Goal: Task Accomplishment & Management: Use online tool/utility

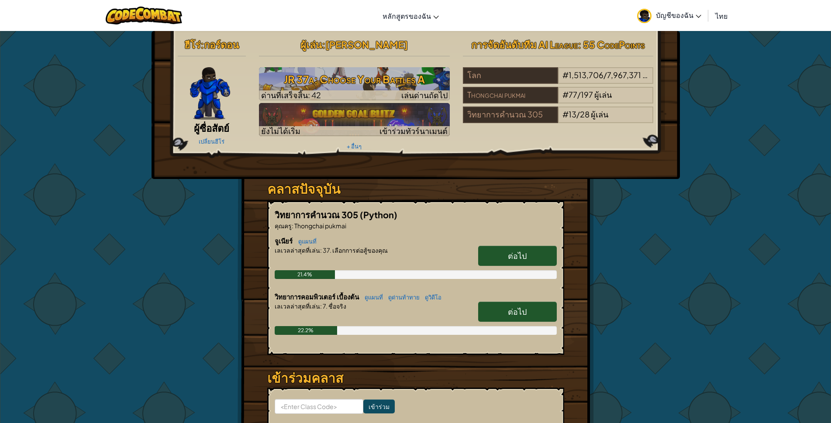
click at [536, 313] on link "ต่อไป" at bounding box center [517, 312] width 79 height 20
select select "th"
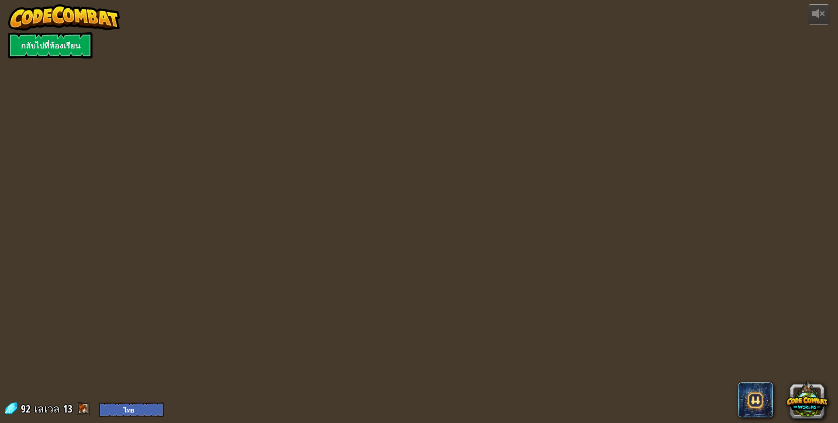
select select "th"
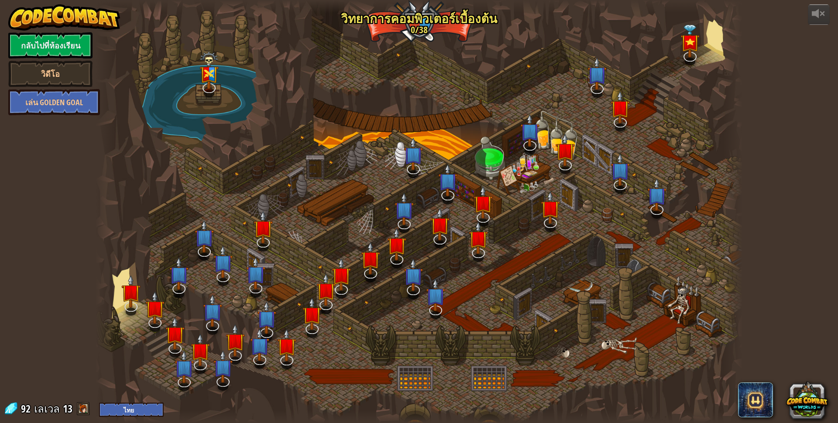
select select "th"
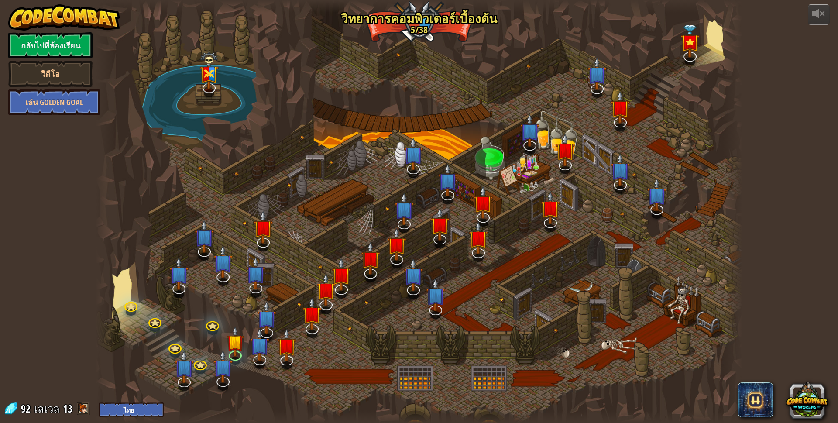
select select "th"
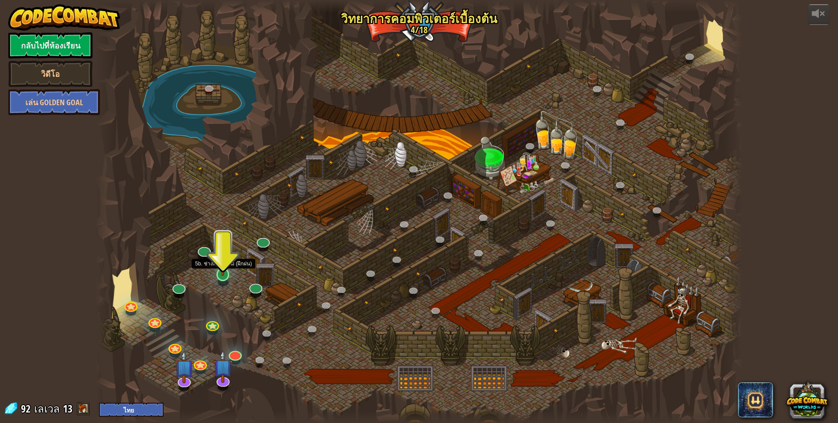
click at [226, 275] on img at bounding box center [222, 256] width 17 height 40
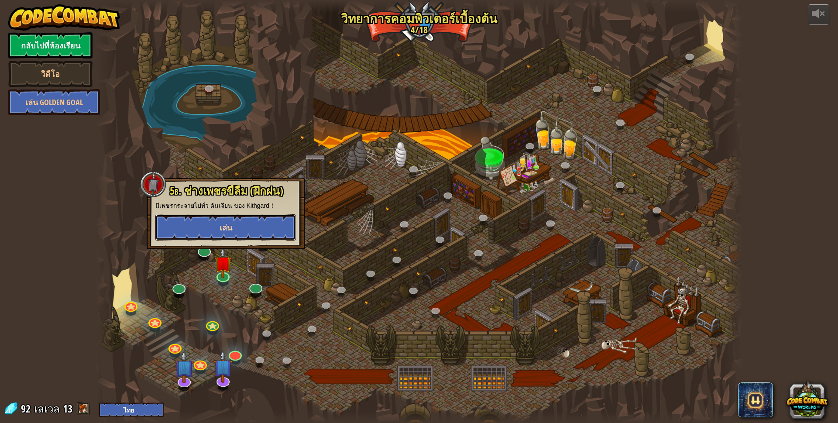
click at [212, 223] on button "เล่น" at bounding box center [225, 227] width 141 height 26
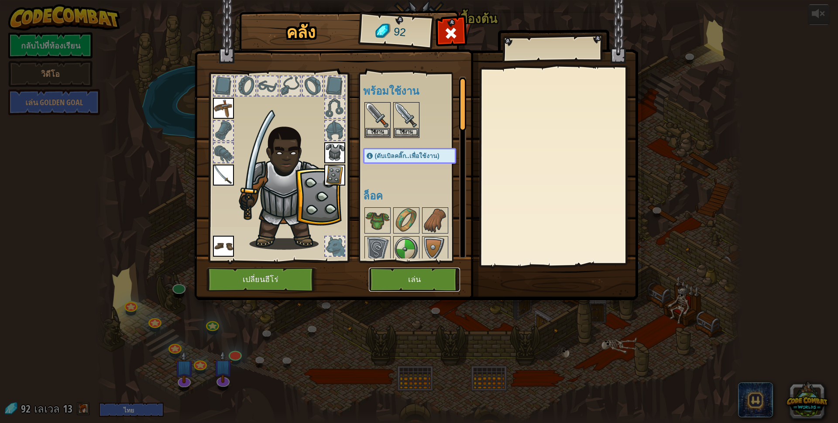
click at [400, 277] on button "เล่น" at bounding box center [414, 280] width 91 height 24
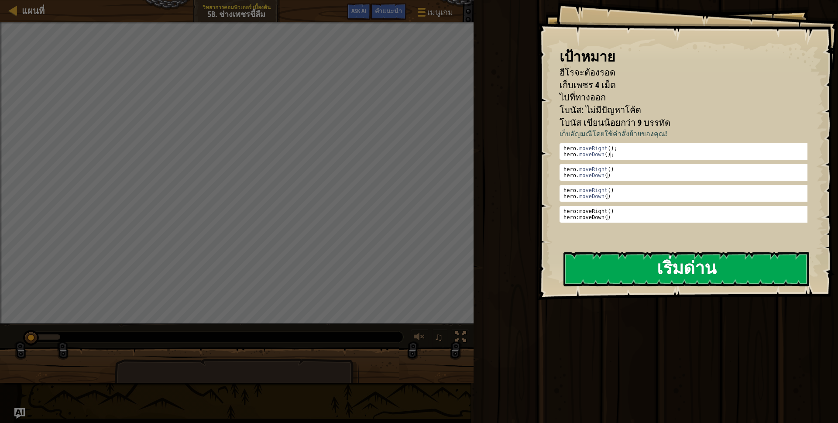
click at [617, 267] on button "เริ่มด่าน" at bounding box center [687, 269] width 246 height 34
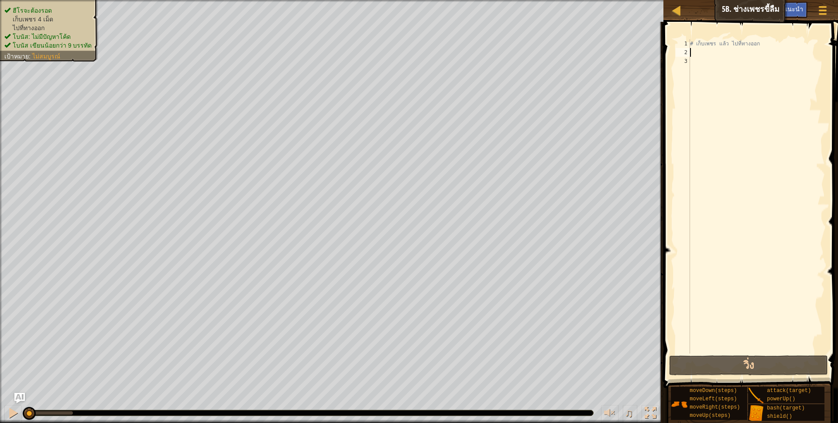
click at [692, 53] on div "# เก็บเพชร แล้ว ไปที่ทางออก" at bounding box center [756, 205] width 137 height 332
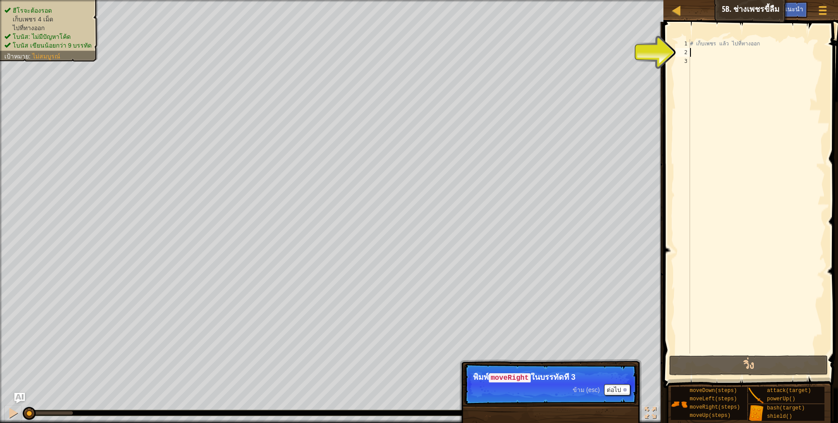
type textarea "h"
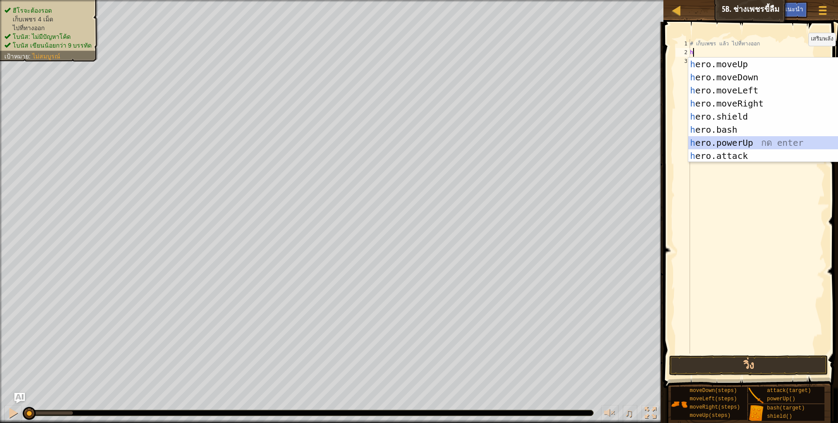
click at [754, 136] on div "h ero.moveUp กด enter h ero.moveDown กด enter h ero.moveLeft กด enter h ero.mov…" at bounding box center [770, 123] width 165 height 131
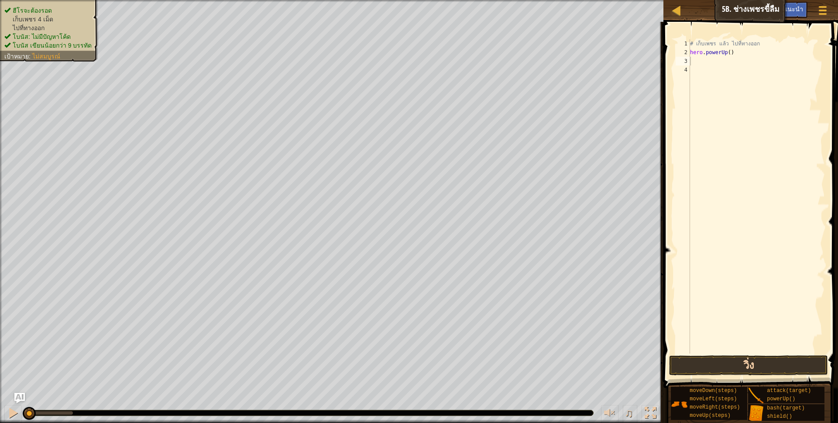
click at [725, 356] on div "1 2 3 4 # เก็บเพชร แล้ว ไปที่ทางออก hero . powerUp ( ) הההההההההההההההההההההההה…" at bounding box center [749, 222] width 177 height 392
click at [725, 356] on button "วิ่ง" at bounding box center [748, 365] width 159 height 20
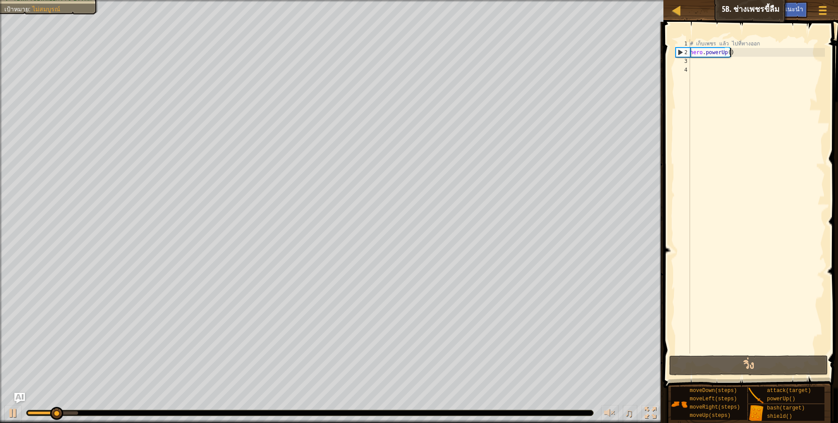
click at [750, 50] on div "# เก็บเพชร แล้ว ไปที่ทางออก hero . powerUp ( )" at bounding box center [756, 205] width 137 height 332
type textarea "h"
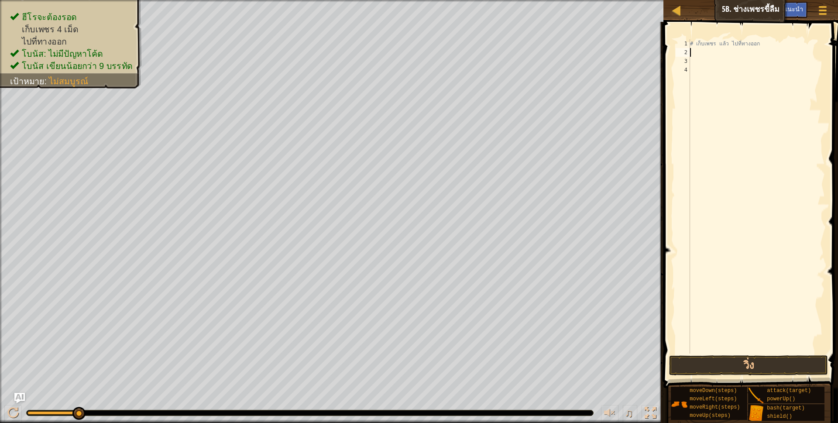
type textarea "h"
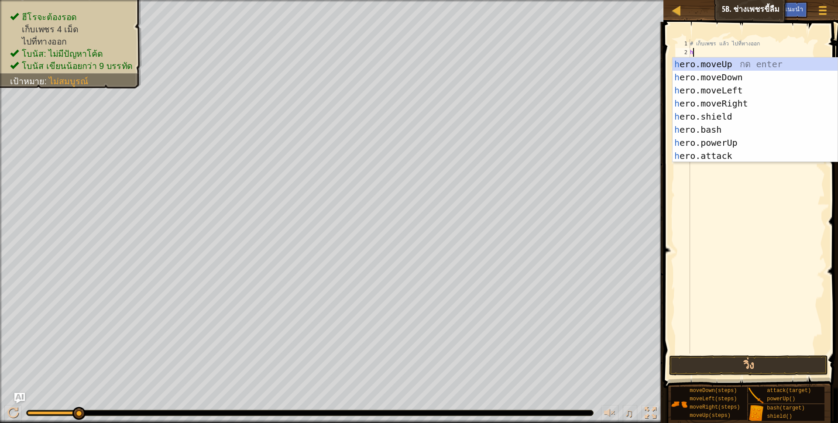
scroll to position [2, 2]
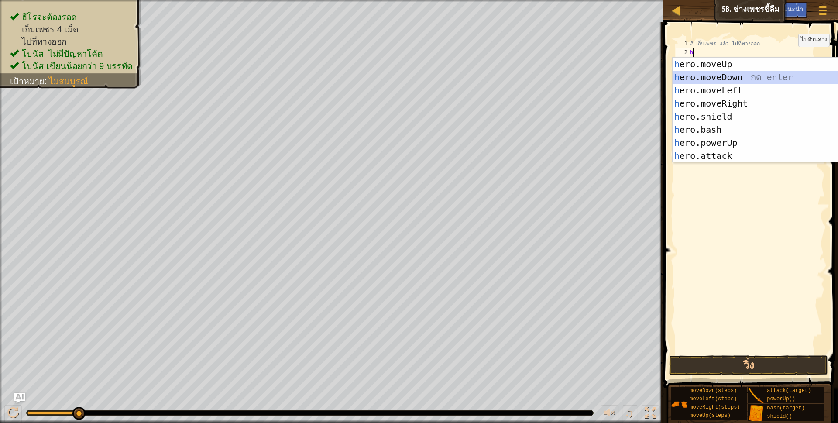
click at [775, 71] on div "h ero.moveUp กด enter h ero.moveDown กด enter h ero.moveLeft กด enter h ero.mov…" at bounding box center [755, 123] width 165 height 131
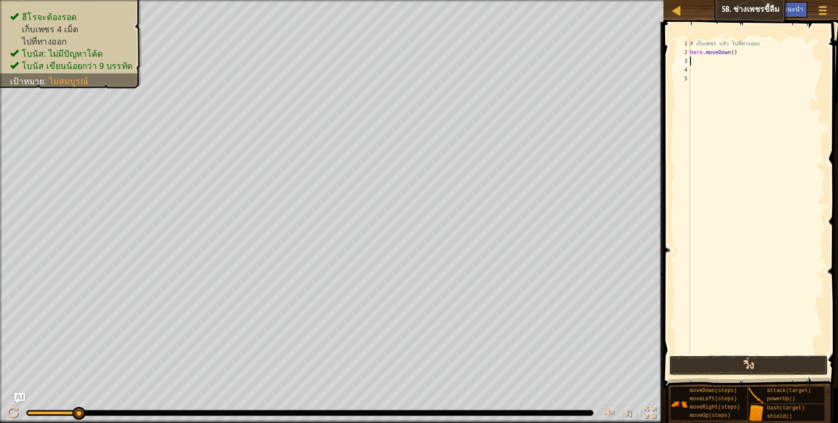
click at [775, 367] on button "วิ่ง" at bounding box center [748, 365] width 159 height 20
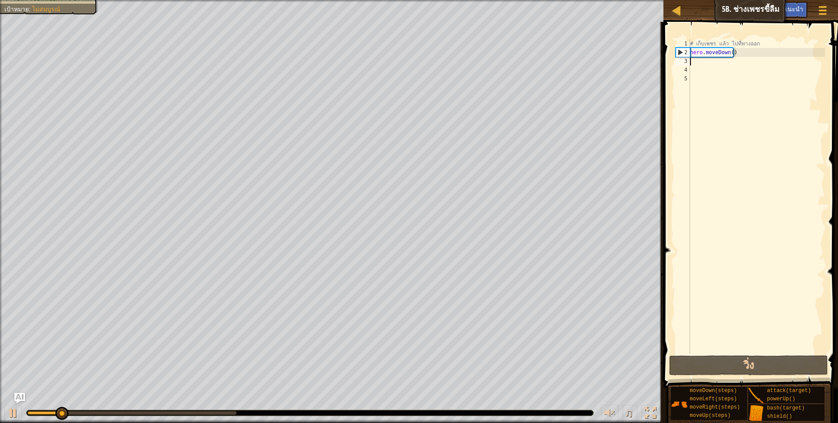
click at [737, 57] on div "# เก็บเพชร แล้ว ไปที่ทางออก hero . moveDown ( )" at bounding box center [756, 205] width 137 height 332
click at [739, 52] on div "# เก็บเพชร แล้ว ไปที่ทางออก hero . moveDown ( )" at bounding box center [756, 205] width 137 height 332
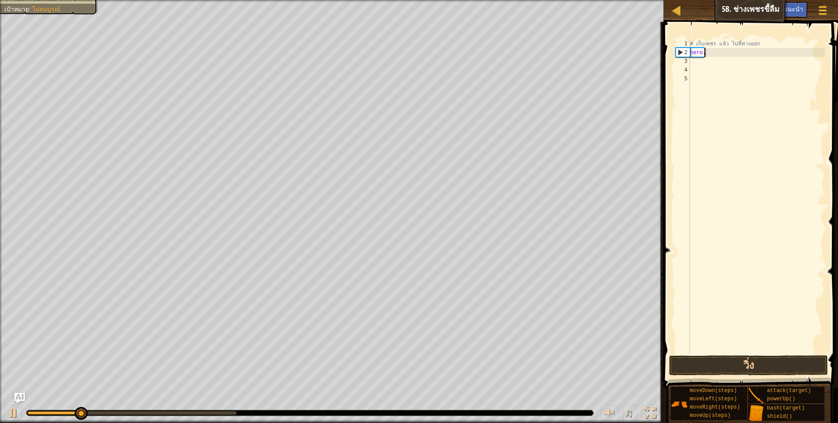
type textarea "h"
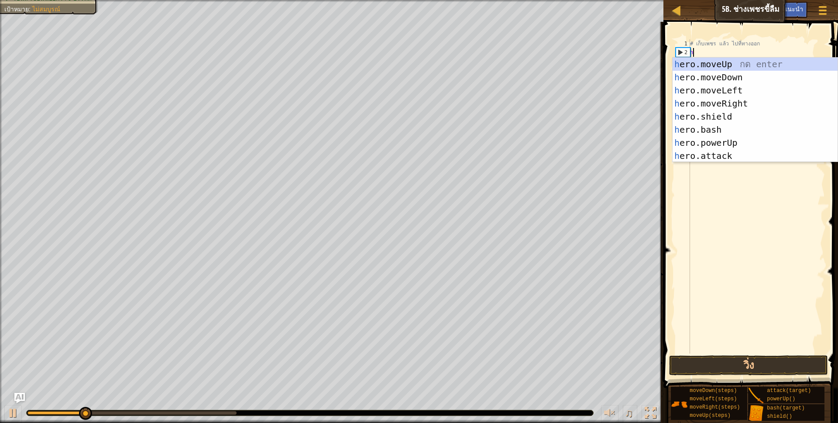
scroll to position [2, 2]
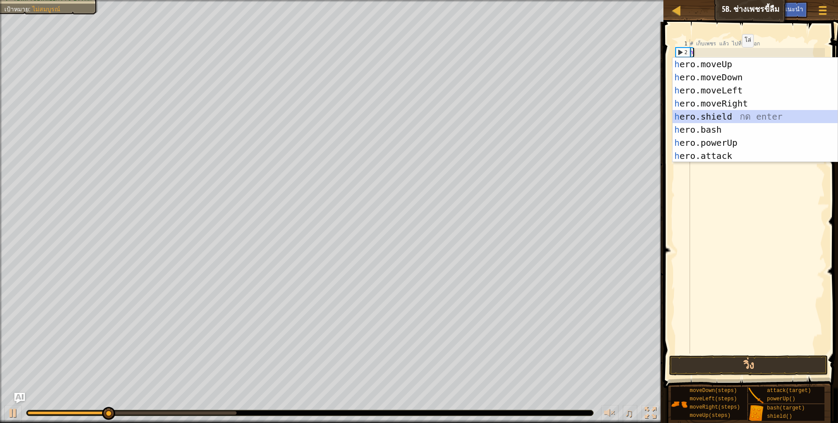
click at [734, 118] on div "h ero.moveUp กด enter h ero.moveDown กด enter h ero.moveLeft กด enter h ero.mov…" at bounding box center [755, 123] width 165 height 131
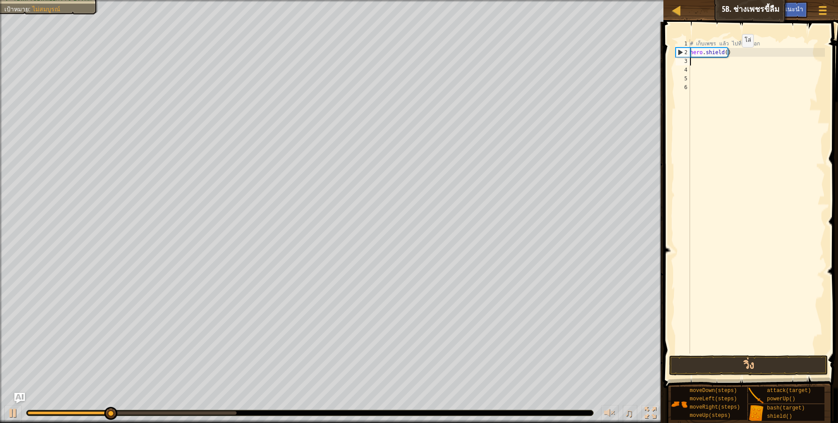
scroll to position [2, 0]
click at [746, 363] on button "วิ่ง" at bounding box center [748, 365] width 159 height 20
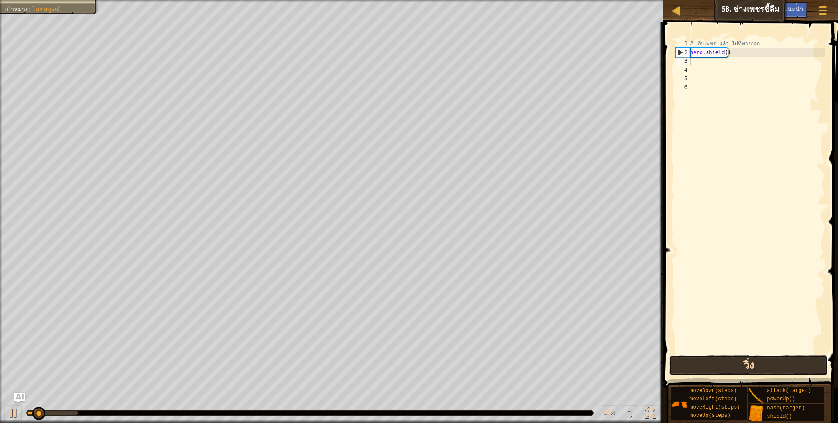
click at [746, 363] on button "วิ่ง" at bounding box center [748, 365] width 159 height 20
click at [740, 52] on div "# เก็บเพชร แล้ว ไปที่ทางออก hero . shield ( )" at bounding box center [756, 205] width 137 height 332
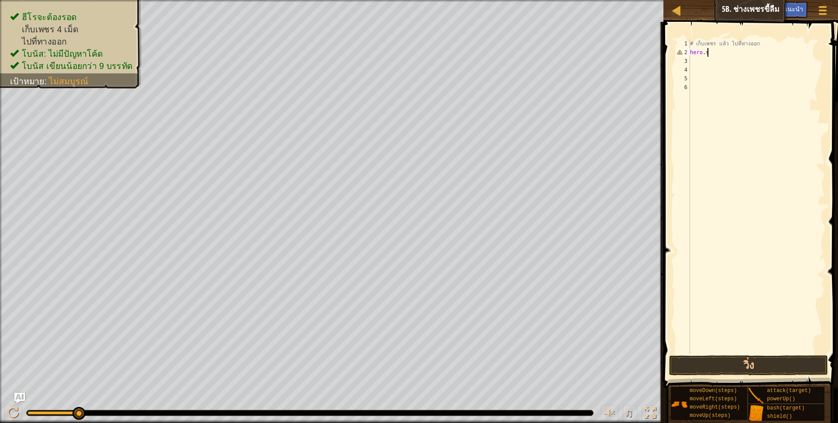
type textarea "h"
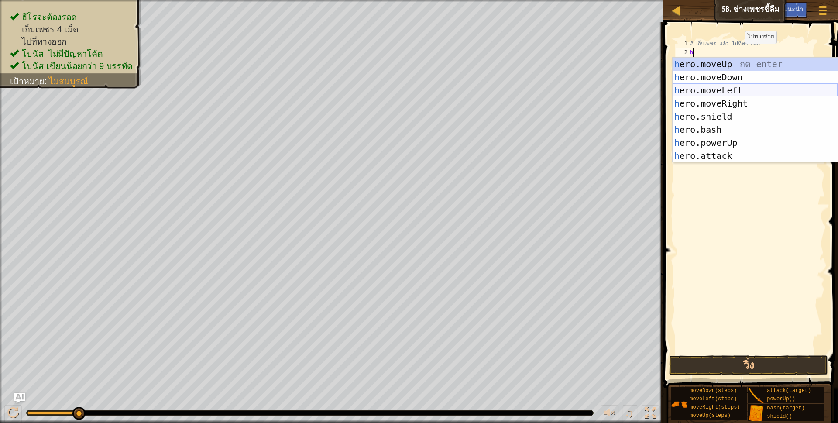
click at [739, 86] on div "h ero.moveUp กด enter h ero.moveDown กด enter h ero.moveLeft กด enter h ero.mov…" at bounding box center [755, 123] width 165 height 131
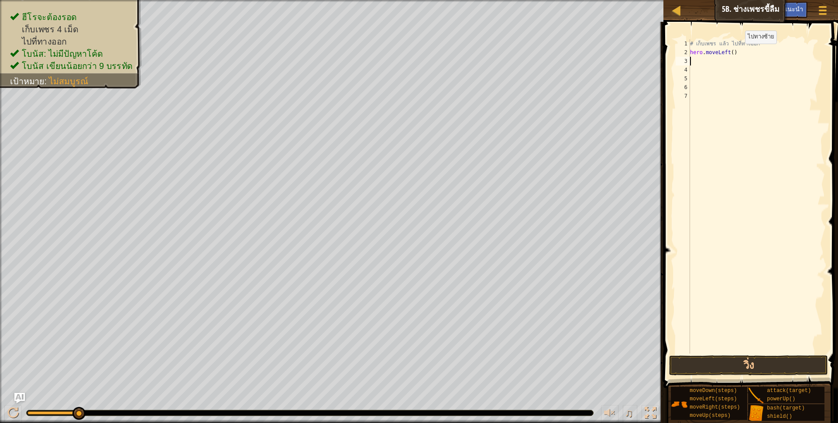
scroll to position [2, 0]
click at [799, 363] on button "วิ่ง" at bounding box center [748, 365] width 159 height 20
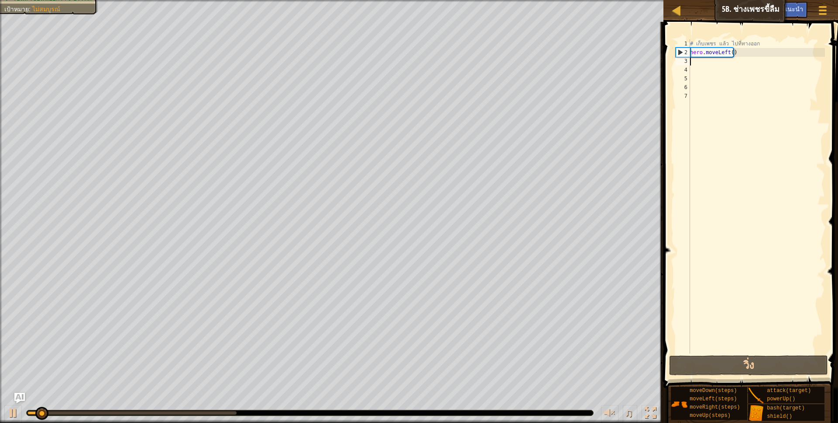
click at [760, 54] on div "# เก็บเพชร แล้ว ไปที่ทางออก hero . moveLeft ( )" at bounding box center [756, 205] width 137 height 332
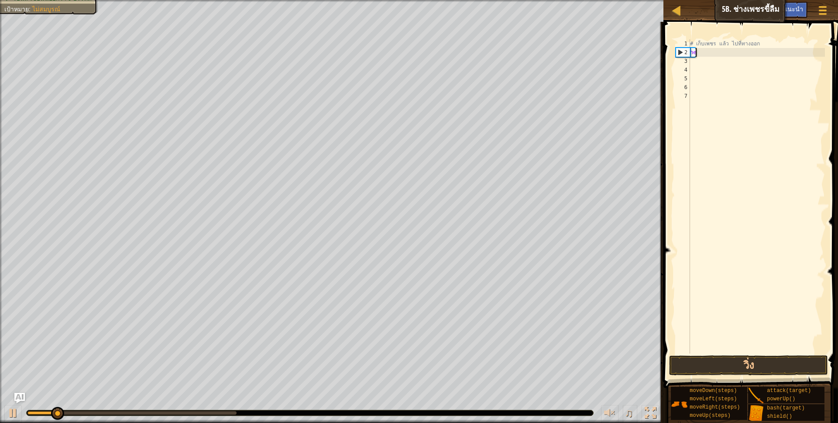
type textarea "h"
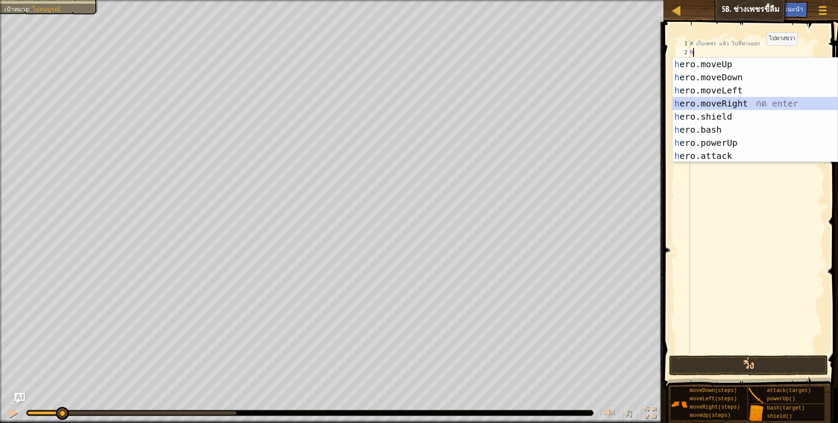
click at [737, 97] on div "h ero.moveUp กด enter h ero.moveDown กด enter h ero.moveLeft กด enter h ero.mov…" at bounding box center [755, 123] width 165 height 131
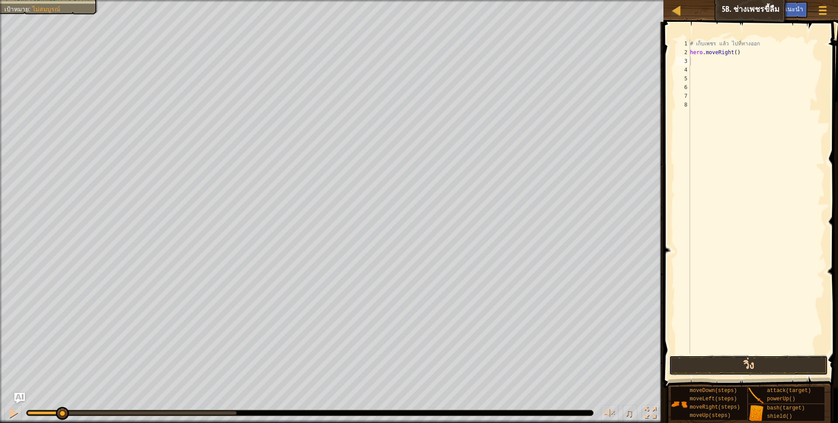
click at [738, 364] on button "วิ่ง" at bounding box center [748, 365] width 159 height 20
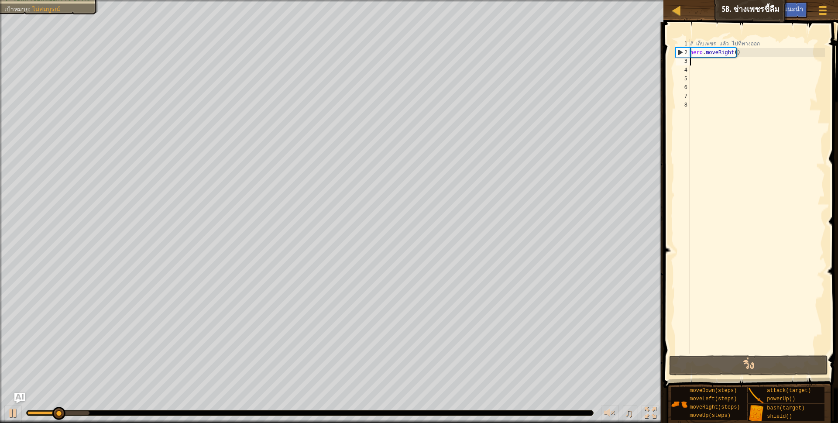
type textarea "h"
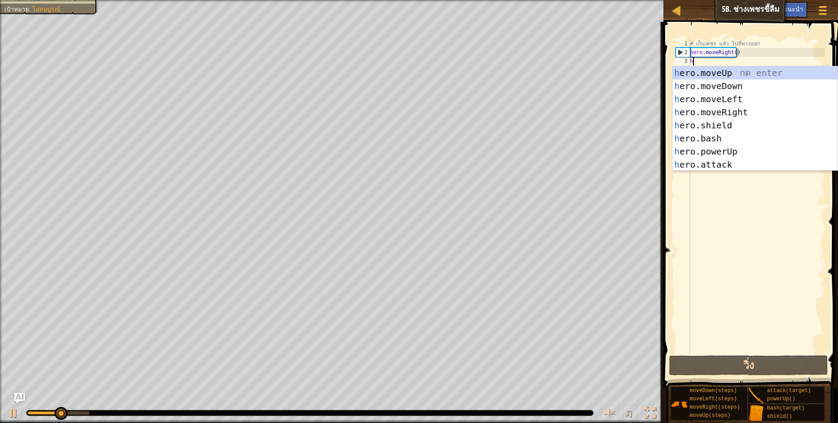
scroll to position [2, 2]
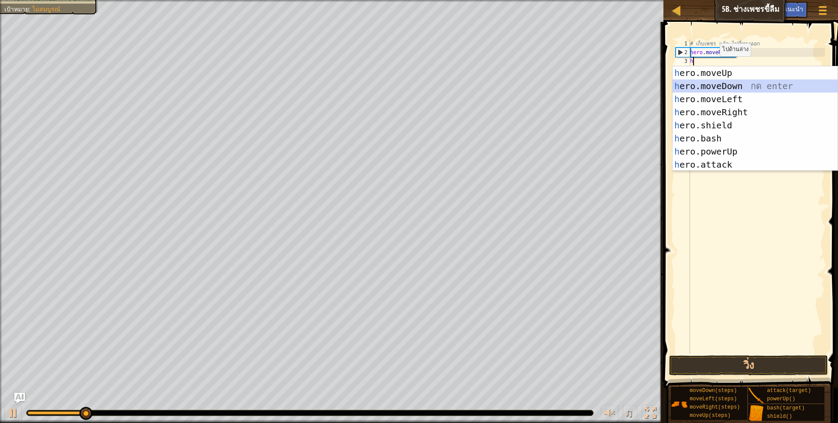
click at [740, 88] on div "h ero.moveUp กด enter h ero.moveDown กด enter h ero.moveLeft กด enter h ero.mov…" at bounding box center [755, 131] width 165 height 131
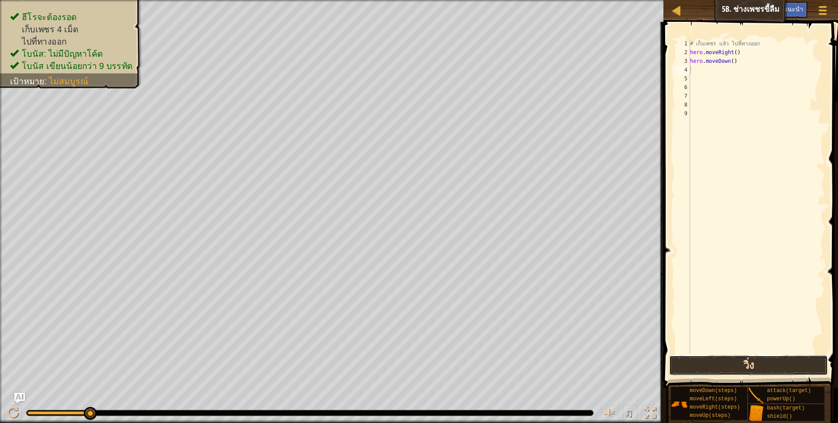
click at [739, 358] on button "วิ่ง" at bounding box center [748, 365] width 159 height 20
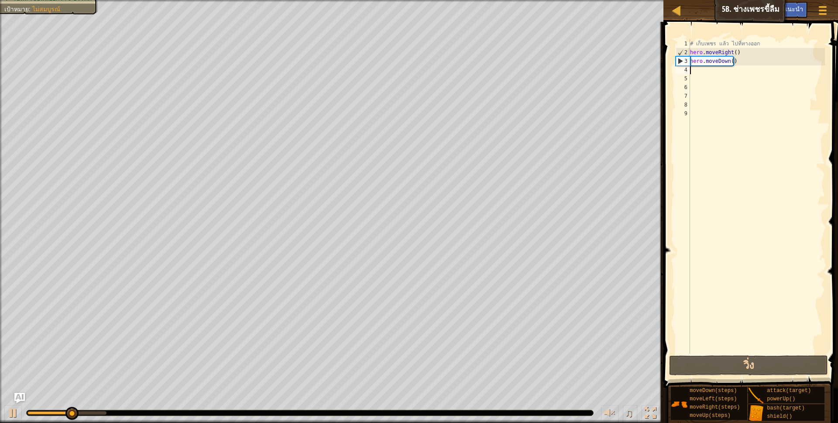
type textarea "h"
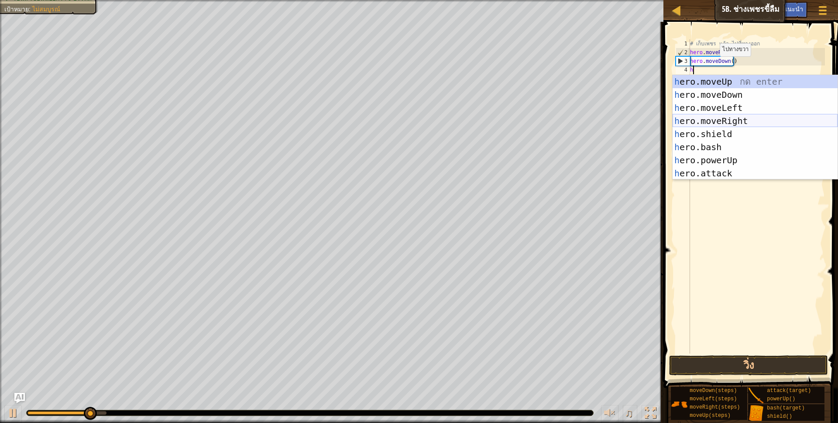
click at [723, 120] on div "h ero.moveUp กด enter h ero.moveDown กด enter h ero.moveLeft กด enter h ero.mov…" at bounding box center [755, 140] width 165 height 131
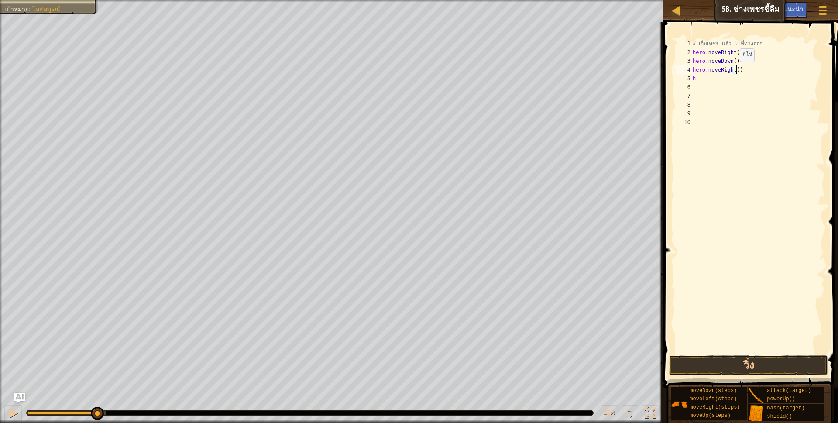
click at [735, 70] on div "# เก็บเพชร แล้ว ไปที่ทางออก hero . moveRight ( ) hero . moveDown ( ) hero . mov…" at bounding box center [758, 205] width 134 height 332
click at [698, 78] on div "# เก็บเพชร แล้ว ไปที่ทางออก hero . moveRight ( ) hero . moveDown ( ) hero . mov…" at bounding box center [758, 205] width 134 height 332
type textarea "h"
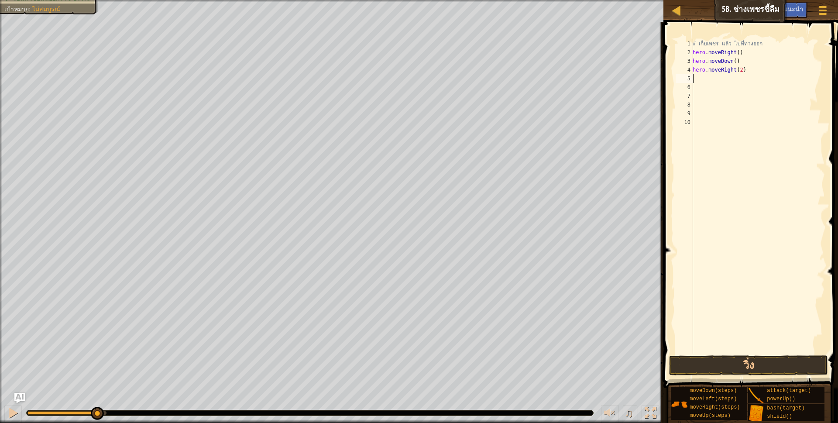
type textarea "h"
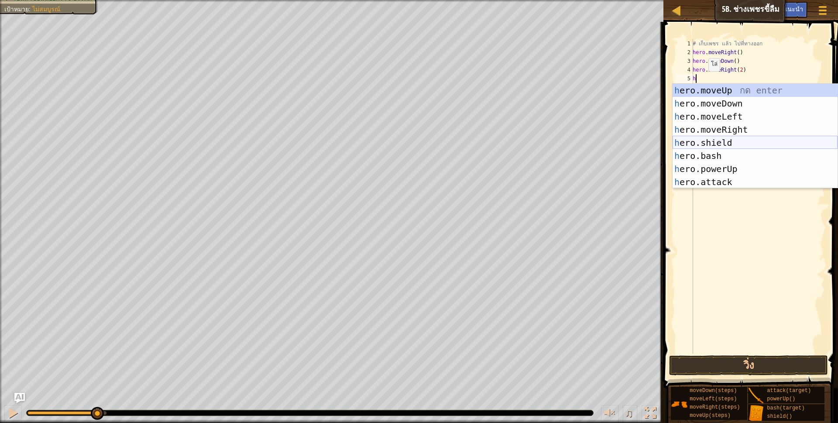
click at [741, 139] on div "h ero.moveUp กด enter h ero.moveDown กด enter h ero.moveLeft กด enter h ero.mov…" at bounding box center [755, 149] width 165 height 131
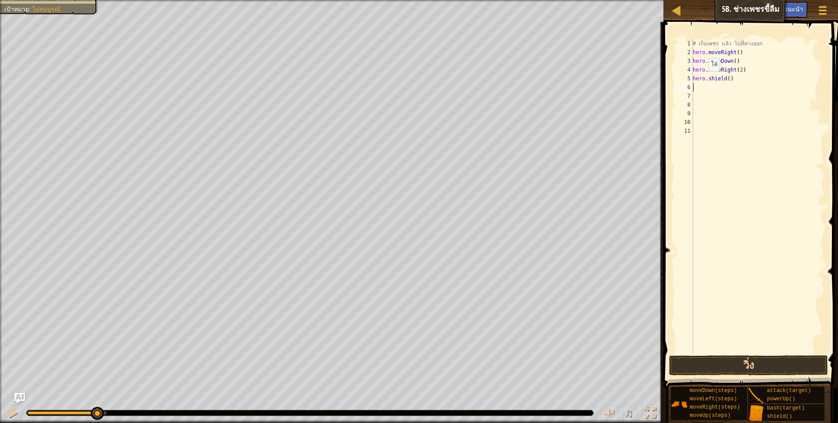
scroll to position [2, 0]
type textarea "h"
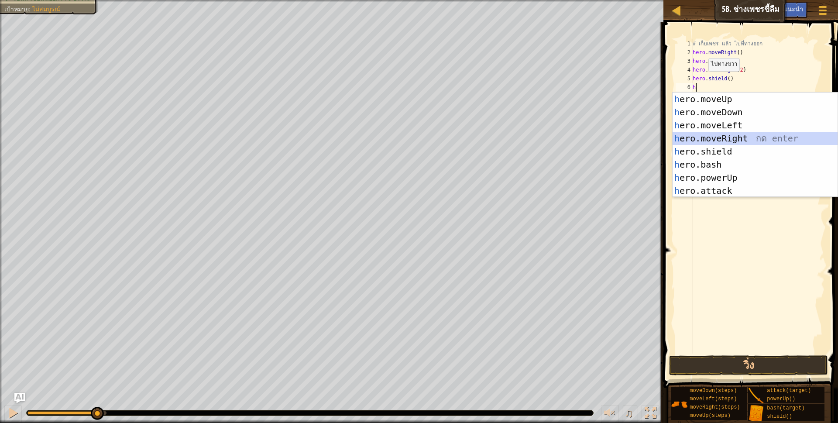
click at [746, 137] on div "h ero.moveUp กด enter h ero.moveDown กด enter h ero.moveLeft กด enter h ero.mov…" at bounding box center [755, 158] width 165 height 131
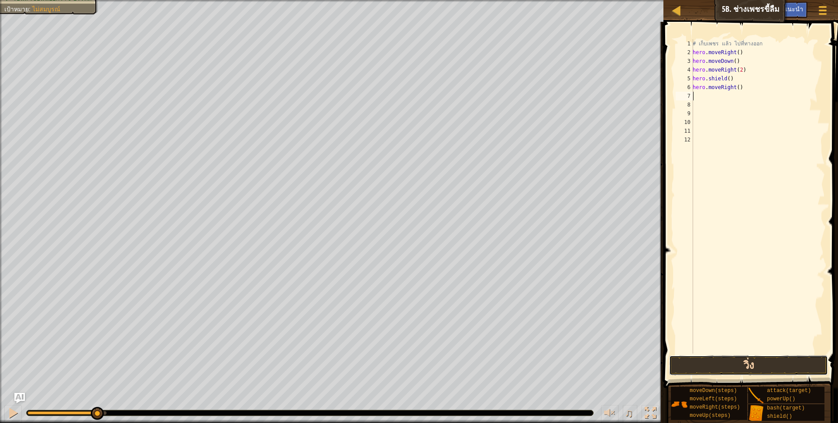
click at [796, 371] on button "วิ่ง" at bounding box center [748, 365] width 159 height 20
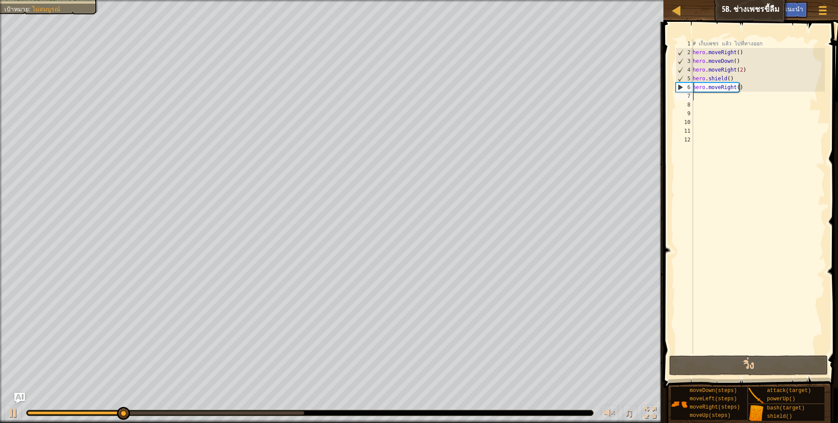
click at [730, 78] on div "# เก็บเพชร แล้ว ไปที่ทางออก hero . moveRight ( ) hero . moveDown ( ) hero . mov…" at bounding box center [758, 205] width 134 height 332
click at [750, 89] on div "# เก็บเพชร แล้ว ไปที่ทางออก hero . moveRight ( ) hero . moveDown ( ) hero . mov…" at bounding box center [758, 205] width 134 height 332
click at [747, 88] on div "# เก็บเพชร แล้ว ไปที่ทางออก hero . moveRight ( ) hero . moveDown ( ) hero . mov…" at bounding box center [758, 205] width 134 height 332
click at [746, 84] on div "# เก็บเพชร แล้ว ไปที่ทางออก hero . moveRight ( ) hero . moveDown ( ) hero . mov…" at bounding box center [758, 205] width 134 height 332
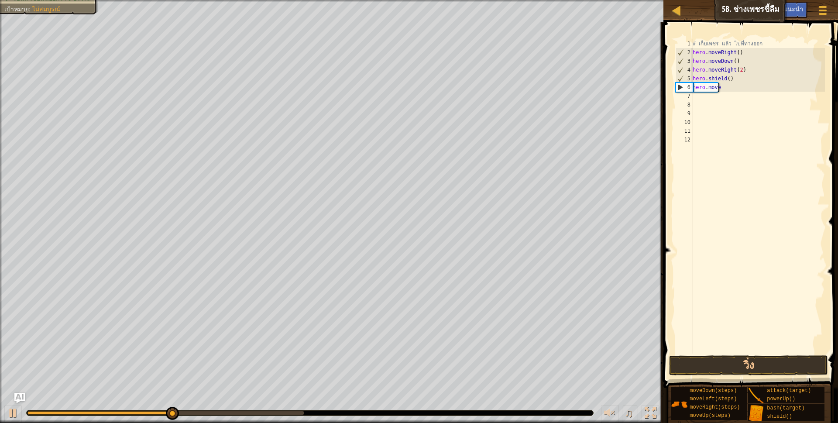
type textarea "h"
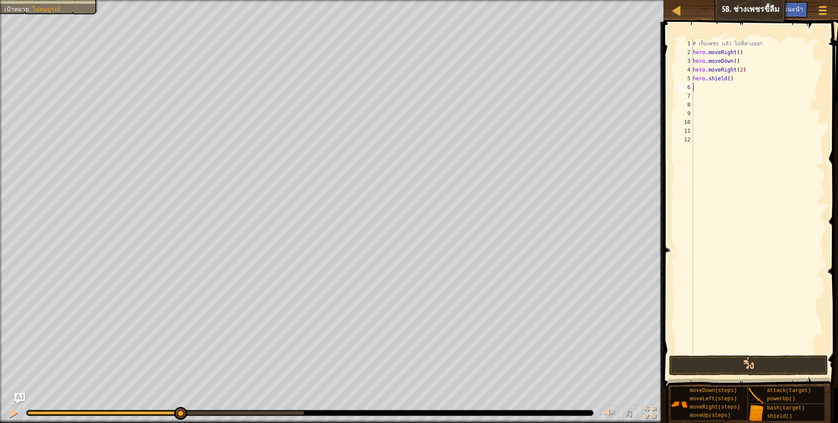
click at [734, 82] on div "# เก็บเพชร แล้ว ไปที่ทางออก hero . moveRight ( ) hero . moveDown ( ) hero . mov…" at bounding box center [758, 205] width 134 height 332
type textarea "h"
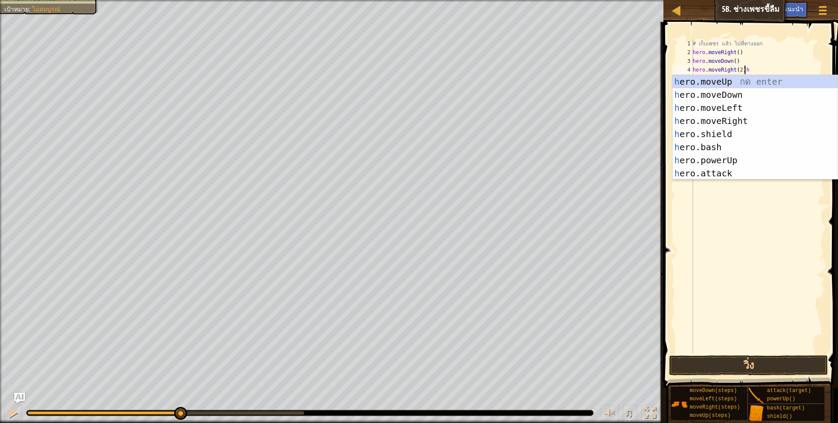
scroll to position [2, 43]
click at [743, 93] on div "h ero.moveUp กด enter h ero.moveDown กด enter h ero.moveLeft กด enter h ero.mov…" at bounding box center [755, 140] width 165 height 131
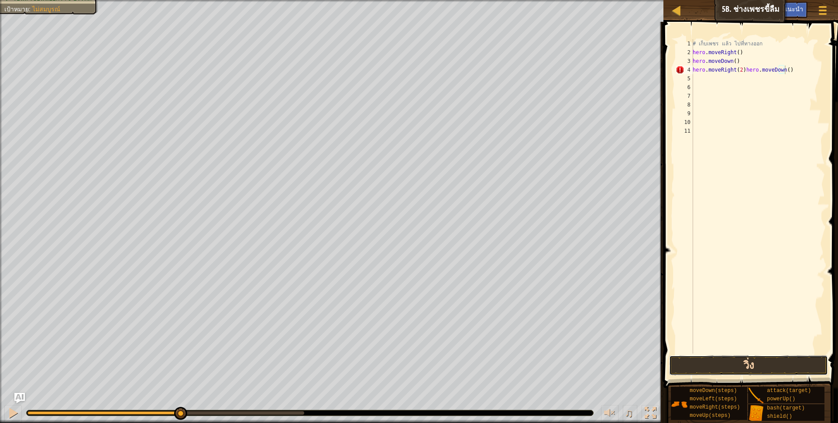
click at [791, 367] on button "วิ่ง" at bounding box center [748, 365] width 159 height 20
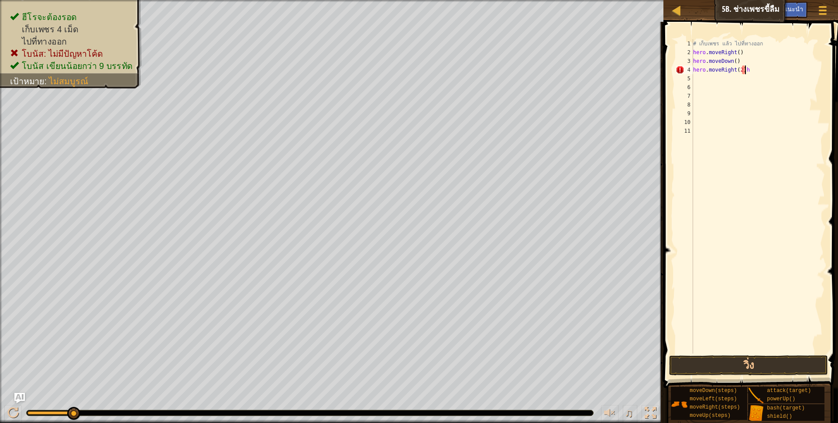
type textarea "hero.moveRight(2)"
click at [697, 73] on div "# เก็บเพชร แล้ว ไปที่ทางออก hero . moveRight ( ) hero . moveDown ( ) hero . mov…" at bounding box center [758, 205] width 134 height 332
click at [693, 78] on div "hero.moveRight(2) 1 2 3 4 5 6 7 8 9 10 11 # เก็บเพชร แล้ว ไปที่ทางออก hero . mo…" at bounding box center [749, 196] width 151 height 314
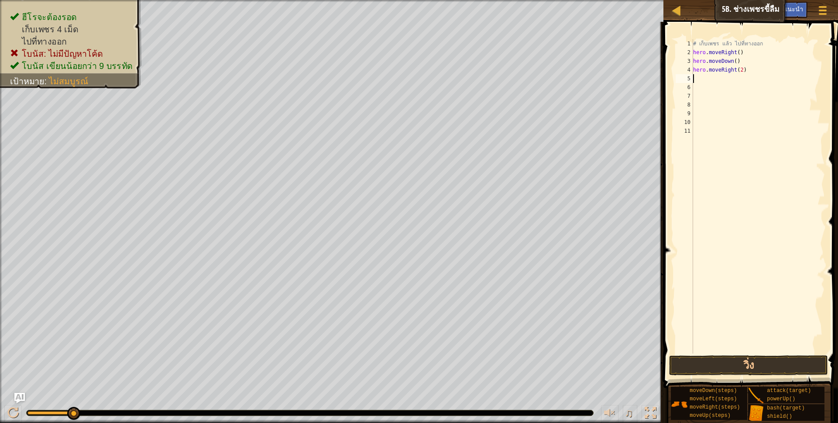
type textarea "h"
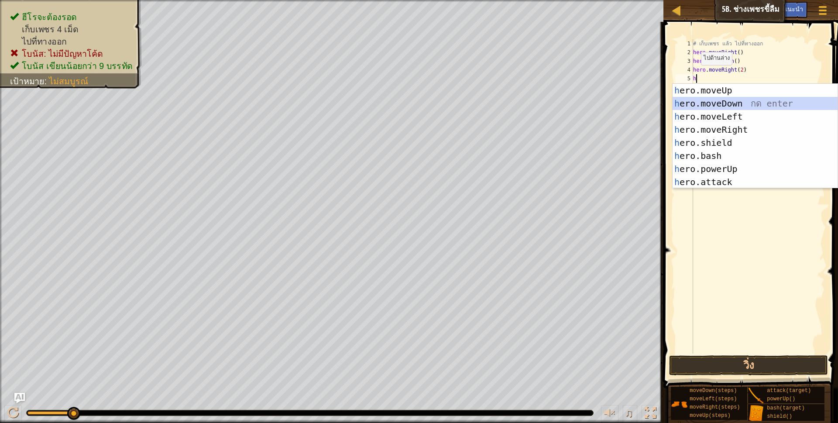
drag, startPoint x: 701, startPoint y: 98, endPoint x: 743, endPoint y: 155, distance: 70.5
click at [702, 99] on div "h ero.moveUp กด enter h ero.moveDown กด enter h ero.moveLeft กด enter h ero.mov…" at bounding box center [755, 149] width 165 height 131
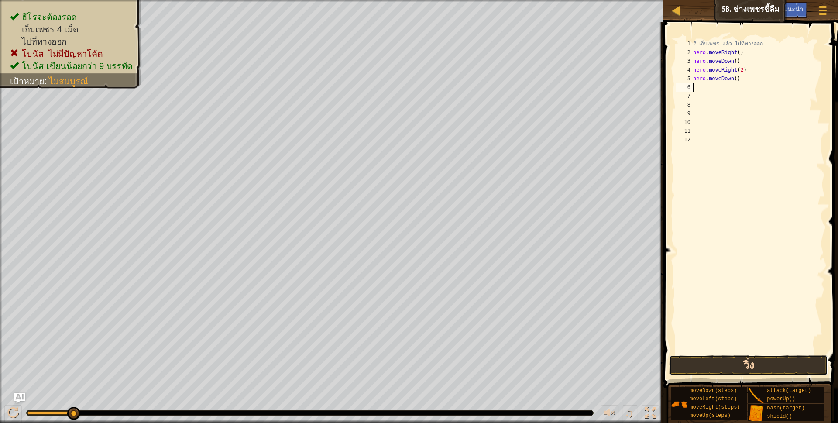
click at [776, 363] on button "วิ่ง" at bounding box center [748, 365] width 159 height 20
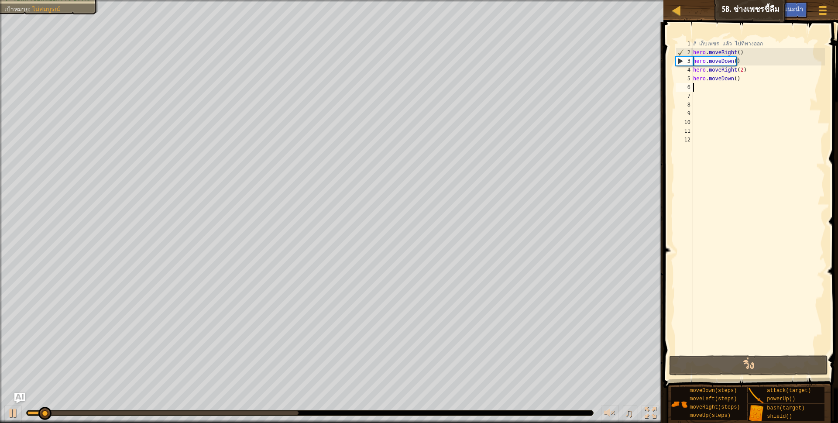
click at [747, 77] on div "# เก็บเพชร แล้ว ไปที่ทางออก hero . moveRight ( ) hero . moveDown ( ) hero . mov…" at bounding box center [758, 205] width 134 height 332
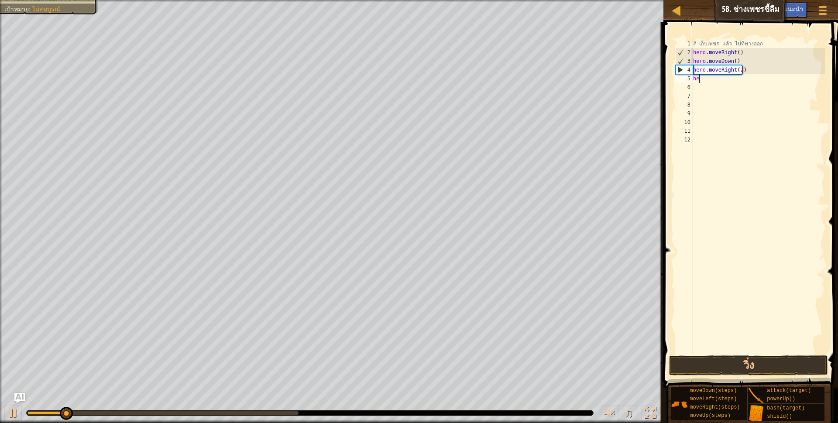
type textarea "h"
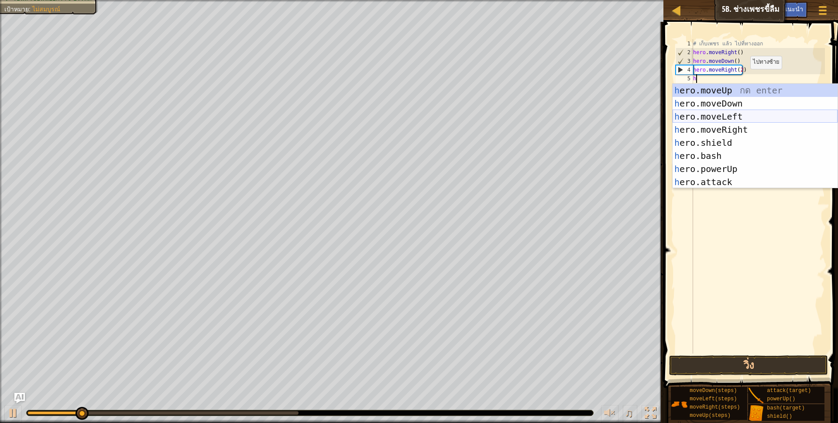
click at [734, 113] on div "h ero.moveUp กด enter h ero.moveDown กด enter h ero.moveLeft กด enter h ero.mov…" at bounding box center [755, 149] width 165 height 131
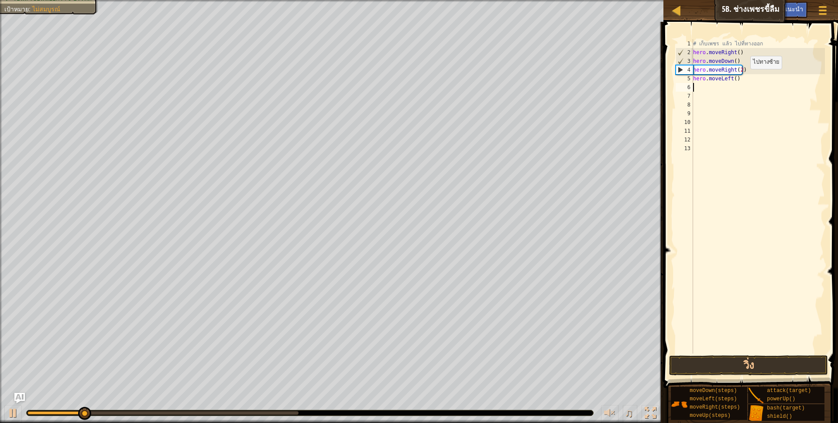
scroll to position [2, 0]
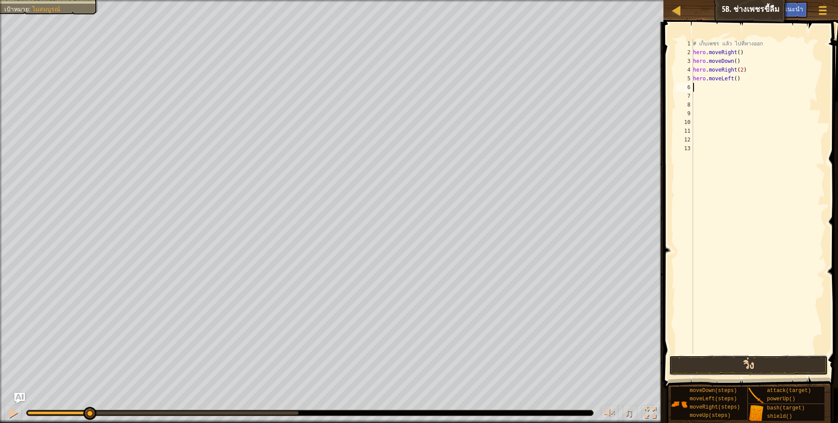
click at [742, 357] on button "วิ่ง" at bounding box center [748, 365] width 159 height 20
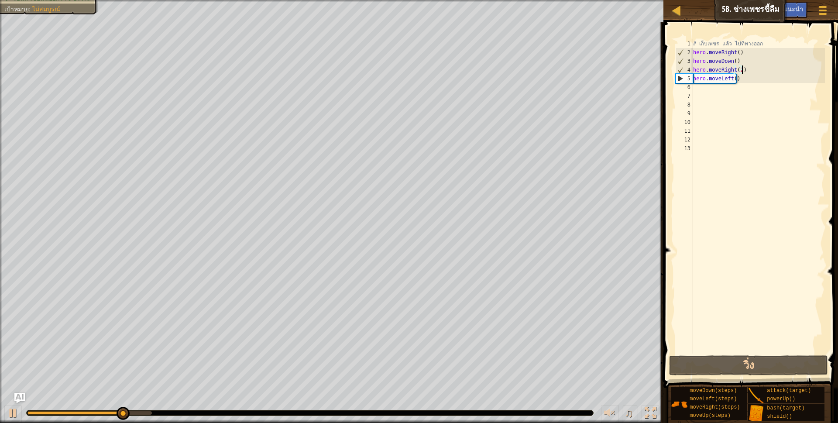
click at [755, 73] on div "# เก็บเพชร แล้ว ไปที่ทางออก hero . moveRight ( ) hero . moveDown ( ) hero . mov…" at bounding box center [758, 205] width 134 height 332
type textarea "hero.moveRight(2)"
click at [753, 85] on div "# เก็บเพชร แล้ว ไปที่ทางออก hero . moveRight ( ) hero . moveDown ( ) hero . mov…" at bounding box center [758, 205] width 134 height 332
click at [745, 83] on div "# เก็บเพชร แล้ว ไปที่ทางออก hero . moveRight ( ) hero . moveDown ( ) hero . mov…" at bounding box center [758, 205] width 134 height 332
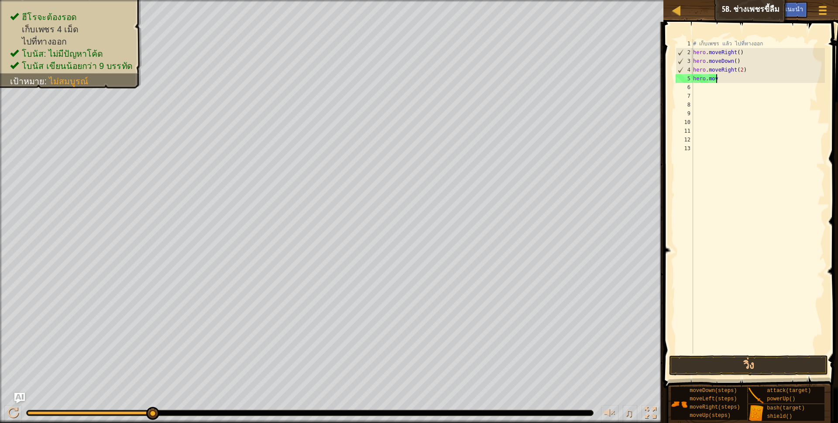
type textarea "h"
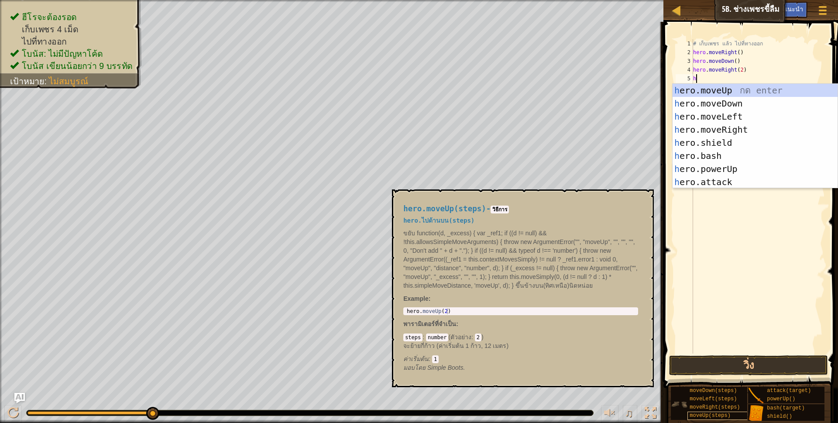
type textarea "h"
click at [728, 416] on div "moveUp(steps)" at bounding box center [730, 416] width 84 height 8
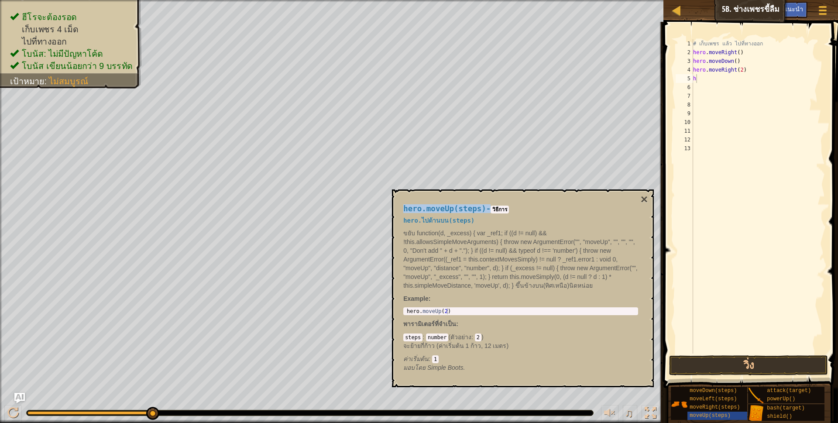
drag, startPoint x: 402, startPoint y: 205, endPoint x: 482, endPoint y: 212, distance: 80.6
click at [482, 212] on div "hero.moveUp(steps) - [PERSON_NAME] hero.ไปด้านบน(steps) ขยับ function(d, _exces…" at bounding box center [520, 288] width 247 height 184
copy h4 "hero.moveUp(steps)"
click at [702, 82] on div "# เก็บเพชร แล้ว ไปที่ทางออก hero . moveRight ( ) hero . moveDown ( ) hero . mov…" at bounding box center [758, 205] width 134 height 332
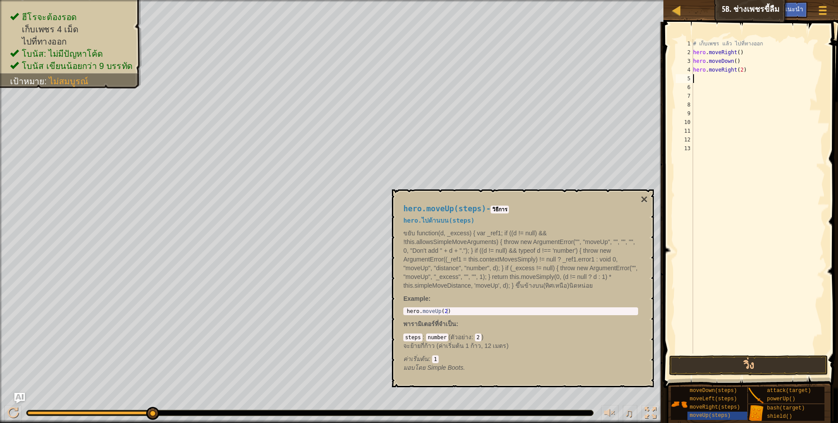
paste textarea "hero.moveUp(steps)"
click at [743, 81] on div "# เก็บเพชร แล้ว ไปที่ทางออก hero . moveRight ( ) hero . moveDown ( ) hero . mov…" at bounding box center [758, 205] width 134 height 332
type textarea "hero.moveUp()"
click at [766, 364] on button "วิ่ง" at bounding box center [748, 365] width 159 height 20
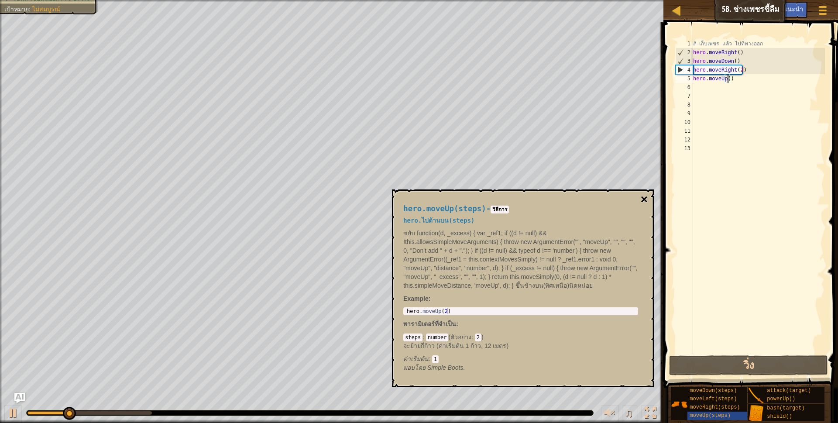
click at [643, 198] on button "×" at bounding box center [644, 199] width 7 height 12
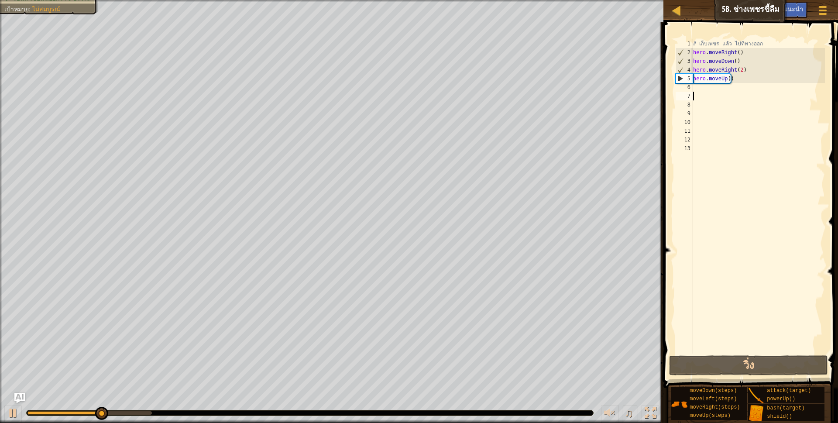
click at [701, 92] on div "# เก็บเพชร แล้ว ไปที่ทางออก hero . moveRight ( ) hero . moveDown ( ) hero . mov…" at bounding box center [758, 205] width 134 height 332
click at [701, 88] on div "# เก็บเพชร แล้ว ไปที่ทางออก hero . moveRight ( ) hero . moveDown ( ) hero . mov…" at bounding box center [758, 205] width 134 height 332
type textarea "h"
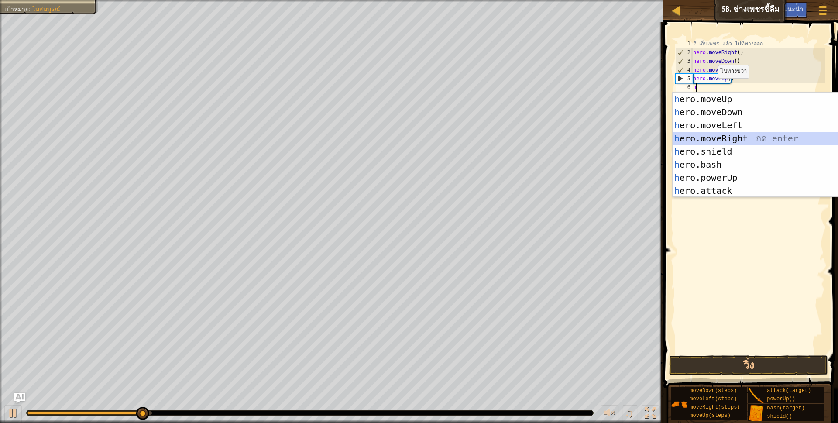
click at [723, 139] on div "h ero.moveUp กด enter h ero.moveDown กด enter h ero.moveLeft กด enter h ero.mov…" at bounding box center [755, 158] width 165 height 131
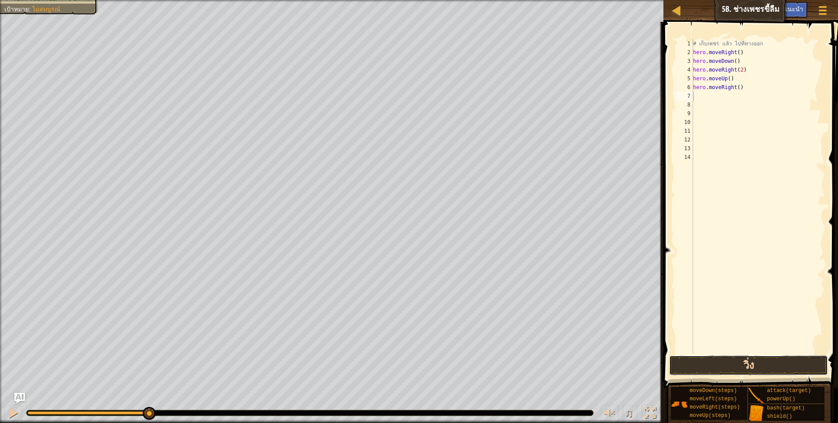
click at [749, 361] on button "วิ่ง" at bounding box center [748, 365] width 159 height 20
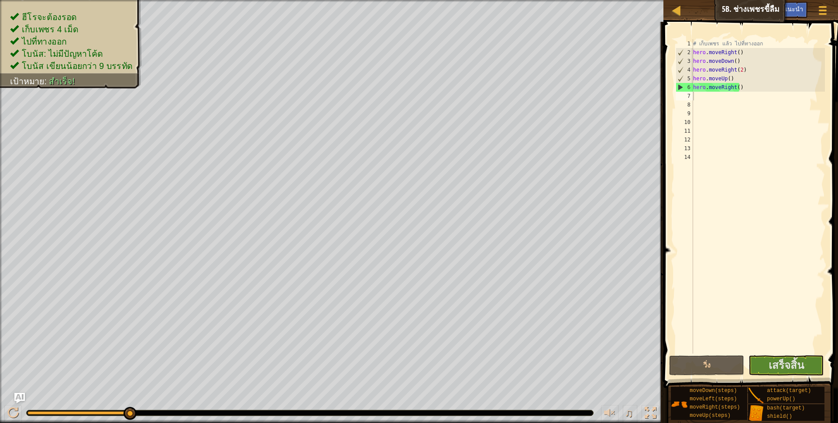
click at [780, 354] on span at bounding box center [752, 193] width 182 height 392
click at [777, 368] on span "เสร็จสิ้น" at bounding box center [786, 365] width 35 height 14
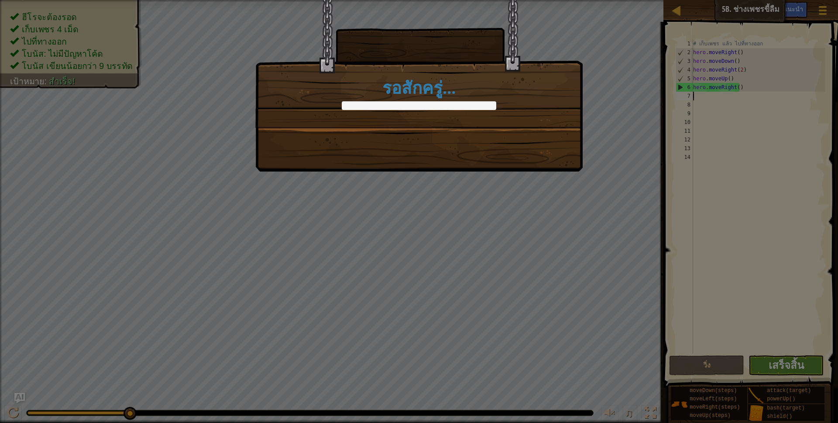
click at [777, 368] on div "รอสักครู่..." at bounding box center [419, 211] width 838 height 423
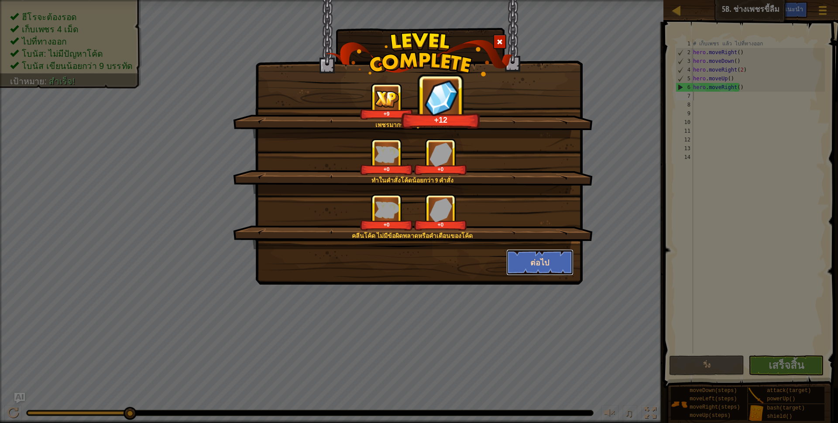
click at [527, 257] on button "ต่อไป" at bounding box center [540, 262] width 68 height 26
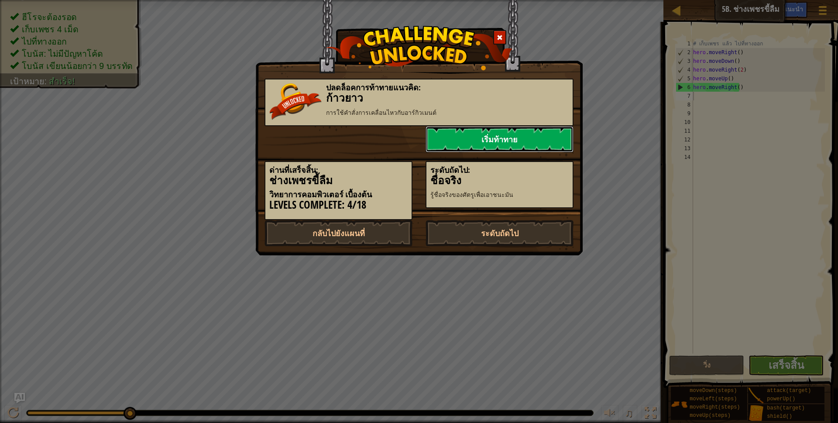
click at [519, 133] on link "เริ่มท้าทาย" at bounding box center [500, 139] width 148 height 26
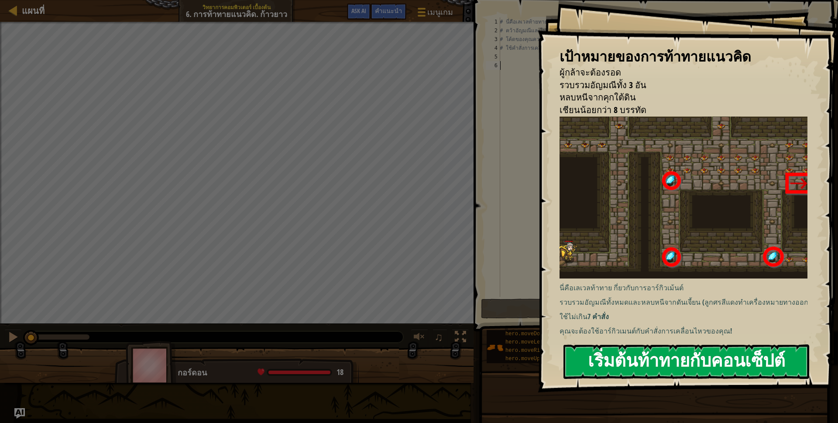
click at [654, 362] on button "เริ่มต้นท้าทายกับคอนเซ็ปต์" at bounding box center [687, 361] width 246 height 34
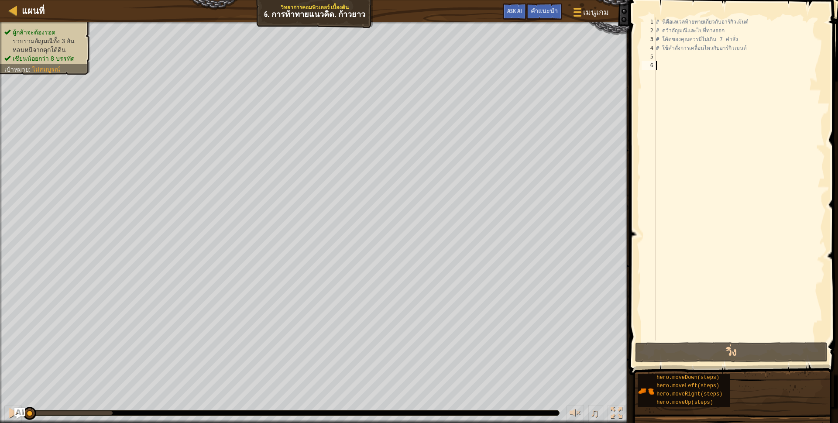
click at [793, 186] on div "แผนที่ วิทยาการคอมพิวเตอร์ เบื้องต้น 6. การท้าทายแนวคิด. ก้าวยาว เมนูเกม เสร็จส…" at bounding box center [419, 211] width 838 height 423
click at [753, 25] on div "# นี่คือเลเวลท้ายทายเกี่ยวกับอาร์กิวเม้นต์ # คว้าอัญมณีและไปที่ทางออก # โค้ดของ…" at bounding box center [739, 187] width 171 height 340
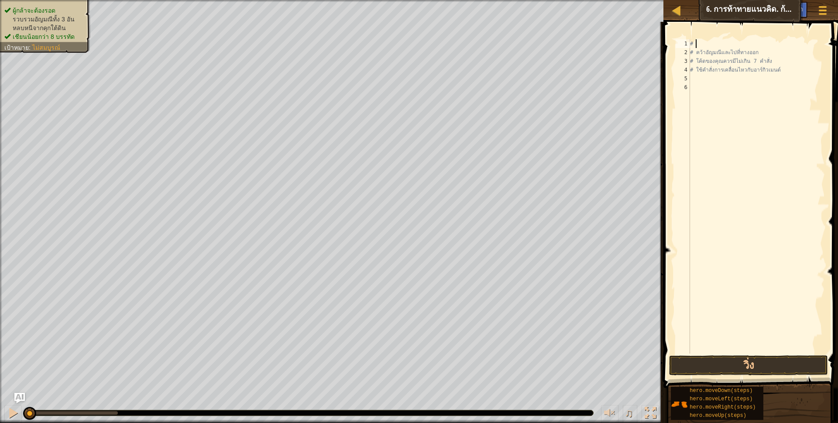
type textarea "#"
type textarea "h"
click at [708, 43] on div "# คว้าอัญมณีและไปที่ทางออก # โค้ดของคุณควรมีไม่เกิน 7 คำสั่ง # ใช้คำสั่งการเคลื…" at bounding box center [756, 205] width 137 height 332
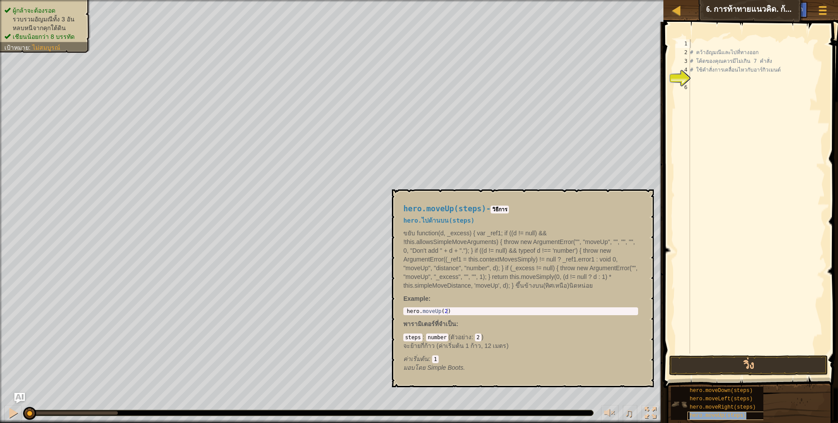
click at [727, 418] on span "hero.moveUp(steps)" at bounding box center [718, 416] width 57 height 6
click at [701, 416] on span "hero.moveUp(steps)" at bounding box center [718, 416] width 57 height 6
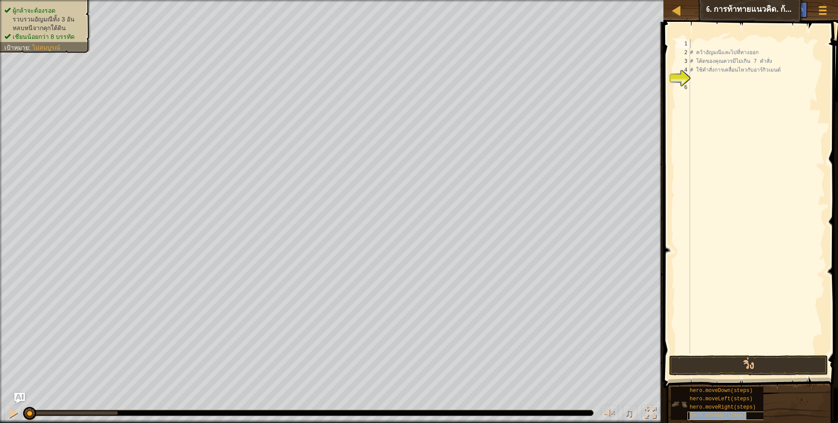
click at [699, 416] on span "hero.moveUp(steps)" at bounding box center [718, 416] width 57 height 6
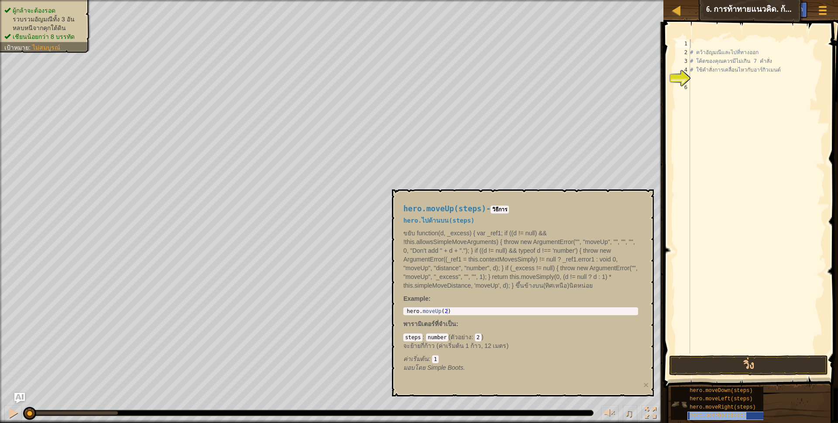
click at [699, 416] on span "hero.moveUp(steps)" at bounding box center [718, 416] width 57 height 6
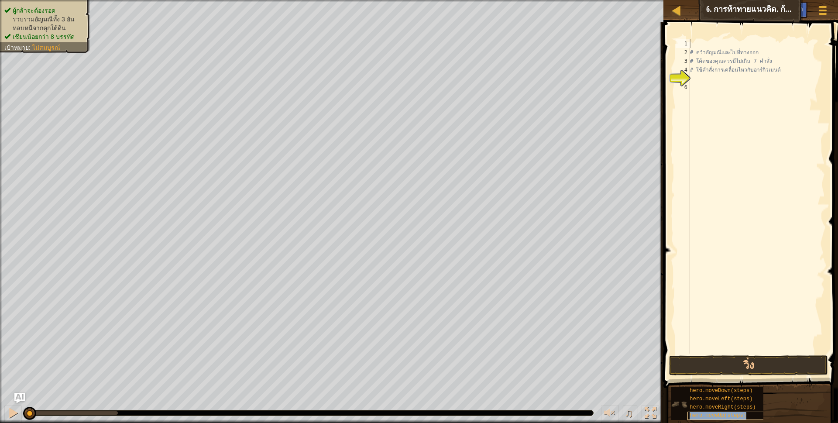
click at [699, 416] on span "hero.moveUp(steps)" at bounding box center [718, 416] width 57 height 6
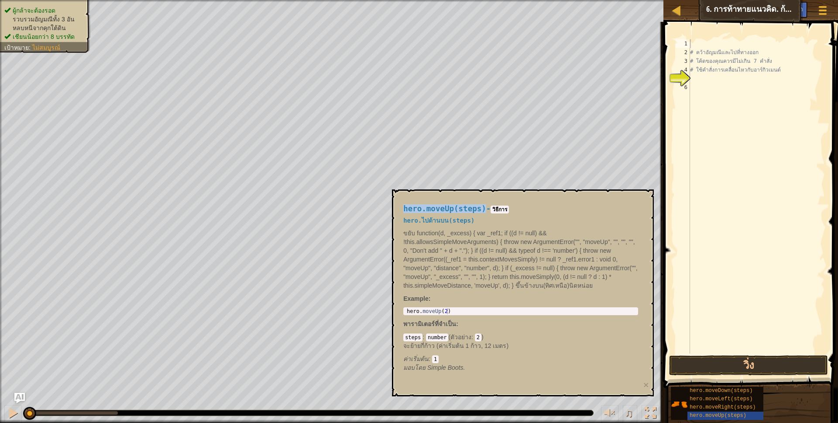
drag, startPoint x: 402, startPoint y: 205, endPoint x: 489, endPoint y: 206, distance: 87.7
click at [481, 207] on div "hero.moveUp(steps) - [PERSON_NAME] hero.ไปด้านบน(steps) ขยับ function(d, _exces…" at bounding box center [520, 288] width 247 height 184
copy h4 "hero.moveUp(steps)"
click at [700, 75] on div "# คว้าอัญมณีและไปที่ทางออก # โค้ดของคุณควรมีไม่เกิน 7 คำสั่ง # ใช้คำสั่งการเคลื…" at bounding box center [756, 205] width 137 height 332
paste textarea "hero.moveUp(steps)"
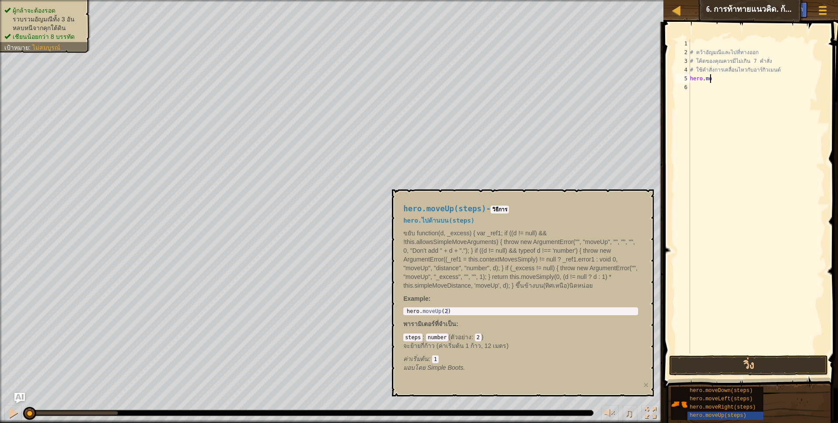
type textarea "h"
click at [705, 89] on div "# คว้าอัญมณีและไปที่ทางออก # โค้ดของคุณควรมีไม่เกิน 7 คำสั่ง # ใช้คำสั่งการเคลื…" at bounding box center [756, 205] width 137 height 332
paste textarea "hero.moveUp(steps)"
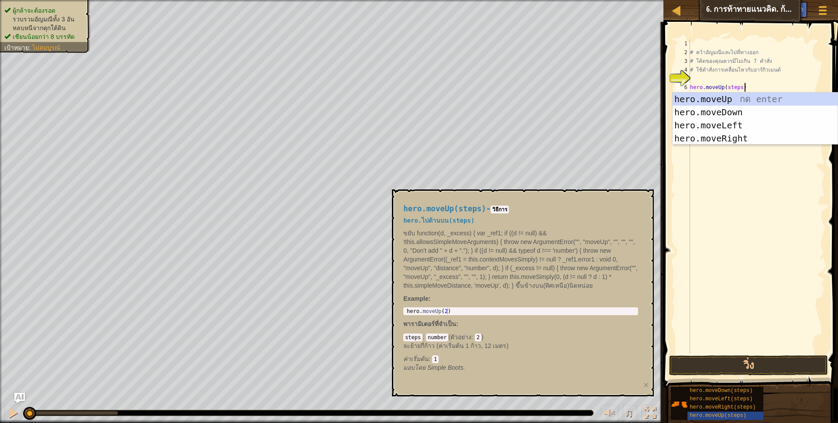
click at [738, 87] on div "# คว้าอัญมณีและไปที่ทางออก # โค้ดของคุณควรมีไม่เกิน 7 คำสั่ง # ใช้คำสั่งการเคลื…" at bounding box center [756, 205] width 137 height 332
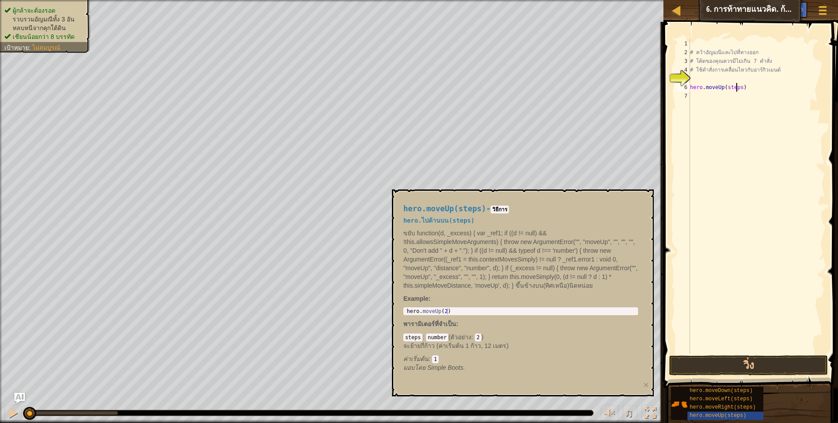
click at [741, 86] on div "# คว้าอัญมณีและไปที่ทางออก # โค้ดของคุณควรมีไม่เกิน 7 คำสั่ง # ใช้คำสั่งการเคลื…" at bounding box center [756, 205] width 137 height 332
click at [739, 86] on div "# คว้าอัญมณีและไปที่ทางออก # โค้ดของคุณควรมีไม่เกิน 7 คำสั่ง # ใช้คำสั่งการเคลื…" at bounding box center [756, 205] width 137 height 332
type textarea "hero.moveUp(3)"
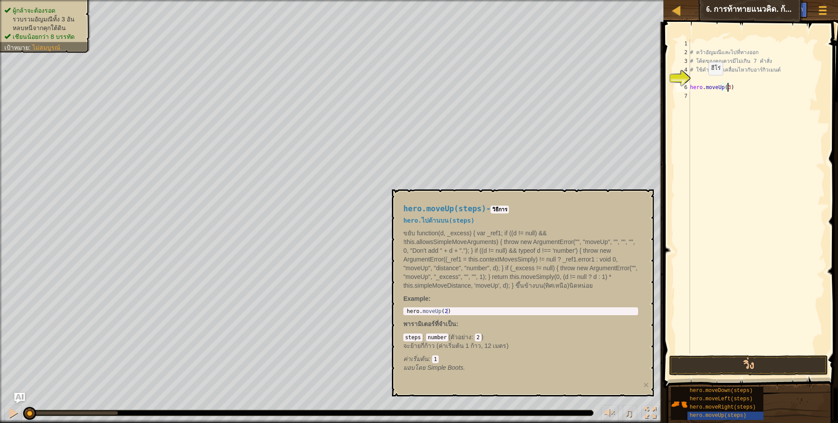
click at [701, 84] on div "# คว้าอัญมณีและไปที่ทางออก # โค้ดของคุณควรมีไม่เกิน 7 คำสั่ง # ใช้คำสั่งการเคลื…" at bounding box center [756, 205] width 137 height 332
click at [698, 77] on div "# คว้าอัญมณีและไปที่ทางออก # โค้ดของคุณควรมีไม่เกิน 7 คำสั่ง # ใช้คำสั่งการเคลื…" at bounding box center [756, 205] width 137 height 332
click at [660, 191] on div "แผนที่ วิทยาการคอมพิวเตอร์ เบื้องต้น 6. การท้าทายแนวคิด. ก้าวยาว เมนูเกม เสร็จส…" at bounding box center [419, 211] width 838 height 423
drag, startPoint x: 687, startPoint y: 189, endPoint x: 736, endPoint y: 242, distance: 71.7
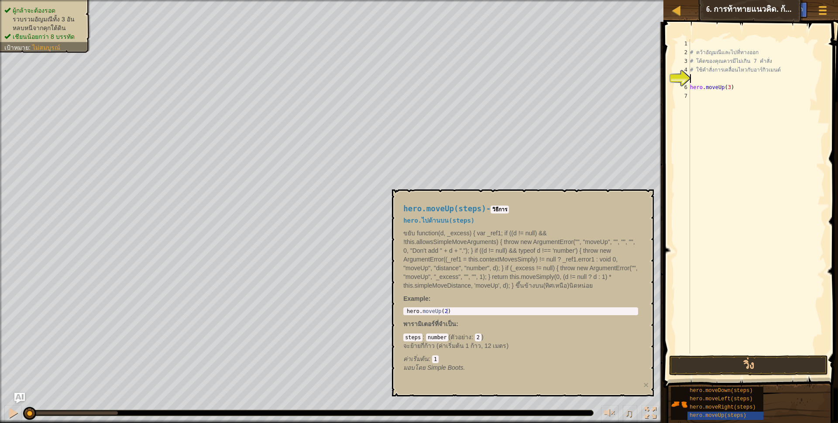
click at [698, 194] on div "1 2 3 4 5 6 7 # คว้าอัญมณีและไปที่ทางออก # โค้ดของคุณควรมีไม่เกิน 7 คำสั่ง # ใช…" at bounding box center [749, 196] width 151 height 314
click at [737, 411] on div "hero.moveRight(steps)" at bounding box center [730, 407] width 84 height 8
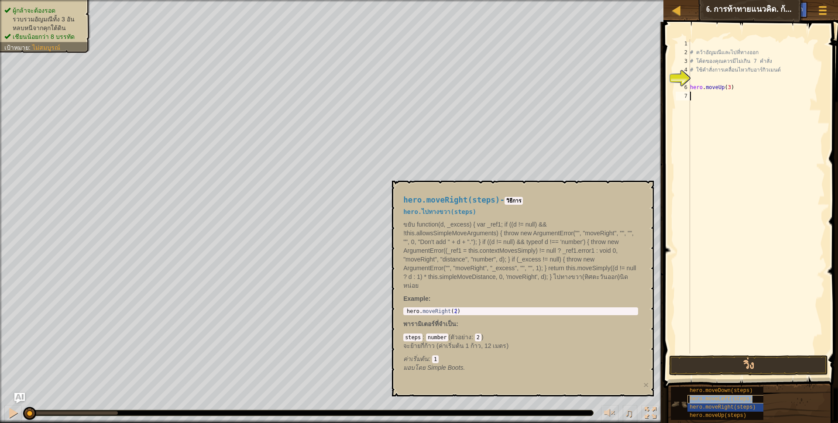
click at [743, 403] on div "hero.moveLeft(steps)" at bounding box center [730, 399] width 84 height 8
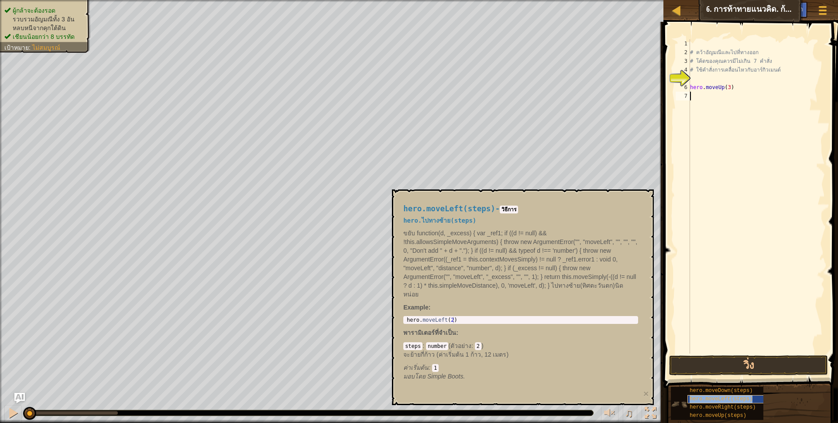
click at [743, 403] on div "hero.moveLeft(steps)" at bounding box center [730, 399] width 84 height 8
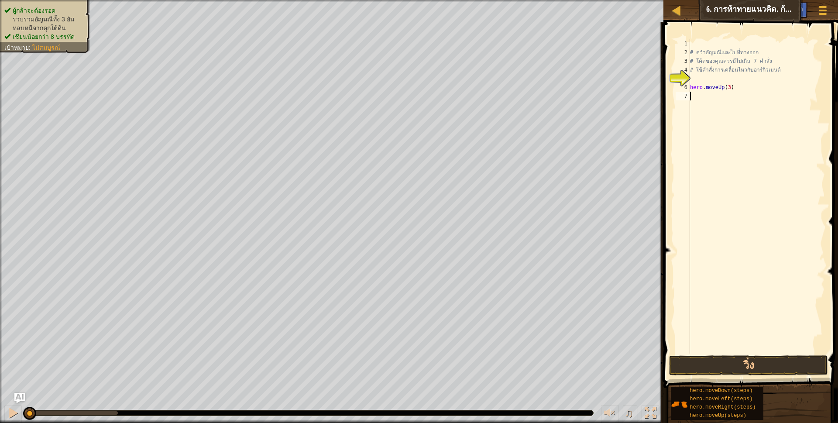
click at [692, 79] on div "# คว้าอัญมณีและไปที่ทางออก # โค้ดของคุณควรมีไม่เกิน 7 คำสั่ง # ใช้คำสั่งการเคลื…" at bounding box center [756, 205] width 137 height 332
type textarea "h"
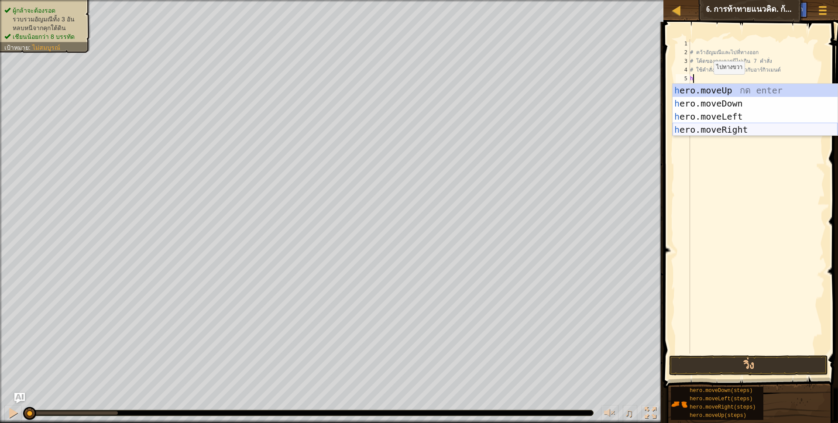
click at [723, 130] on div "h ero.moveUp กด enter h ero.moveDown กด enter h ero.moveLeft กด enter h ero.mov…" at bounding box center [755, 123] width 165 height 79
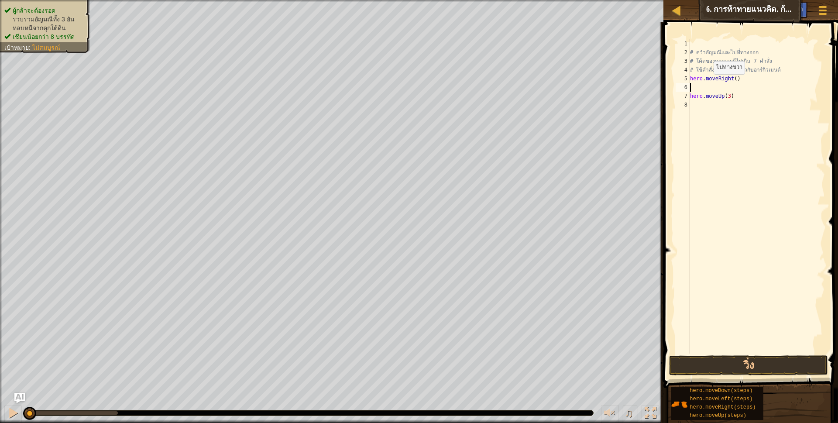
scroll to position [2, 0]
click at [732, 79] on div "# คว้าอัญมณีและไปที่ทางออก # โค้ดของคุณควรมีไม่เกิน 7 คำสั่ง # ใช้คำสั่งการเคลื…" at bounding box center [756, 205] width 137 height 332
click at [734, 78] on div "# คว้าอัญมณีและไปที่ทางออก # โค้ดของคุณควรมีไม่เกิน 7 คำสั่ง # ใช้คำสั่งการเคลื…" at bounding box center [756, 205] width 137 height 332
drag, startPoint x: 731, startPoint y: 95, endPoint x: 690, endPoint y: 99, distance: 41.3
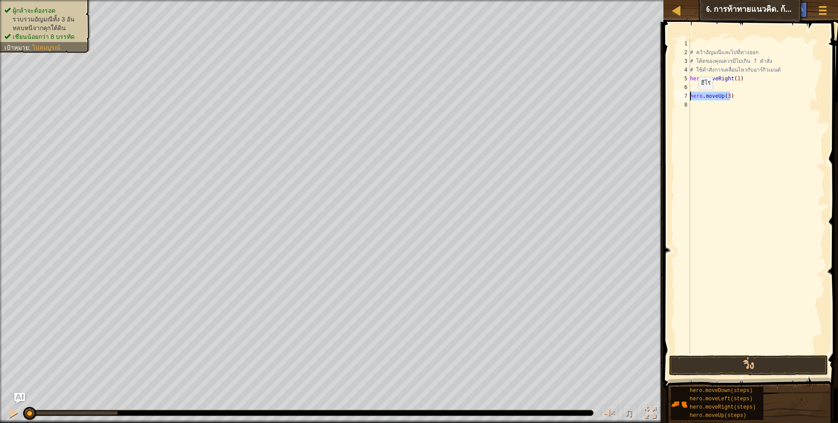
click at [690, 99] on div "# คว้าอัญมณีและไปที่ทางออก # โค้ดของคุณควรมีไม่เกิน 7 คำสั่ง # ใช้คำสั่งการเคลื…" at bounding box center [756, 205] width 137 height 332
type textarea "hero.moveUp(3)"
click at [707, 83] on div "# คว้าอัญมณีและไปที่ทางออก # โค้ดของคุณควรมีไม่เกิน 7 คำสั่ง # ใช้คำสั่งการเคลื…" at bounding box center [756, 205] width 137 height 332
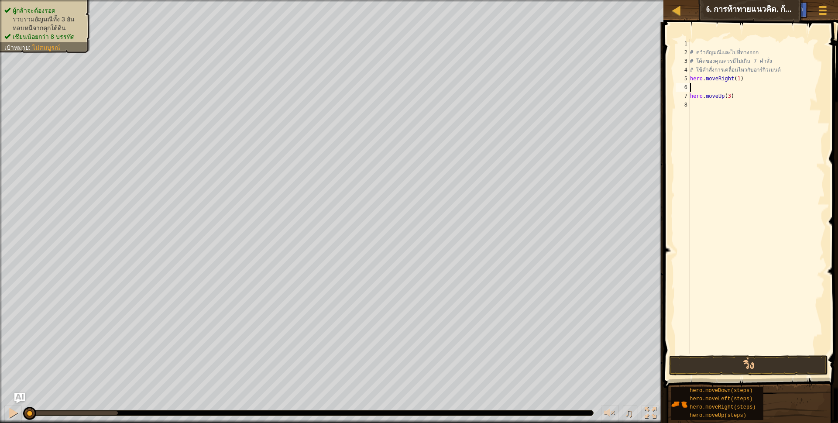
paste textarea "hero.moveUp(3)"
type textarea "hero.moveUp(3)"
click at [735, 102] on div "# คว้าอัญมณีและไปที่ทางออก # โค้ดของคุณควรมีไม่เกิน 7 คำสั่ง # ใช้คำสั่งการเคลื…" at bounding box center [756, 205] width 137 height 332
click at [738, 95] on div "# คว้าอัญมณีและไปที่ทางออก # โค้ดของคุณควรมีไม่เกิน 7 คำสั่ง # ใช้คำสั่งการเคลื…" at bounding box center [756, 205] width 137 height 332
type textarea "h"
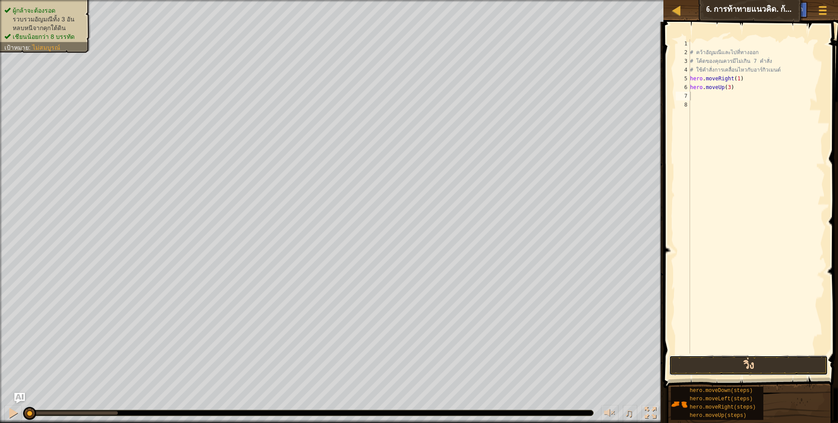
click at [715, 361] on button "วิ่ง" at bounding box center [748, 365] width 159 height 20
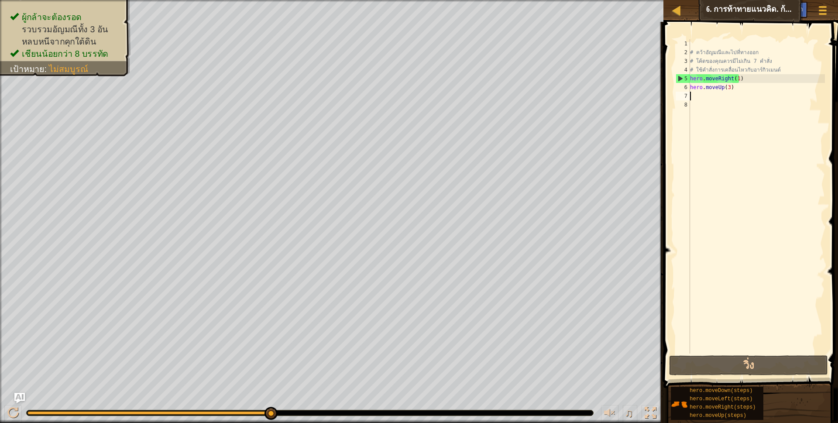
type textarea "h"
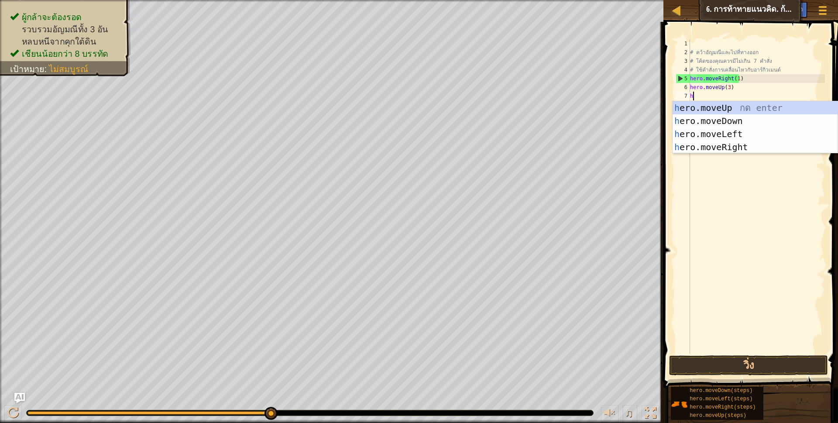
scroll to position [2, 2]
click at [734, 145] on div "h ero.moveUp กด enter h ero.moveDown กด enter h ero.moveLeft กด enter h ero.mov…" at bounding box center [755, 140] width 165 height 79
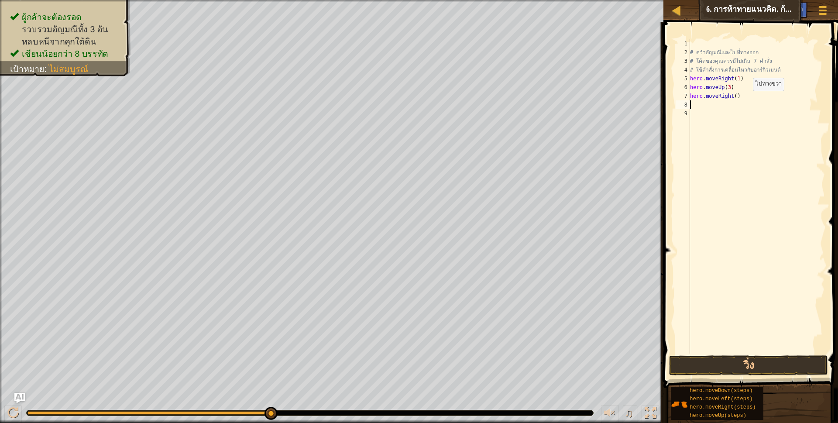
scroll to position [2, 0]
click at [732, 98] on div "# คว้าอัญมณีและไปที่ทางออก # โค้ดของคุณควรมีไม่เกิน 7 คำสั่ง # ใช้คำสั่งการเคลื…" at bounding box center [756, 205] width 137 height 332
type textarea "hero.moveRight(2)"
click at [700, 103] on div "# คว้าอัญมณีและไปที่ทางออก # โค้ดของคุณควรมีไม่เกิน 7 คำสั่ง # ใช้คำสั่งการเคลื…" at bounding box center [756, 205] width 137 height 332
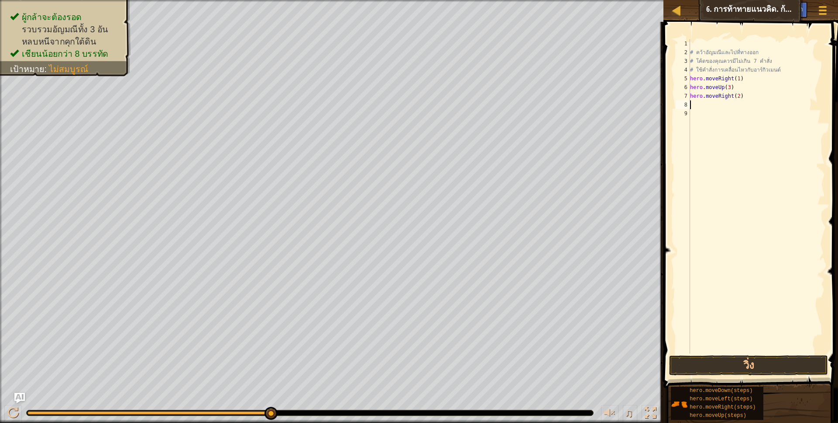
scroll to position [2, 0]
type textarea "h"
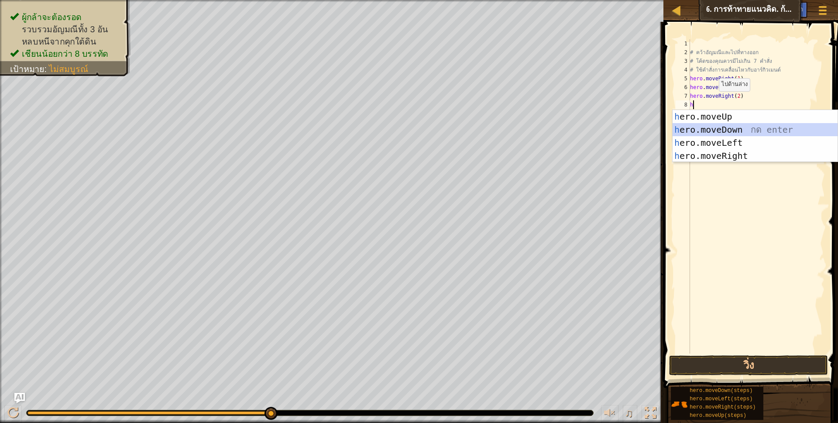
click at [727, 130] on div "h ero.moveUp กด enter h ero.moveDown กด enter h ero.moveLeft กด enter h ero.mov…" at bounding box center [755, 149] width 165 height 79
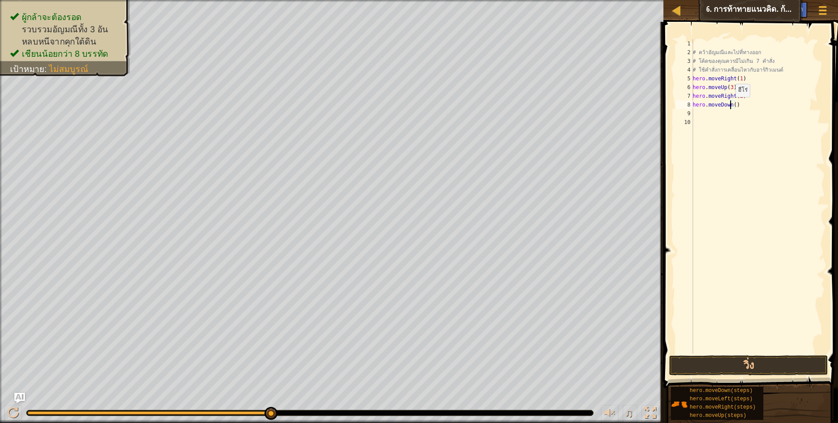
click at [731, 106] on div "# คว้าอัญมณีและไปที่ทางออก # โค้ดของคุณควรมีไม่เกิน 7 คำสั่ง # ใช้คำสั่งการเคลื…" at bounding box center [758, 205] width 134 height 332
click at [733, 106] on div "# คว้าอัญมณีและไปที่ทางออก # โค้ดของคุณควรมีไม่เกิน 7 คำสั่ง # ใช้คำสั่งการเคลื…" at bounding box center [758, 205] width 134 height 332
type textarea "hero.moveDown(1)"
click at [706, 114] on div "# คว้าอัญมณีและไปที่ทางออก # โค้ดของคุณควรมีไม่เกิน 7 คำสั่ง # ใช้คำสั่งการเคลื…" at bounding box center [758, 205] width 134 height 332
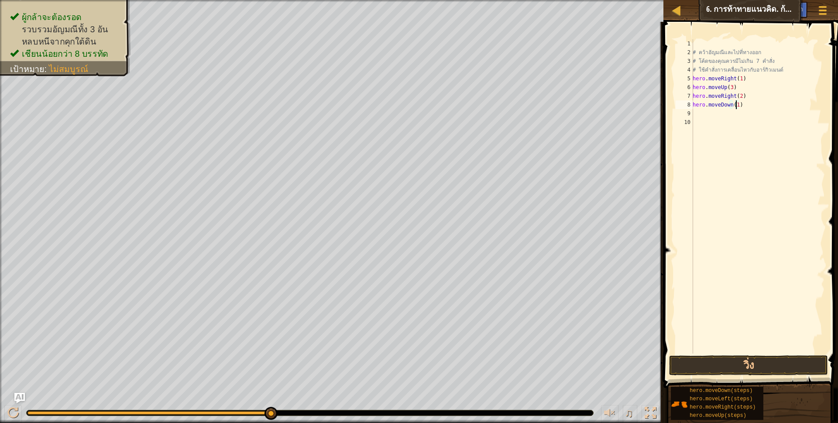
scroll to position [2, 0]
type textarea "h"
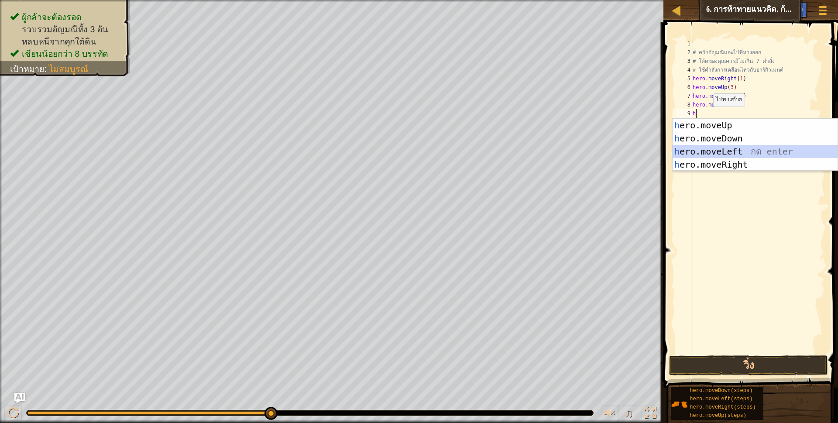
click at [724, 148] on div "h ero.moveUp กด enter h ero.moveDown กด enter h ero.moveLeft กด enter h ero.mov…" at bounding box center [755, 158] width 165 height 79
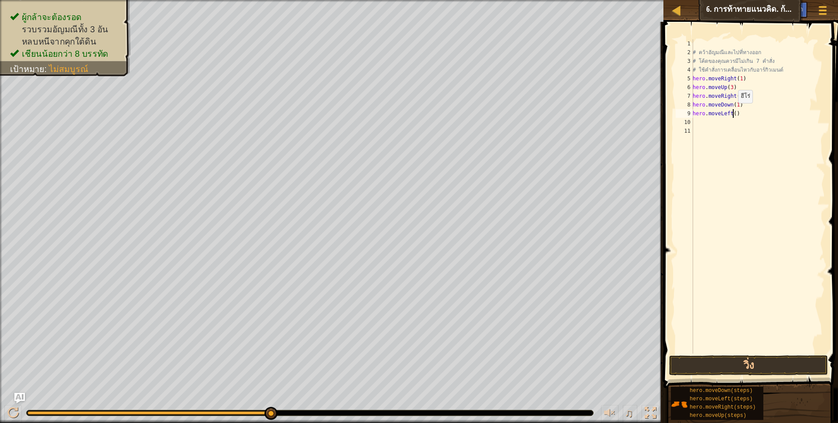
click at [733, 112] on div "# คว้าอัญมณีและไปที่ทางออก # โค้ดของคุณควรมีไม่เกิน 7 คำสั่ง # ใช้คำสั่งการเคลื…" at bounding box center [758, 205] width 134 height 332
type textarea "hero.moveLeft(1)"
click at [708, 122] on div "# คว้าอัญมณีและไปที่ทางออก # โค้ดของคุณควรมีไม่เกิน 7 คำสั่ง # ใช้คำสั่งการเคลื…" at bounding box center [758, 205] width 134 height 332
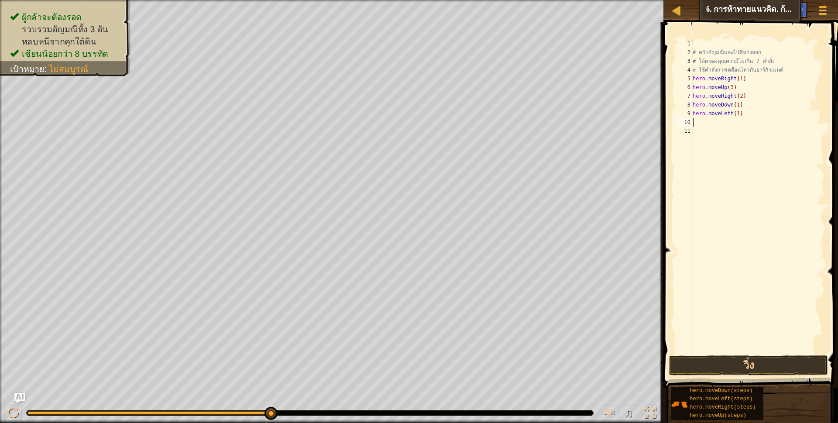
type textarea "h"
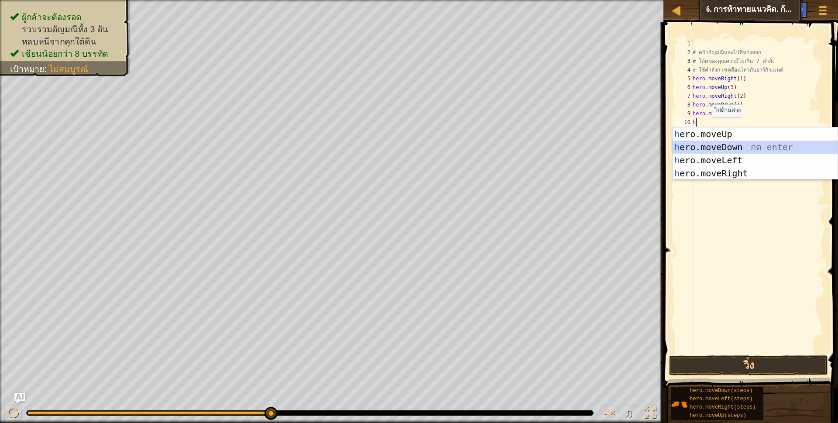
click at [718, 145] on div "h ero.moveUp กด enter h ero.moveDown กด enter h ero.moveLeft กด enter h ero.mov…" at bounding box center [755, 166] width 165 height 79
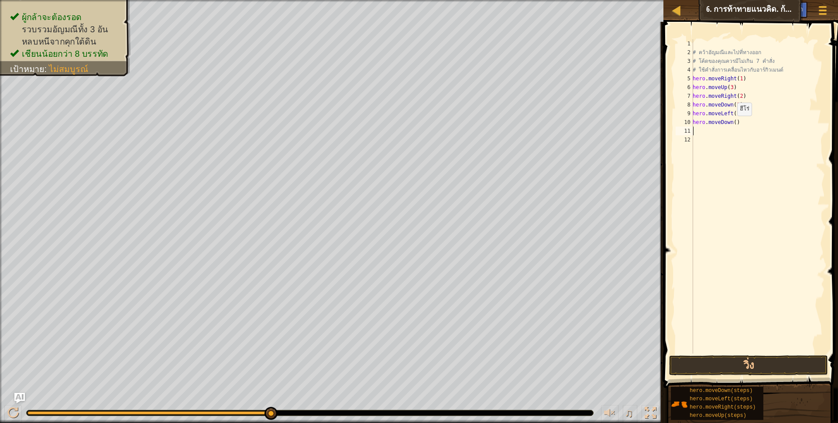
click at [732, 124] on div "# คว้าอัญมณีและไปที่ทางออก # โค้ดของคุณควรมีไม่เกิน 7 คำสั่ง # ใช้คำสั่งการเคลื…" at bounding box center [758, 205] width 134 height 332
type textarea "hero.moveDown(2)"
click at [699, 134] on div "# คว้าอัญมณีและไปที่ทางออก # โค้ดของคุณควรมีไม่เกิน 7 คำสั่ง # ใช้คำสั่งการเคลื…" at bounding box center [758, 205] width 134 height 332
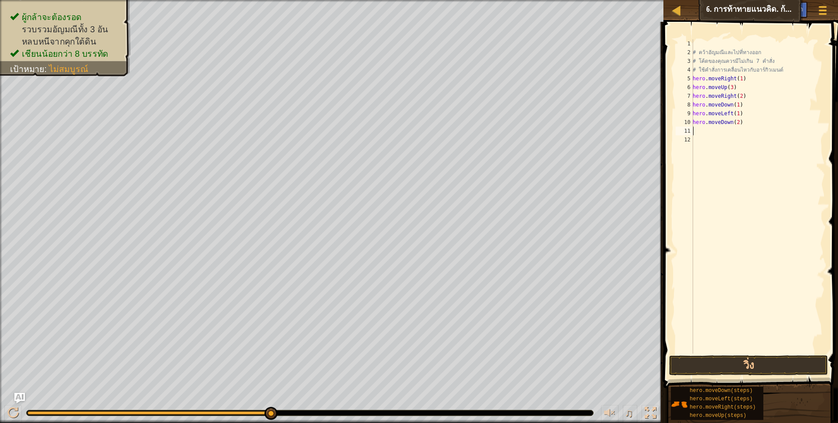
type textarea "h"
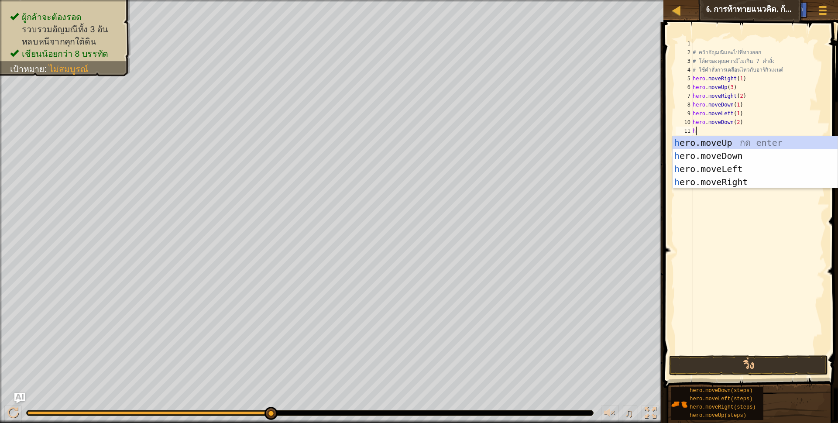
scroll to position [2, 2]
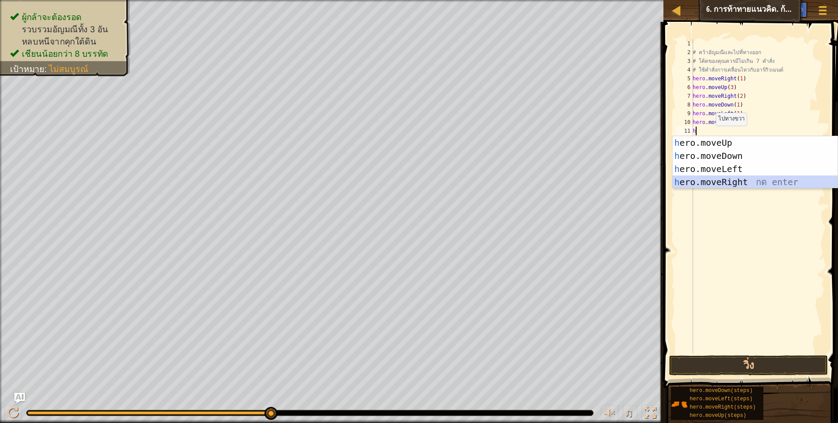
click at [725, 177] on div "h ero.moveUp กด enter h ero.moveDown กด enter h ero.moveLeft กด enter h ero.mov…" at bounding box center [755, 175] width 165 height 79
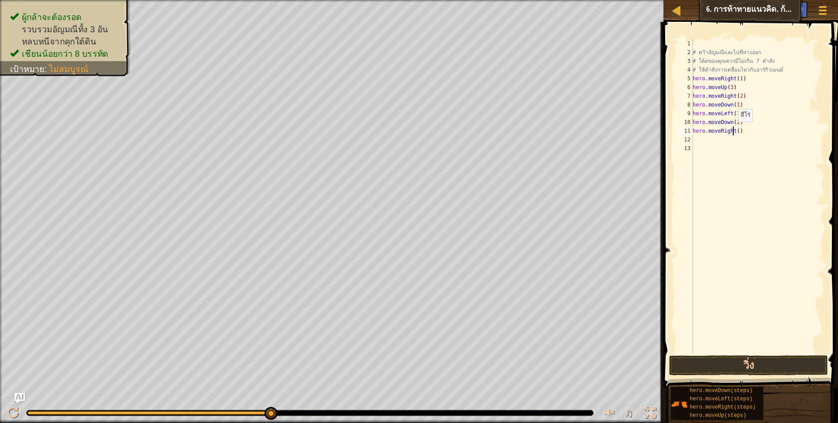
click at [733, 131] on div "# คว้าอัญมณีและไปที่ทางออก # โค้ดของคุณควรมีไม่เกิน 7 คำสั่ง # ใช้คำสั่งการเคลื…" at bounding box center [758, 205] width 134 height 332
click at [736, 131] on div "# คว้าอัญมณีและไปที่ทางออก # โค้ดของคุณควรมีไม่เกิน 7 คำสั่ง # ใช้คำสั่งการเคลื…" at bounding box center [758, 205] width 134 height 332
type textarea "hero.moveRight(2)"
click at [696, 142] on div "# คว้าอัญมณีและไปที่ทางออก # โค้ดของคุณควรมีไม่เกิน 7 คำสั่ง # ใช้คำสั่งการเคลื…" at bounding box center [758, 205] width 134 height 332
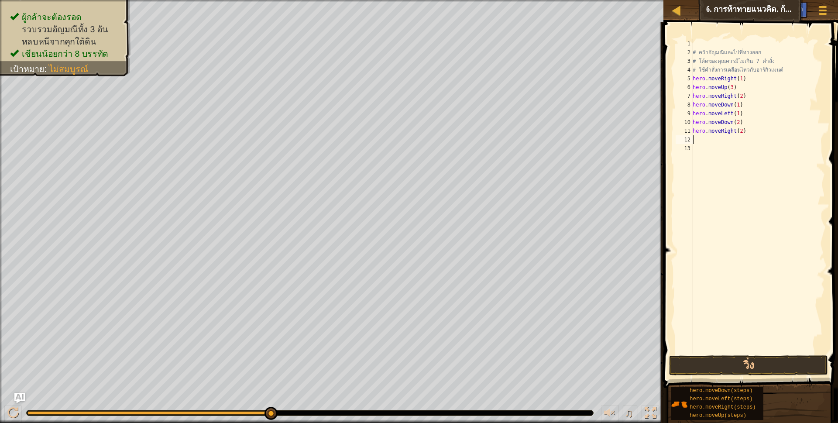
scroll to position [2, 0]
click at [695, 140] on div "# คว้าอัญมณีและไปที่ทางออก # โค้ดของคุณควรมีไม่เกิน 7 คำสั่ง # ใช้คำสั่งการเคลื…" at bounding box center [758, 205] width 134 height 332
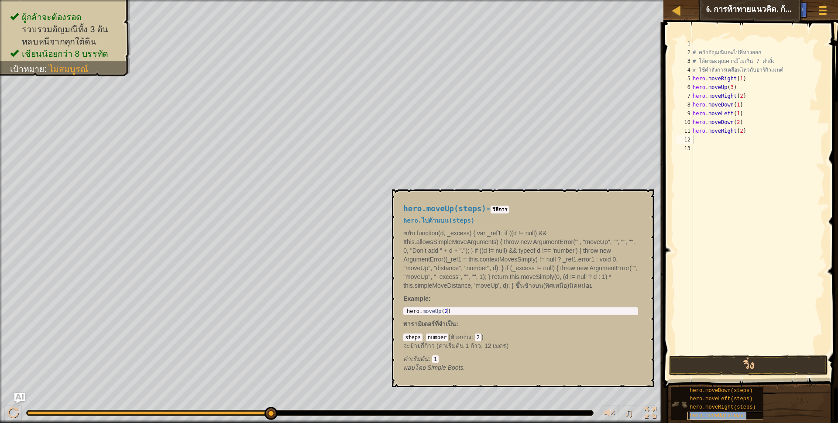
click at [734, 412] on div "hero.moveUp(steps)" at bounding box center [730, 416] width 84 height 8
click at [735, 411] on div "hero.moveRight(steps)" at bounding box center [730, 407] width 84 height 8
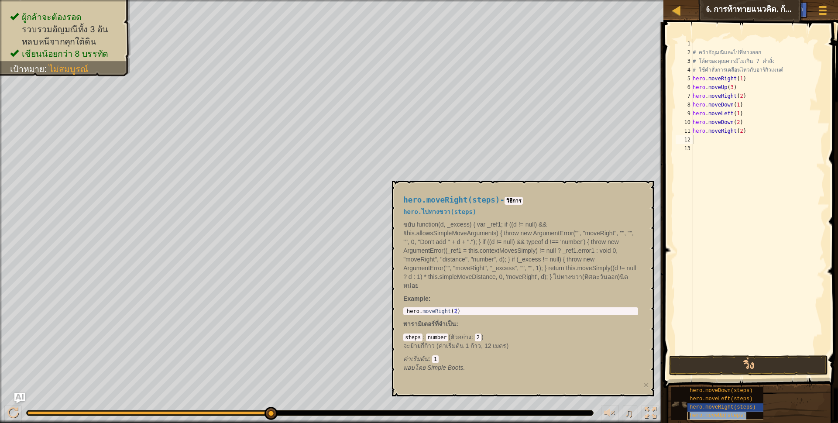
click at [707, 413] on span "hero.moveUp(steps)" at bounding box center [718, 416] width 57 height 6
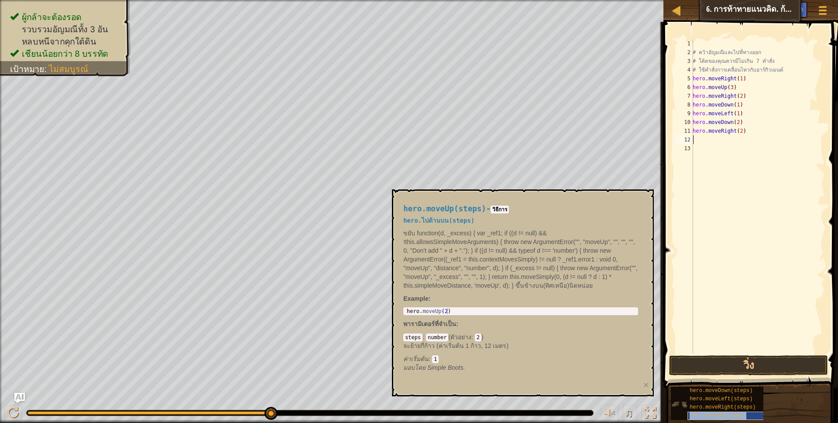
click at [708, 412] on div "hero.moveUp(steps)" at bounding box center [730, 416] width 84 height 8
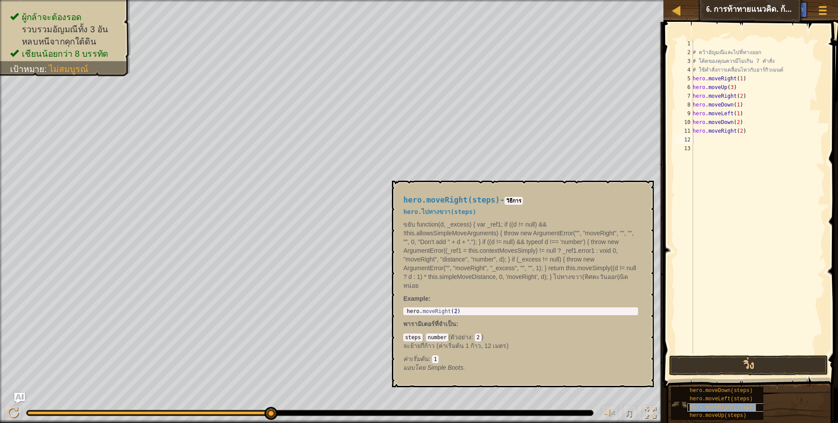
click at [708, 411] on div "hero.moveRight(steps)" at bounding box center [730, 407] width 84 height 8
click at [706, 413] on span "hero.moveUp(steps)" at bounding box center [718, 416] width 57 height 6
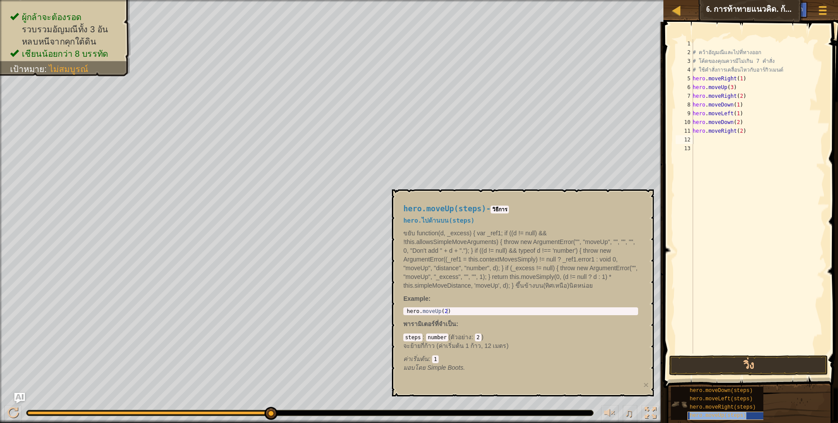
click at [707, 413] on span "hero.moveUp(steps)" at bounding box center [718, 416] width 57 height 6
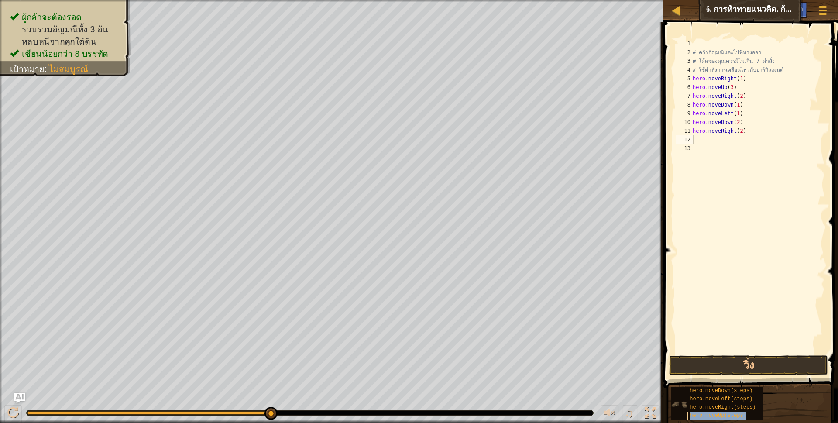
click at [706, 413] on span "hero.moveUp(steps)" at bounding box center [718, 416] width 57 height 6
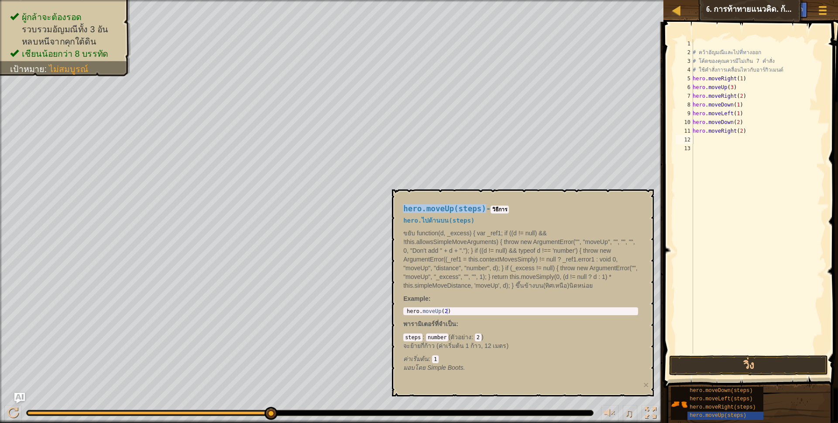
drag, startPoint x: 399, startPoint y: 205, endPoint x: 479, endPoint y: 199, distance: 79.6
click at [479, 199] on div "hero.moveUp(steps) - [PERSON_NAME] hero.ไปด้านบน(steps) ขยับ function(d, _exces…" at bounding box center [520, 288] width 247 height 184
copy span "hero.moveUp(steps)"
click at [703, 138] on div "# คว้าอัญมณีและไปที่ทางออก # โค้ดของคุณควรมีไม่เกิน 7 คำสั่ง # ใช้คำสั่งการเคลื…" at bounding box center [758, 205] width 134 height 332
paste textarea "hero.moveUp(steps)"
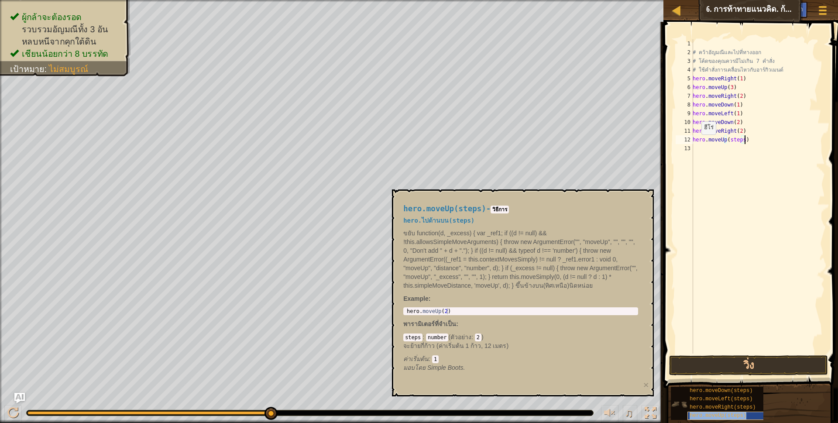
click at [722, 416] on span "hero.moveUp(steps)" at bounding box center [718, 416] width 57 height 6
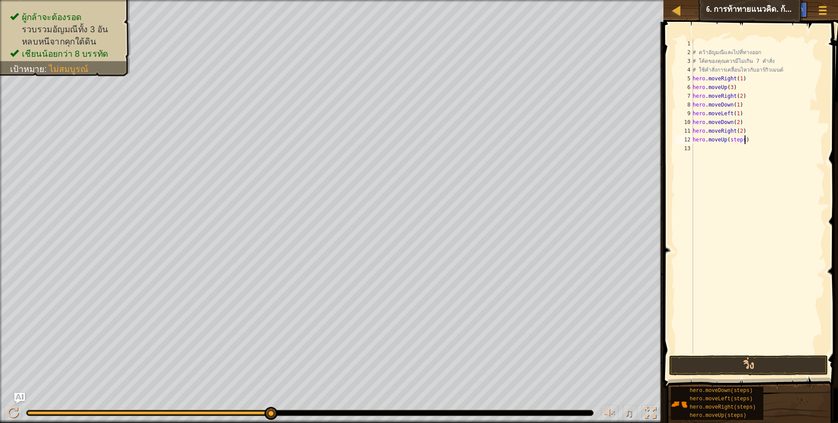
click at [743, 139] on div "# คว้าอัญมณีและไปที่ทางออก # โค้ดของคุณควรมีไม่เกิน 7 คำสั่ง # ใช้คำสั่งการเคลื…" at bounding box center [758, 205] width 134 height 332
type textarea "hero.moveUp(2)"
click at [703, 152] on div "# คว้าอัญมณีและไปที่ทางออก # โค้ดของคุณควรมีไม่เกิน 7 คำสั่ง # ใช้คำสั่งการเคลื…" at bounding box center [758, 205] width 134 height 332
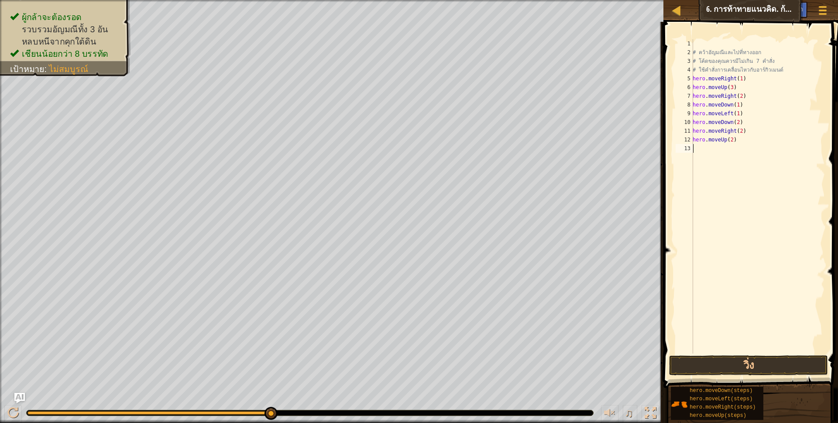
type textarea "h"
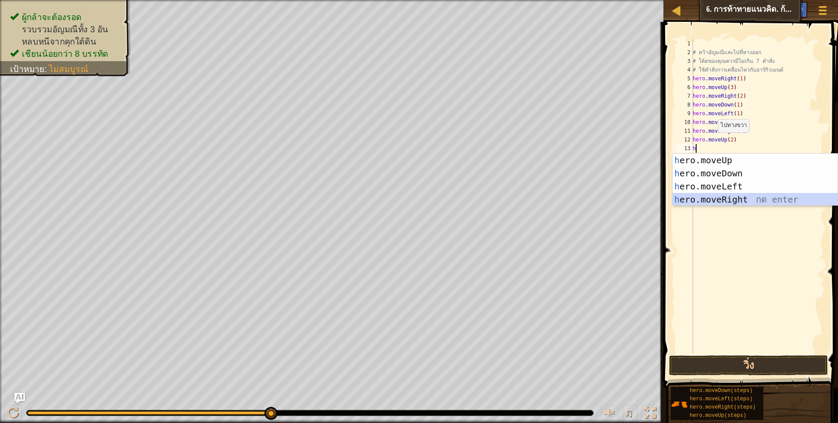
click at [739, 195] on div "h ero.moveUp กด enter h ero.moveDown กด enter h ero.moveLeft กด enter h ero.mov…" at bounding box center [755, 193] width 165 height 79
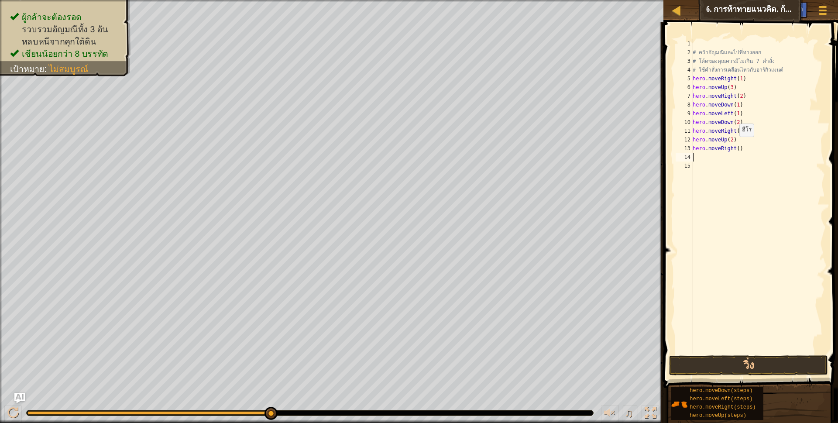
click at [735, 145] on div "# คว้าอัญมณีและไปที่ทางออก # โค้ดของคุณควรมีไม่เกิน 7 คำสั่ง # ใช้คำสั่งการเคลื…" at bounding box center [758, 205] width 134 height 332
click at [776, 365] on button "วิ่ง" at bounding box center [748, 365] width 159 height 20
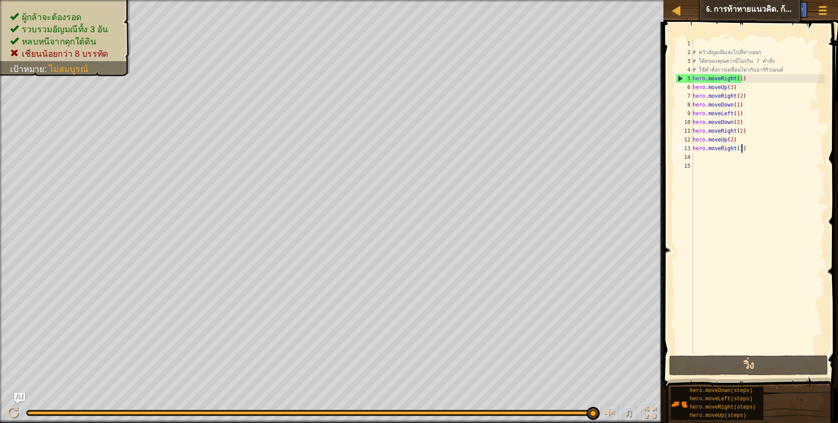
click at [769, 146] on div "# คว้าอัญมณีและไปที่ทางออก # โค้ดของคุณควรมีไม่เกิน 7 คำสั่ง # ใช้คำสั่งการเคลื…" at bounding box center [758, 205] width 134 height 332
type textarea "h"
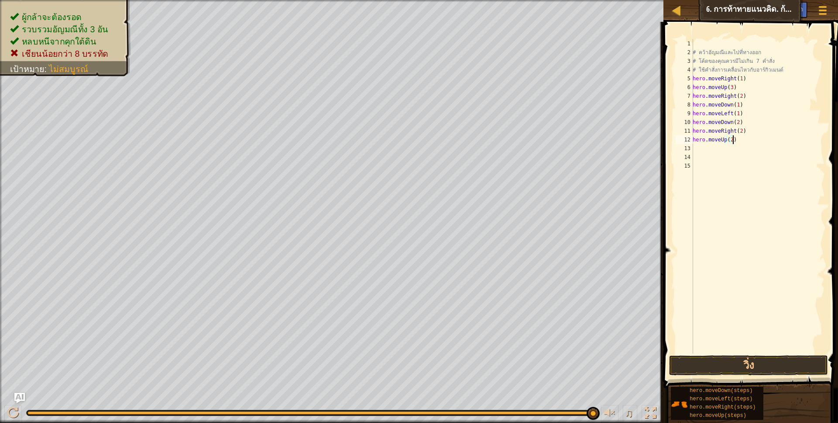
click at [746, 138] on div "# คว้าอัญมณีและไปที่ทางออก # โค้ดของคุณควรมีไม่เกิน 7 คำสั่ง # ใช้คำสั่งการเคลื…" at bounding box center [758, 205] width 134 height 332
type textarea "h"
click at [746, 138] on div "# คว้าอัญมณีและไปที่ทางออก # โค้ดของคุณควรมีไม่เกิน 7 คำสั่ง # ใช้คำสั่งการเคลื…" at bounding box center [758, 205] width 134 height 332
click at [744, 136] on div "# คว้าอัญมณีและไปที่ทางออก # โค้ดของคุณควรมีไม่เกิน 7 คำสั่ง # ใช้คำสั่งการเคลื…" at bounding box center [758, 205] width 134 height 332
click at [746, 125] on div "# คว้าอัญมณีและไปที่ทางออก # โค้ดของคุณควรมีไม่เกิน 7 คำสั่ง # ใช้คำสั่งการเคลื…" at bounding box center [758, 205] width 134 height 332
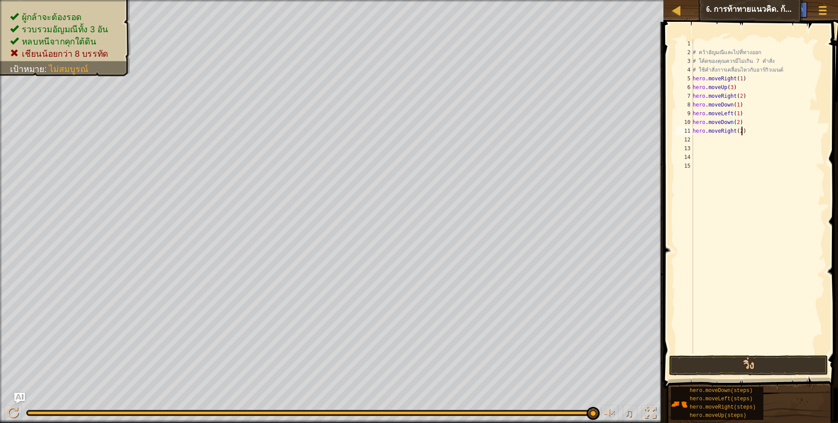
click at [743, 129] on div "# คว้าอัญมณีและไปที่ทางออก # โค้ดของคุณควรมีไม่เกิน 7 คำสั่ง # ใช้คำสั่งการเคลื…" at bounding box center [758, 205] width 134 height 332
type textarea "h"
click at [740, 118] on div "# คว้าอัญมณีและไปที่ทางออก # โค้ดของคุณควรมีไม่เกิน 7 คำสั่ง # ใช้คำสั่งการเคลื…" at bounding box center [758, 205] width 134 height 332
type textarea "h"
click at [742, 113] on div "# คว้าอัญมณีและไปที่ทางออก # โค้ดของคุณควรมีไม่เกิน 7 คำสั่ง # ใช้คำสั่งการเคลื…" at bounding box center [758, 205] width 134 height 332
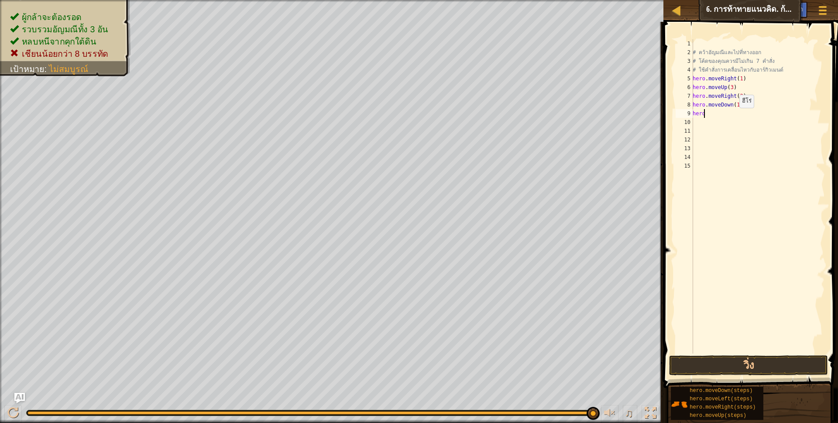
type textarea "h"
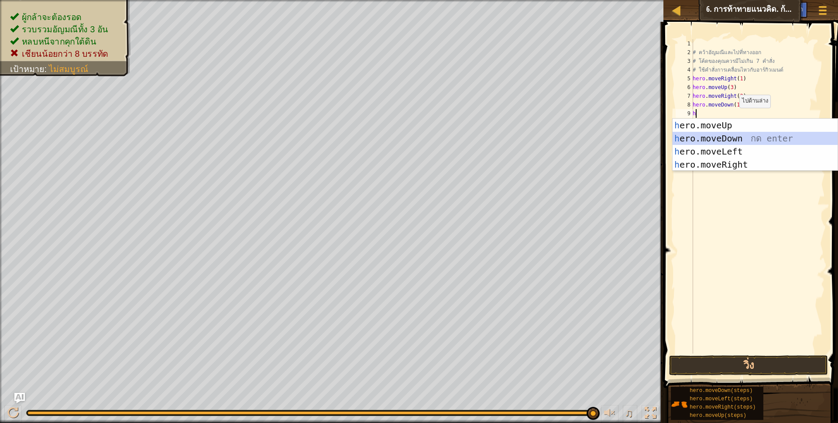
click at [733, 140] on div "h ero.moveUp กด enter h ero.moveDown กด enter h ero.moveLeft กด enter h ero.mov…" at bounding box center [755, 158] width 165 height 79
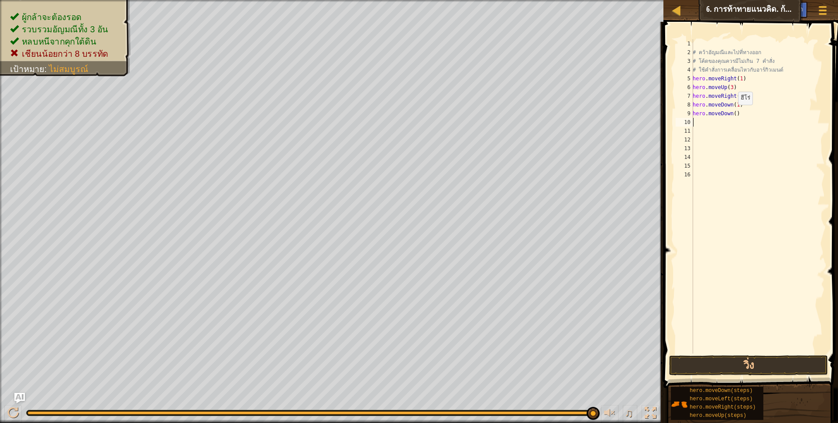
click at [733, 113] on div "# คว้าอัญมณีและไปที่ทางออก # โค้ดของคุณควรมีไม่เกิน 7 คำสั่ง # ใช้คำสั่งการเคลื…" at bounding box center [758, 205] width 134 height 332
type textarea "hero.moveDown(3)"
click at [695, 120] on div "# คว้าอัญมณีและไปที่ทางออก # โค้ดของคุณควรมีไม่เกิน 7 คำสั่ง # ใช้คำสั่งการเคลื…" at bounding box center [758, 205] width 134 height 332
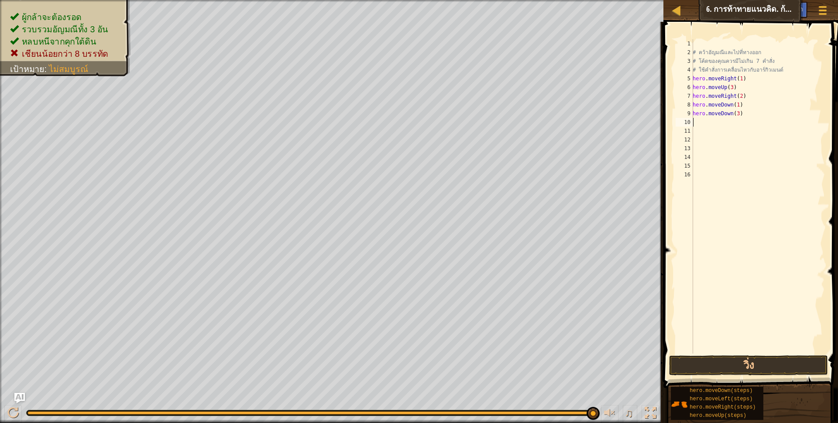
type textarea "h"
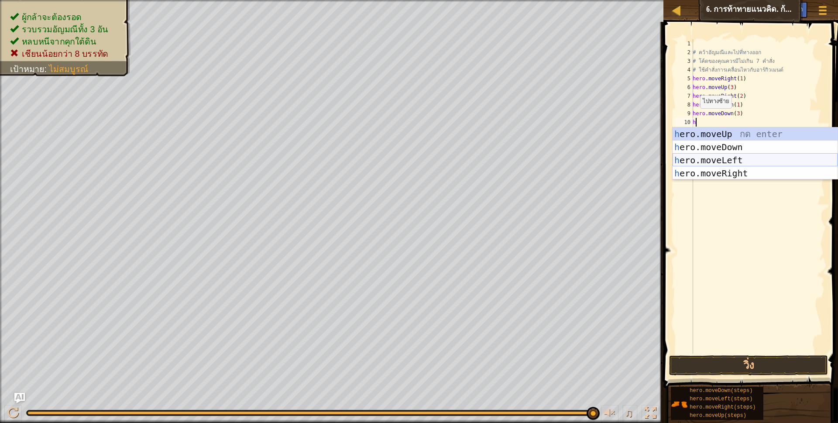
click at [739, 162] on div "h ero.moveUp กด enter h ero.moveDown กด enter h ero.moveLeft กด enter h ero.mov…" at bounding box center [755, 166] width 165 height 79
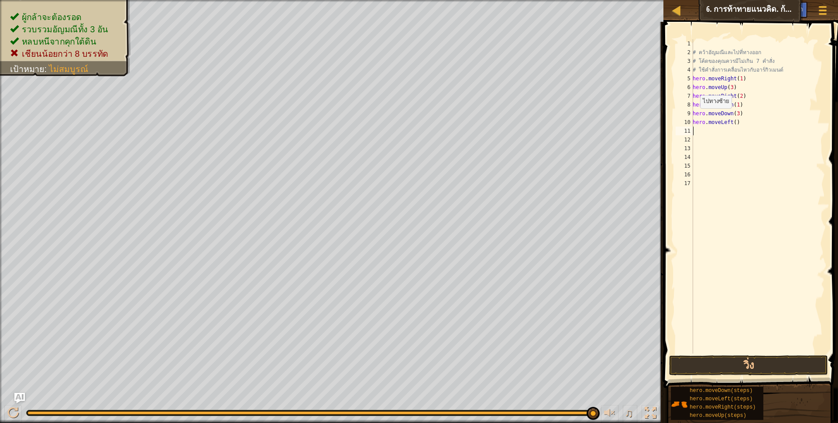
scroll to position [2, 0]
click at [732, 123] on div "# คว้าอัญมณีและไปที่ทางออก # โค้ดของคุณควรมีไม่เกิน 7 คำสั่ง # ใช้คำสั่งการเคลื…" at bounding box center [758, 205] width 134 height 332
type textarea "hero.moveLeft(1)"
click at [697, 131] on div "# คว้าอัญมณีและไปที่ทางออก # โค้ดของคุณควรมีไม่เกิน 7 คำสั่ง # ใช้คำสั่งการเคลื…" at bounding box center [758, 205] width 134 height 332
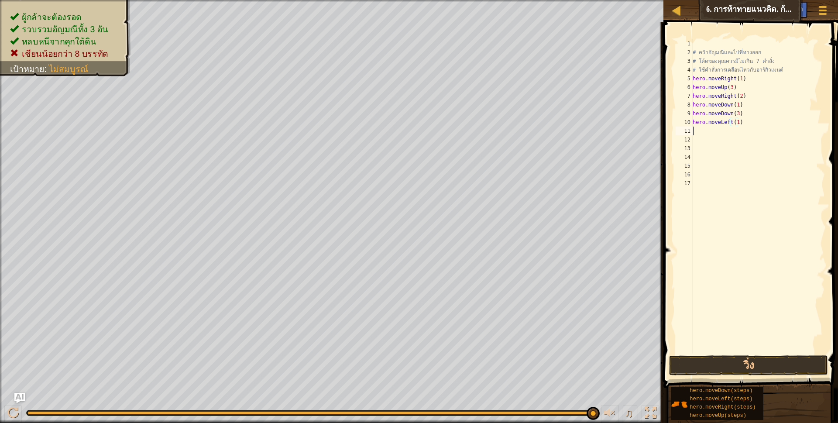
scroll to position [2, 0]
type textarea "h"
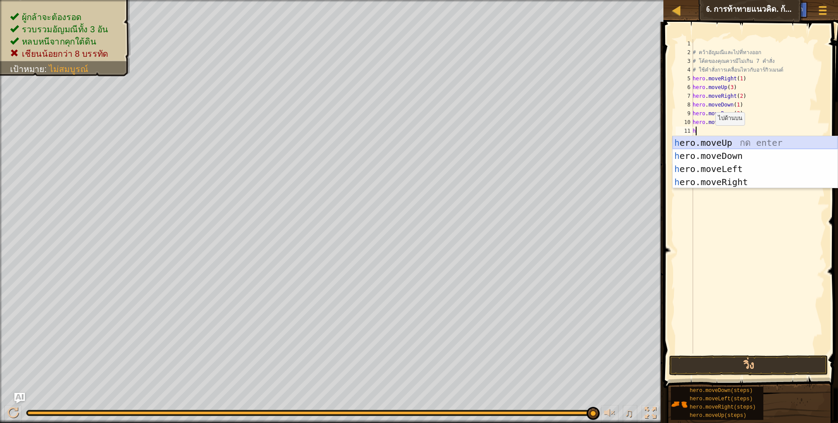
click at [718, 141] on div "h ero.moveUp กด enter h ero.moveDown กด enter h ero.moveLeft กด enter h ero.mov…" at bounding box center [755, 175] width 165 height 79
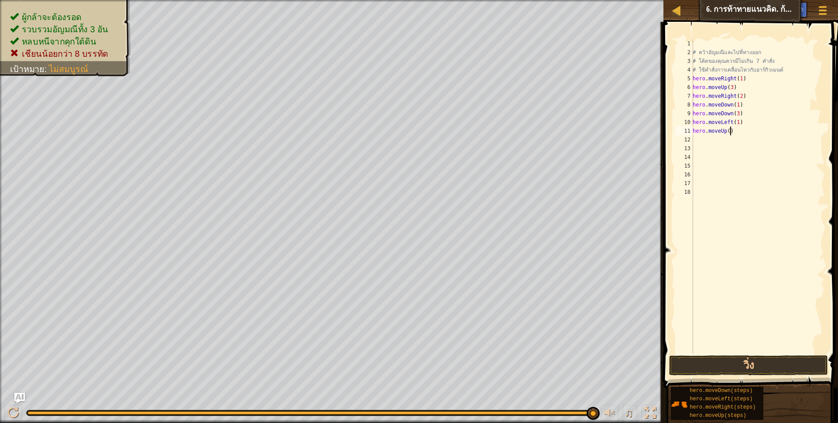
click at [730, 132] on div "# คว้าอัญมณีและไปที่ทางออก # โค้ดของคุณควรมีไม่เกิน 7 คำสั่ง # ใช้คำสั่งการเคลื…" at bounding box center [758, 205] width 134 height 332
click at [726, 132] on div "# คว้าอัญมณีและไปที่ทางออก # โค้ดของคุณควรมีไม่เกิน 7 คำสั่ง # ใช้คำสั่งการเคลื…" at bounding box center [758, 205] width 134 height 332
click at [728, 133] on div "# คว้าอัญมณีและไปที่ทางออก # โค้ดของคุณควรมีไม่เกิน 7 คำสั่ง # ใช้คำสั่งการเคลื…" at bounding box center [758, 205] width 134 height 332
type textarea "hero.moveUp(2)"
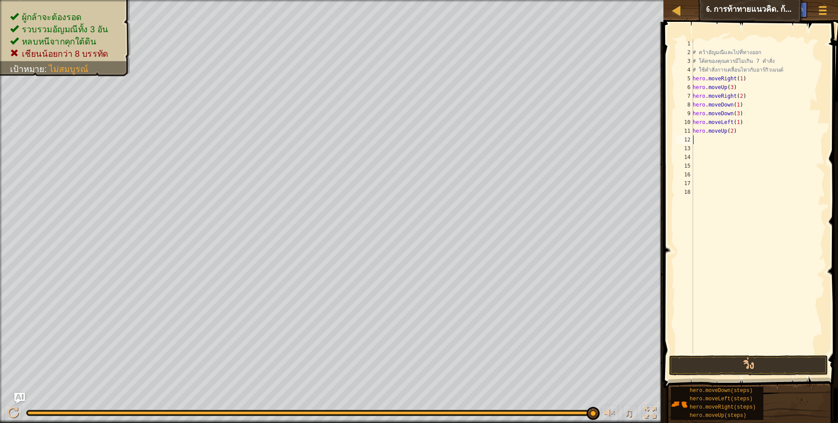
click at [695, 140] on div "# คว้าอัญมณีและไปที่ทางออก # โค้ดของคุณควรมีไม่เกิน 7 คำสั่ง # ใช้คำสั่งการเคลื…" at bounding box center [758, 205] width 134 height 332
type textarea "h"
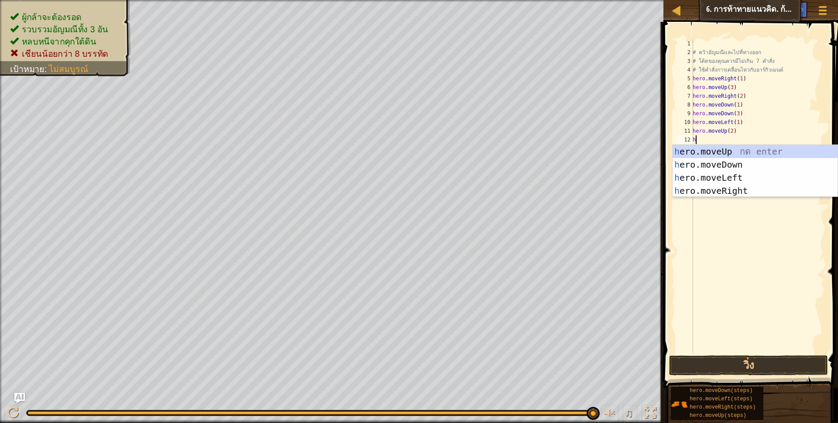
scroll to position [2, 2]
click at [711, 189] on div "h ero.moveUp กด enter h ero.moveDown กด enter h ero.moveLeft กด enter h ero.mov…" at bounding box center [755, 184] width 165 height 79
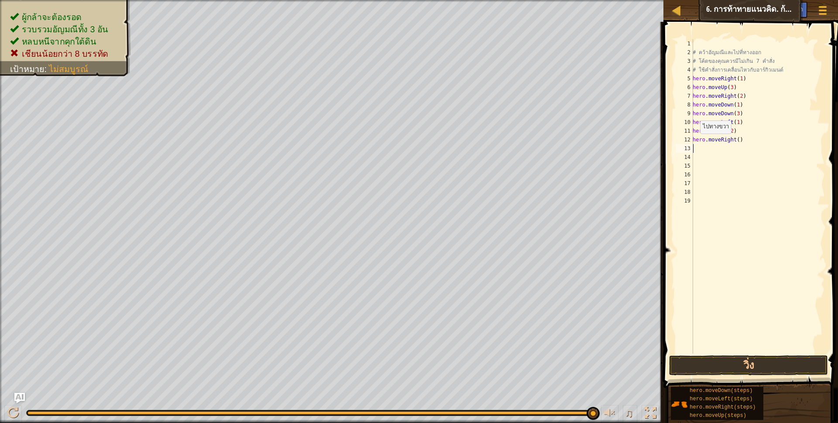
scroll to position [2, 0]
click at [735, 141] on div "# คว้าอัญมณีและไปที่ทางออก # โค้ดของคุณควรมีไม่เกิน 7 คำสั่ง # ใช้คำสั่งการเคลื…" at bounding box center [758, 205] width 134 height 332
type textarea "hero.moveRight(3)"
click at [800, 360] on button "วิ่ง" at bounding box center [748, 365] width 159 height 20
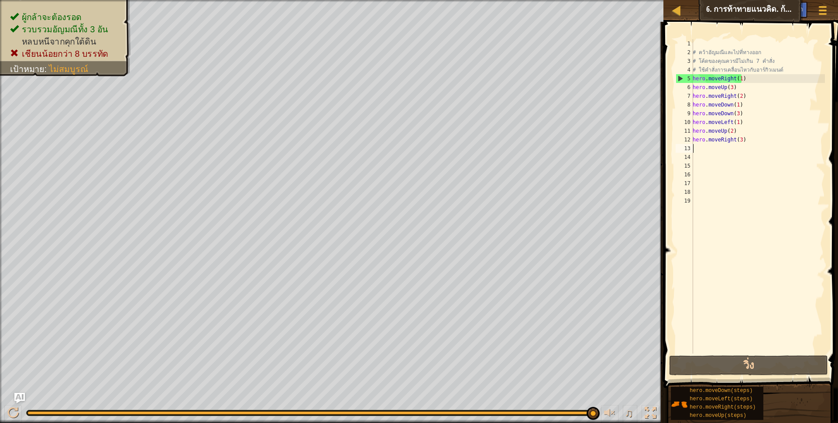
click at [760, 150] on div "# คว้าอัญมณีและไปที่ทางออก # โค้ดของคุณควรมีไม่เกิน 7 คำสั่ง # ใช้คำสั่งการเคลื…" at bounding box center [758, 205] width 134 height 332
click at [759, 139] on div "# คว้าอัญมณีและไปที่ทางออก # โค้ดของคุณควรมีไม่เกิน 7 คำสั่ง # ใช้คำสั่งการเคลื…" at bounding box center [758, 205] width 134 height 332
type textarea "h"
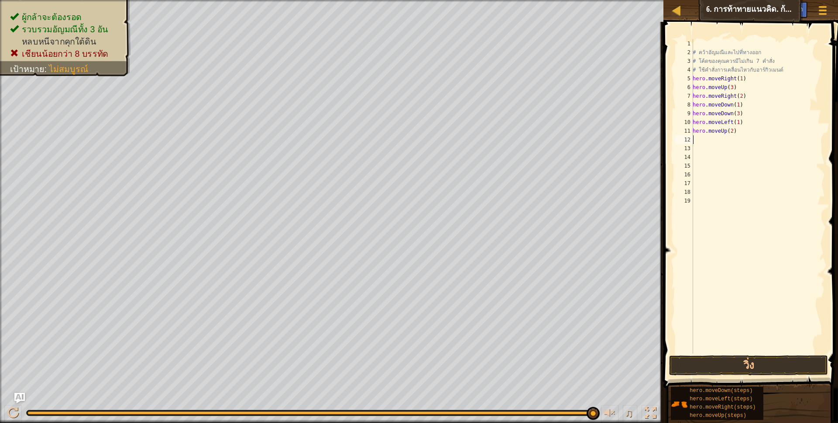
click at [750, 114] on div "# คว้าอัญมณีและไปที่ทางออก # โค้ดของคุณควรมีไม่เกิน 7 คำสั่ง # ใช้คำสั่งการเคลื…" at bounding box center [758, 205] width 134 height 332
type textarea "hero.moveDown(3)"
click at [736, 136] on div "# คว้าอัญมณีและไปที่ทางออก # โค้ดของคุณควรมีไม่เกิน 7 คำสั่ง # ใช้คำสั่งการเคลื…" at bounding box center [758, 205] width 134 height 332
click at [736, 131] on div "# คว้าอัญมณีและไปที่ทางออก # โค้ดของคุณควรมีไม่เกิน 7 คำสั่ง # ใช้คำสั่งการเคลื…" at bounding box center [758, 205] width 134 height 332
type textarea "h"
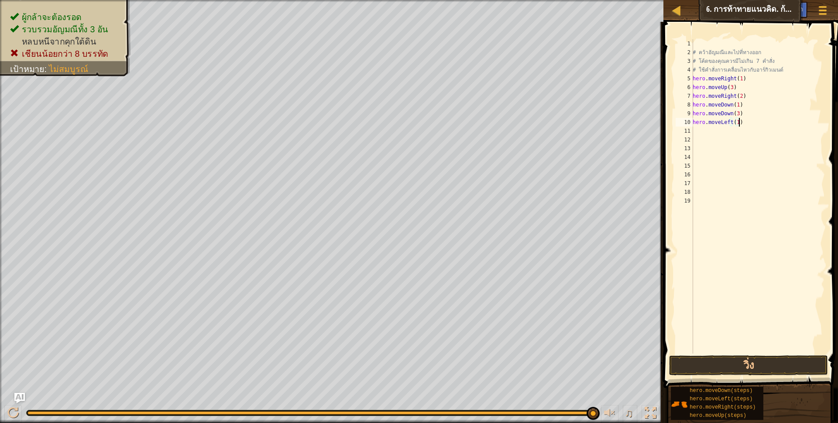
click at [744, 125] on div "# คว้าอัญมณีและไปที่ทางออก # โค้ดของคุณควรมีไม่เกิน 7 คำสั่ง # ใช้คำสั่งการเคลื…" at bounding box center [758, 205] width 134 height 332
type textarea "h"
click at [719, 372] on button "วิ่ง" at bounding box center [748, 365] width 159 height 20
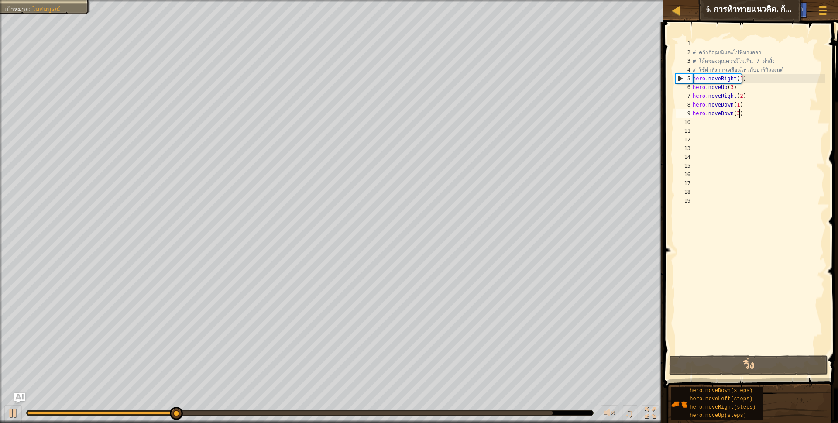
click at [747, 113] on div "# คว้าอัญมณีและไปที่ทางออก # โค้ดของคุณควรมีไม่เกิน 7 คำสั่ง # ใช้คำสั่งการเคลื…" at bounding box center [758, 205] width 134 height 332
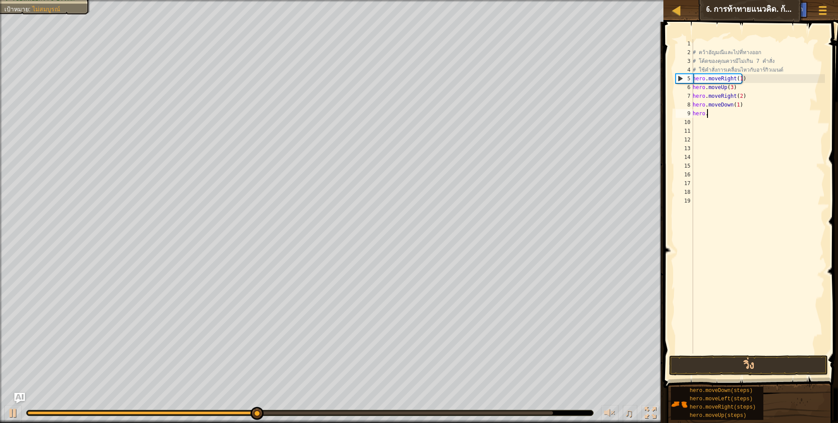
type textarea "h"
click at [767, 374] on button "วิ่ง" at bounding box center [748, 365] width 159 height 20
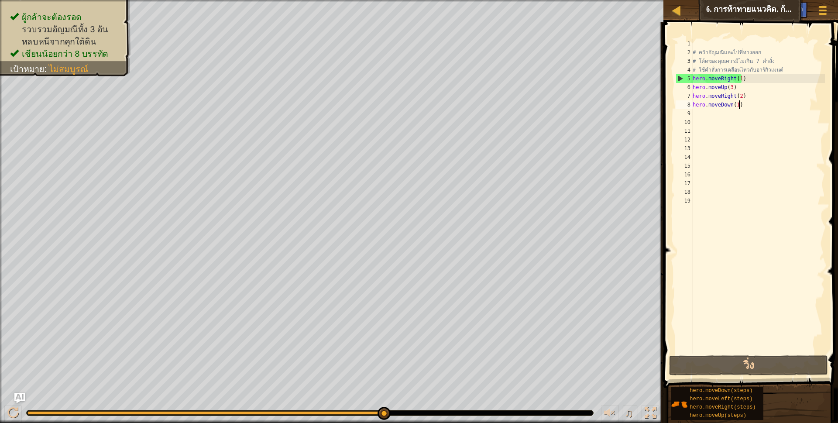
click at [738, 109] on div "# คว้าอัญมณีและไปที่ทางออก # โค้ดของคุณควรมีไม่เกิน 7 คำสั่ง # ใช้คำสั่งการเคลื…" at bounding box center [758, 205] width 134 height 332
type textarea "hero.moveDown(1)"
click at [731, 124] on div "# คว้าอัญมณีและไปที่ทางออก # โค้ดของคุณควรมีไม่เกิน 7 คำสั่ง # ใช้คำสั่งการเคลื…" at bounding box center [758, 205] width 134 height 332
click at [753, 108] on div "# คว้าอัญมณีและไปที่ทางออก # โค้ดของคุณควรมีไม่เกิน 7 คำสั่ง # ใช้คำสั่งการเคลื…" at bounding box center [758, 205] width 134 height 332
type textarea "hero.moveDown(1)"
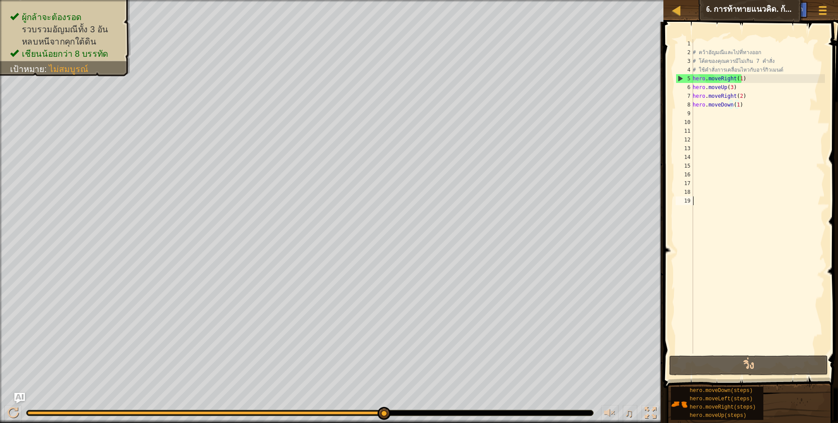
click at [721, 352] on div "# คว้าอัญมณีและไปที่ทางออก # โค้ดของคุณควรมีไม่เกิน 7 คำสั่ง # ใช้คำสั่งการเคลื…" at bounding box center [758, 205] width 134 height 332
click at [709, 355] on span at bounding box center [752, 193] width 182 height 392
click at [700, 358] on button "วิ่ง" at bounding box center [748, 365] width 159 height 20
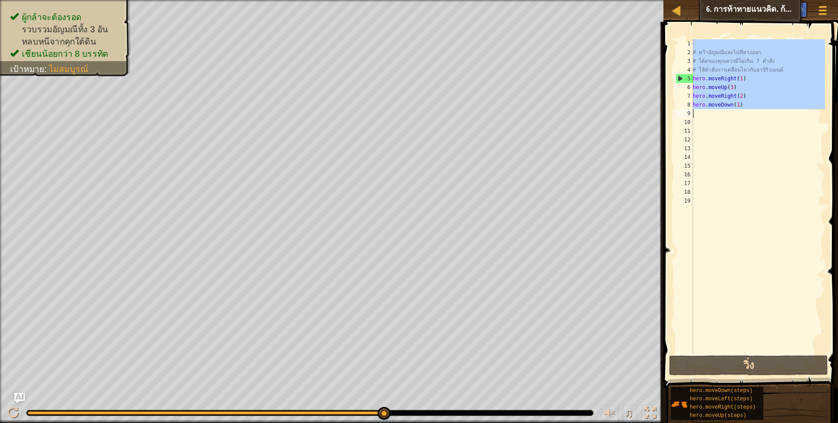
drag, startPoint x: 695, startPoint y: 45, endPoint x: 763, endPoint y: 110, distance: 94.5
click at [763, 110] on div "# คว้าอัญมณีและไปที่ทางออก # โค้ดของคุณควรมีไม่เกิน 7 คำสั่ง # ใช้คำสั่งการเคลื…" at bounding box center [758, 205] width 134 height 332
type textarea "hero.moveDown(1)"
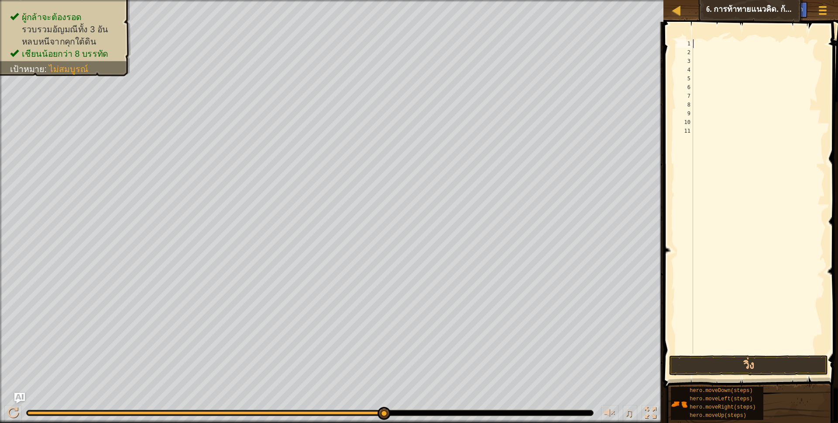
click at [719, 45] on div at bounding box center [758, 205] width 134 height 332
click at [707, 366] on button "วิ่ง" at bounding box center [748, 365] width 159 height 20
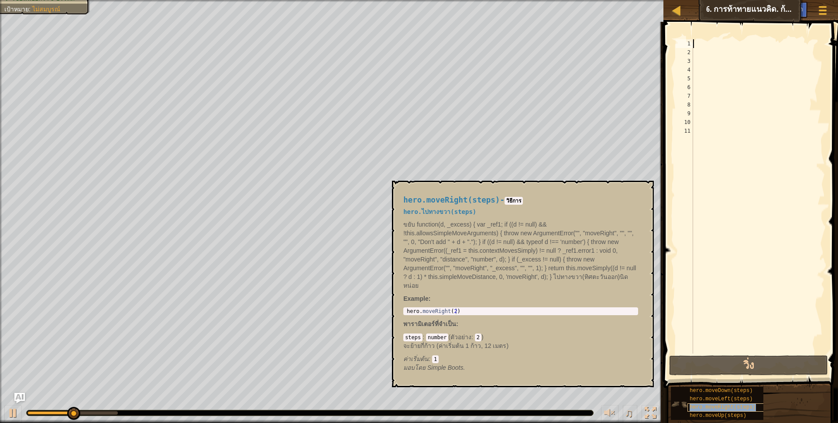
click at [731, 408] on span "hero.moveRight(steps)" at bounding box center [723, 407] width 66 height 6
drag, startPoint x: 517, startPoint y: 315, endPoint x: 423, endPoint y: 311, distance: 93.9
click at [423, 311] on div "hero.moveRight(steps) - [PERSON_NAME] hero.ไปทางขวา(steps) ขยับ function(d, _ex…" at bounding box center [520, 284] width 247 height 193
type textarea "hero.moveRight(2)"
click at [444, 310] on div "hero . moveRight ( 2 )" at bounding box center [520, 317] width 231 height 18
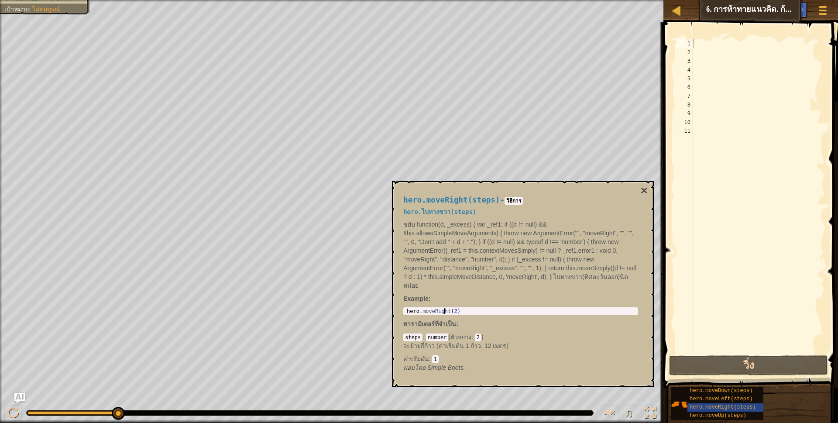
click at [444, 310] on div "hero . moveRight ( 2 )" at bounding box center [520, 317] width 231 height 18
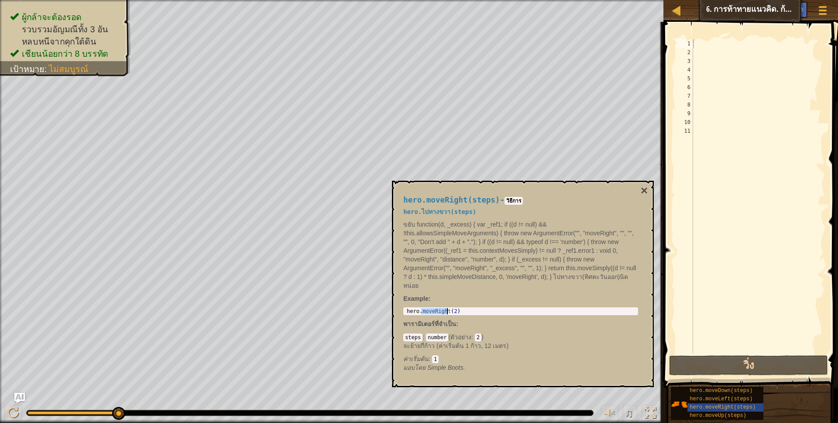
click at [444, 310] on div "hero . moveRight ( 2 )" at bounding box center [520, 317] width 231 height 18
click at [727, 49] on div at bounding box center [758, 205] width 134 height 332
click at [727, 45] on div at bounding box center [758, 205] width 134 height 332
paste textarea "hero.moveRight(2)"
type textarea "hero.moveRight(2)"
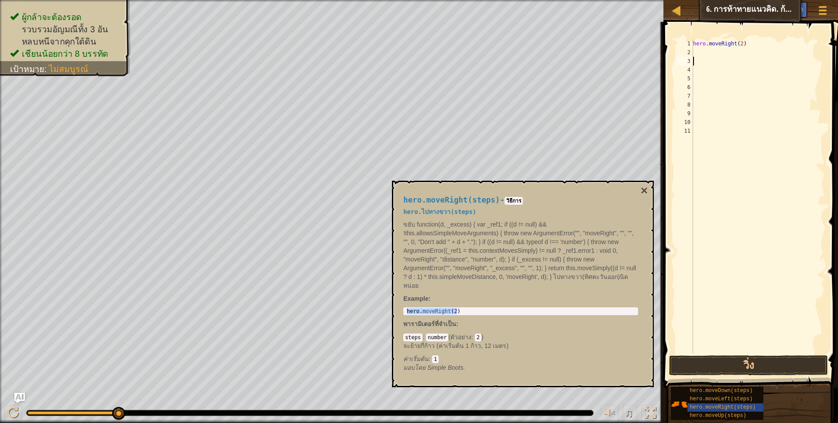
click at [754, 58] on div "hero . moveRight ( 2 )" at bounding box center [758, 205] width 134 height 332
click at [738, 45] on div "hero . moveRight ( 2 )" at bounding box center [758, 205] width 134 height 332
click at [740, 44] on div "hero . moveRight ( 2 )" at bounding box center [758, 205] width 134 height 332
type textarea "hero.moveRight(1)"
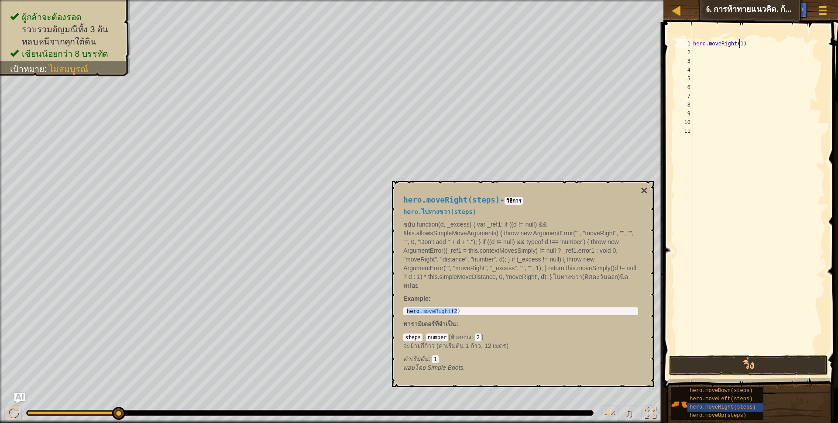
click at [754, 52] on div "hero . moveRight ( 1 )" at bounding box center [758, 205] width 134 height 332
type textarea "ho"
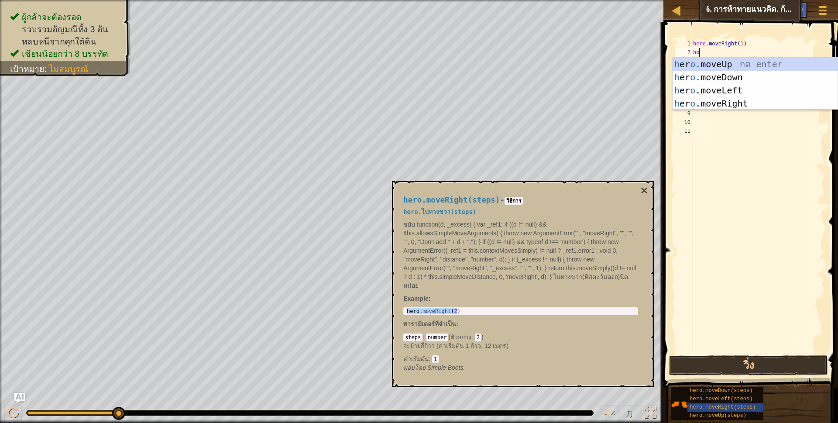
scroll to position [2, 4]
click at [743, 65] on div "h [PERSON_NAME]moveUp กด enter h [PERSON_NAME]moveDown กด enter h [PERSON_NAME]…" at bounding box center [755, 97] width 165 height 79
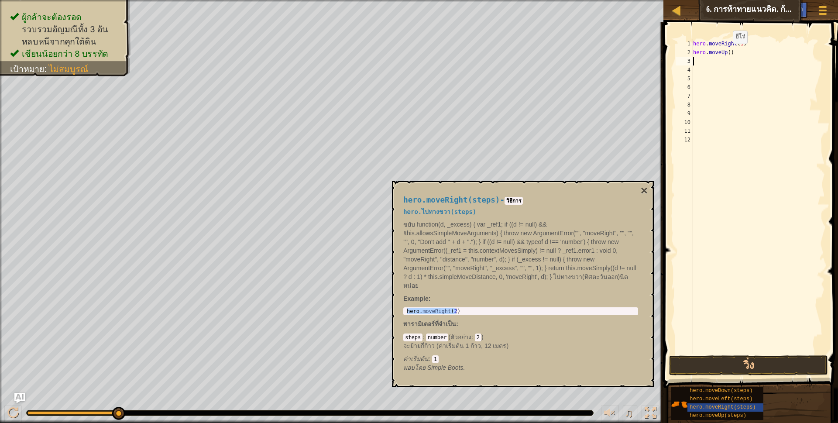
click at [728, 52] on div "hero . moveRight ( 1 ) hero . moveUp ( )" at bounding box center [758, 205] width 134 height 332
type textarea "hero.moveUp(3)"
click at [702, 364] on button "วิ่ง" at bounding box center [748, 365] width 159 height 20
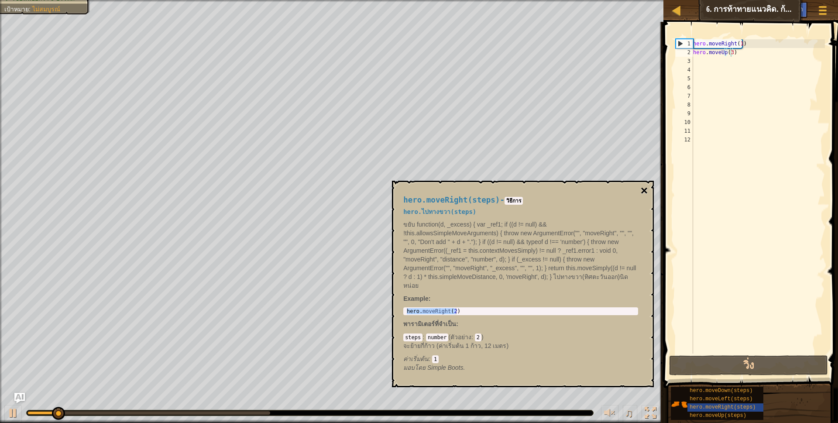
click at [644, 194] on button "×" at bounding box center [644, 191] width 7 height 12
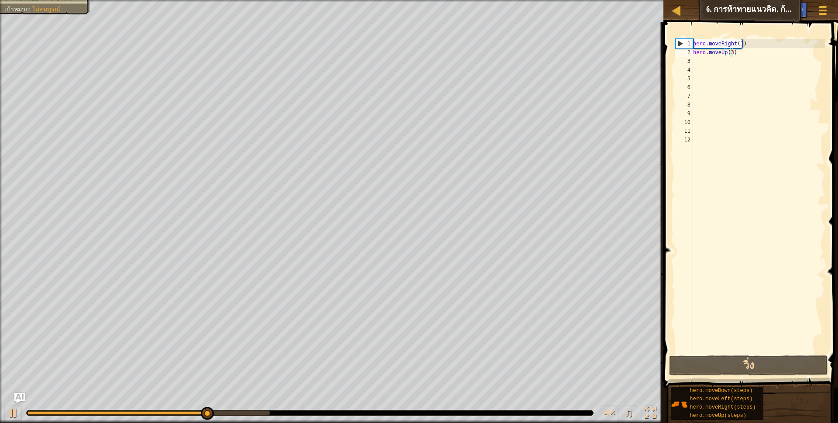
click at [716, 67] on div "hero . moveRight ( 1 ) hero . moveUp ( 3 )" at bounding box center [758, 205] width 134 height 332
click at [719, 61] on div "hero . moveRight ( 1 ) hero . moveUp ( 3 )" at bounding box center [758, 205] width 134 height 332
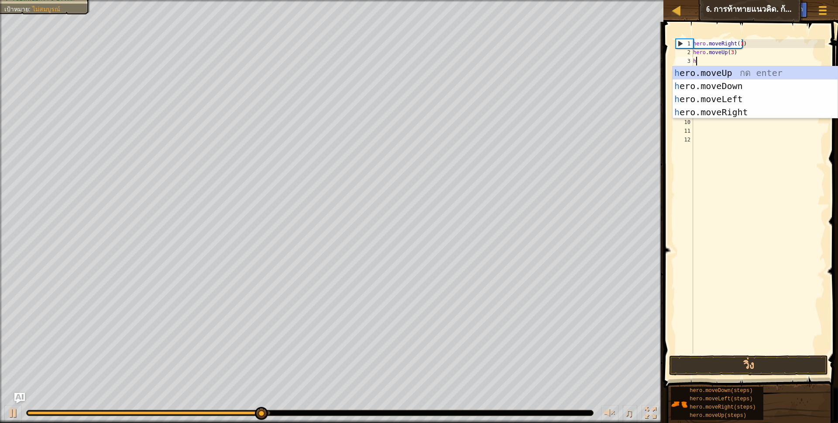
scroll to position [2, 4]
type textarea "ho"
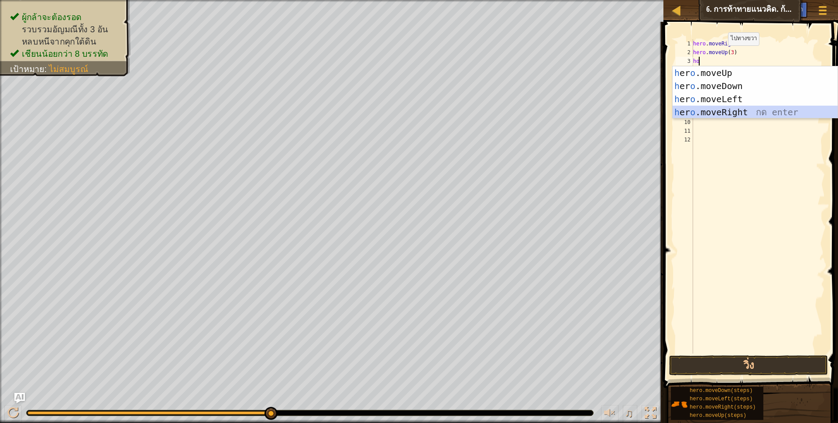
click at [739, 114] on div "h [PERSON_NAME]moveUp กด enter h [PERSON_NAME]moveDown กด enter h [PERSON_NAME]…" at bounding box center [755, 105] width 165 height 79
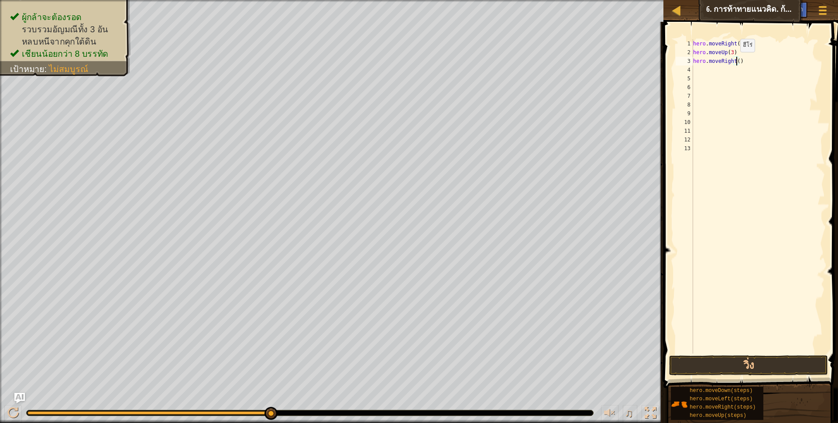
click at [736, 61] on div "hero . moveRight ( 1 ) hero . moveUp ( 3 ) hero . moveRight ( )" at bounding box center [758, 205] width 134 height 332
type textarea "hero.moveRight(2)"
click at [709, 69] on div "hero . moveRight ( 1 ) hero . moveUp ( 3 ) hero . moveRight ( 2 )" at bounding box center [758, 205] width 134 height 332
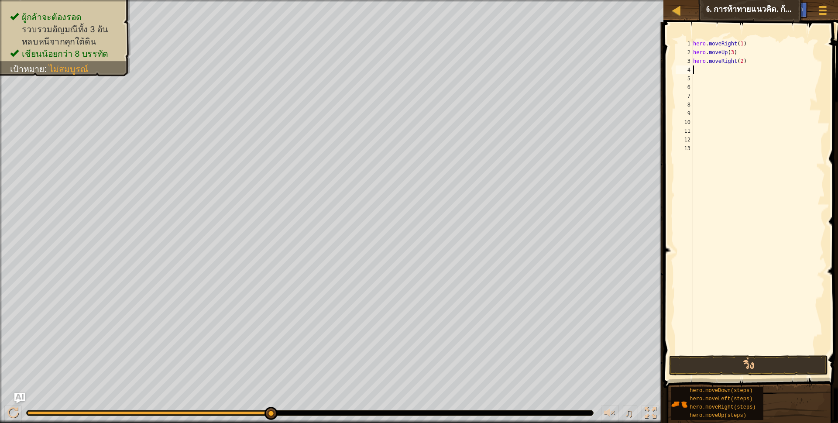
click at [709, 69] on div "hero . moveRight ( 1 ) hero . moveUp ( 3 ) hero . moveRight ( 2 )" at bounding box center [758, 205] width 134 height 332
type textarea "ho"
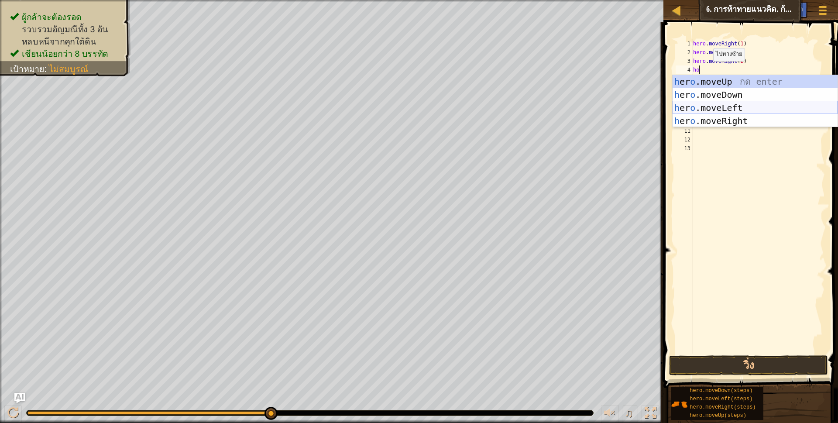
click at [749, 109] on div "h [PERSON_NAME]moveUp กด enter h [PERSON_NAME]moveDown กด enter h [PERSON_NAME]…" at bounding box center [755, 114] width 165 height 79
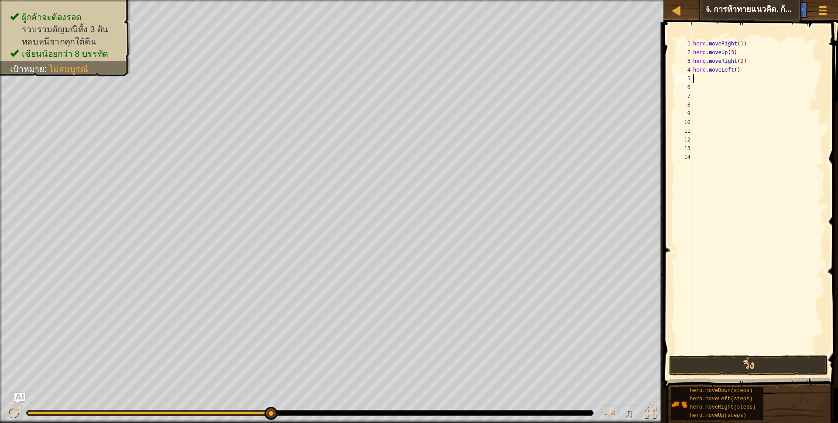
click at [715, 84] on div "hero . moveRight ( 1 ) hero . moveUp ( 3 ) hero . moveRight ( 2 ) hero . moveLe…" at bounding box center [758, 205] width 134 height 332
click at [716, 79] on div "hero . moveRight ( 1 ) hero . moveUp ( 3 ) hero . moveRight ( 2 ) hero . moveLe…" at bounding box center [758, 205] width 134 height 332
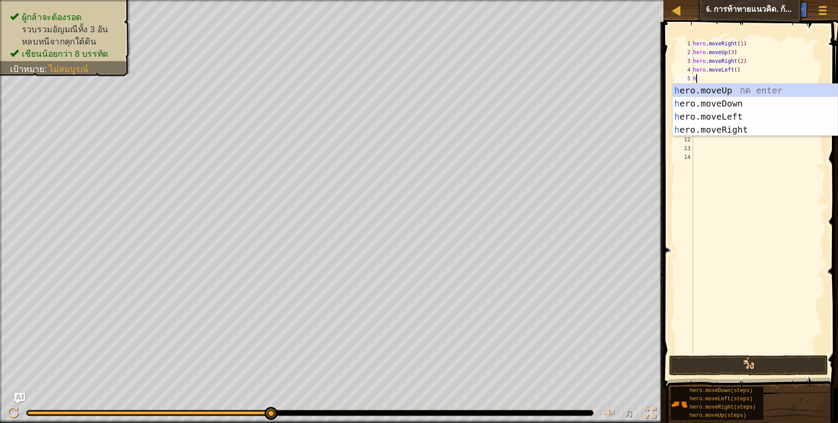
type textarea "ho"
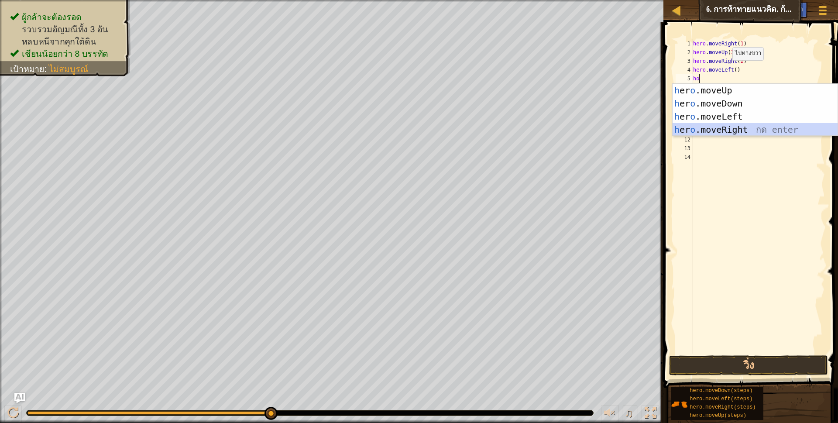
click at [737, 132] on div "h [PERSON_NAME]moveUp กด enter h [PERSON_NAME]moveDown กด enter h [PERSON_NAME]…" at bounding box center [755, 123] width 165 height 79
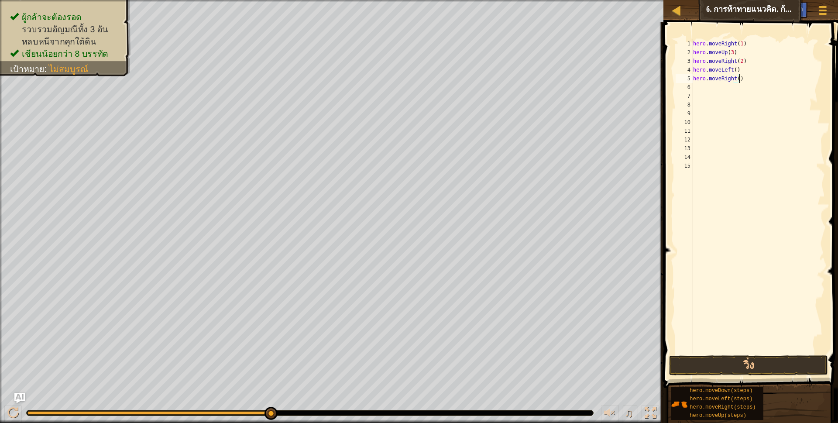
click at [738, 78] on div "hero . moveRight ( 1 ) hero . moveUp ( 3 ) hero . moveRight ( 2 ) hero . moveLe…" at bounding box center [758, 205] width 134 height 332
type textarea "h"
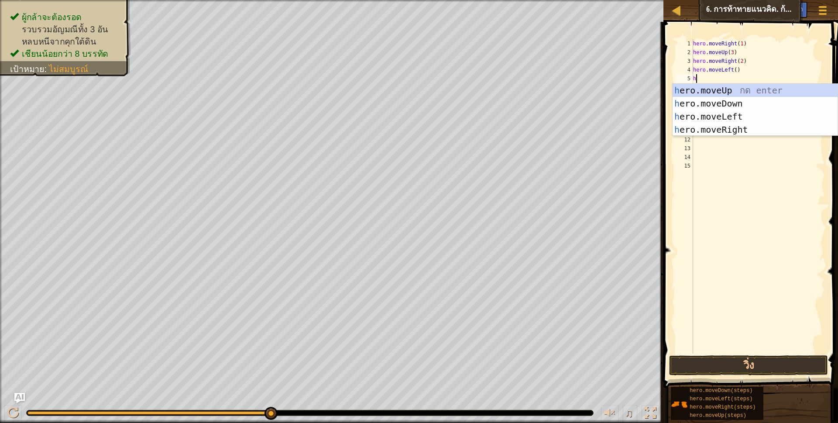
type textarea "ho"
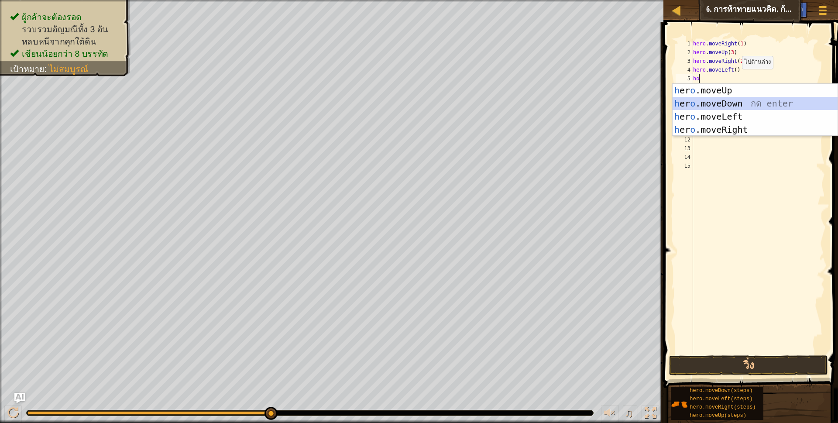
click at [731, 105] on div "h [PERSON_NAME]moveUp กด enter h [PERSON_NAME]moveDown กด enter h [PERSON_NAME]…" at bounding box center [755, 123] width 165 height 79
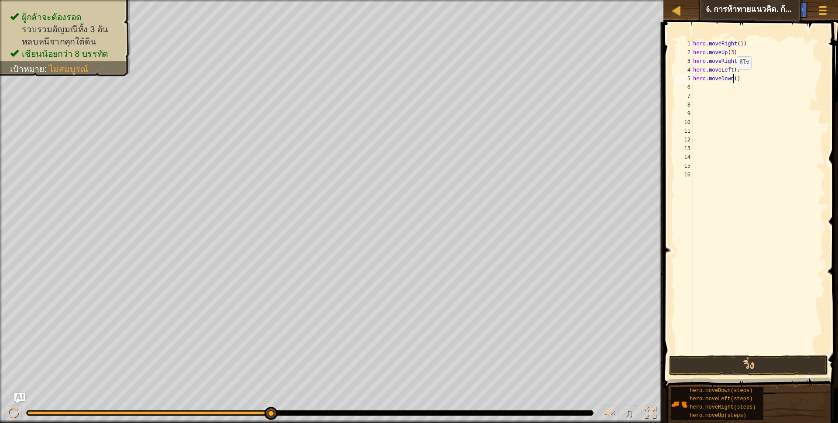
click at [732, 78] on div "hero . moveRight ( 1 ) hero . moveUp ( 3 ) hero . moveRight ( 2 ) hero . moveLe…" at bounding box center [758, 205] width 134 height 332
type textarea "hero.moveDown(2)"
click at [705, 89] on div "hero . moveRight ( 1 ) hero . moveUp ( 3 ) hero . moveRight ( 2 ) hero . moveLe…" at bounding box center [758, 205] width 134 height 332
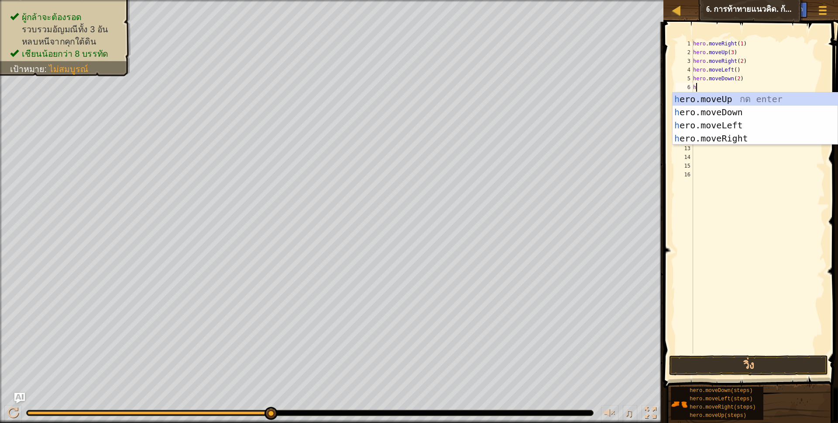
scroll to position [2, 4]
type textarea "ho"
click at [744, 138] on div "h [PERSON_NAME]moveUp กด enter h [PERSON_NAME]moveDown กด enter h [PERSON_NAME]…" at bounding box center [755, 132] width 165 height 79
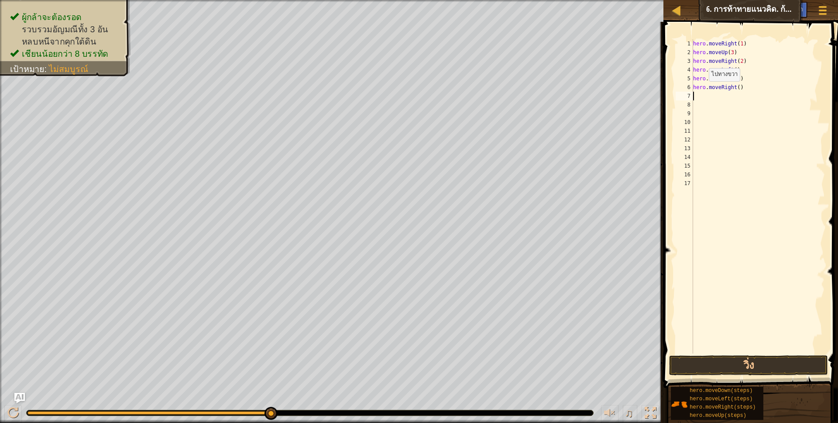
scroll to position [2, 0]
click at [737, 89] on div "hero . moveRight ( 1 ) hero . moveUp ( 3 ) hero . moveRight ( 2 ) hero . moveLe…" at bounding box center [758, 205] width 134 height 332
type textarea "hero.moveRight(2)"
click at [705, 93] on div "hero . moveRight ( 1 ) hero . moveUp ( 3 ) hero . moveRight ( 2 ) hero . moveLe…" at bounding box center [758, 205] width 134 height 332
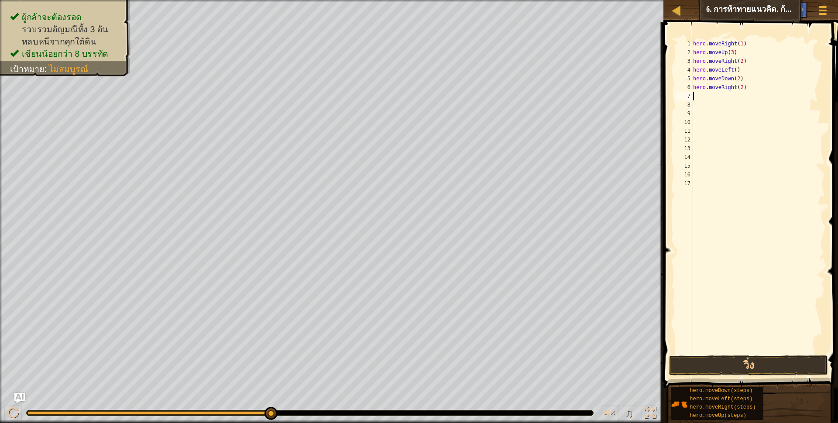
scroll to position [2, 0]
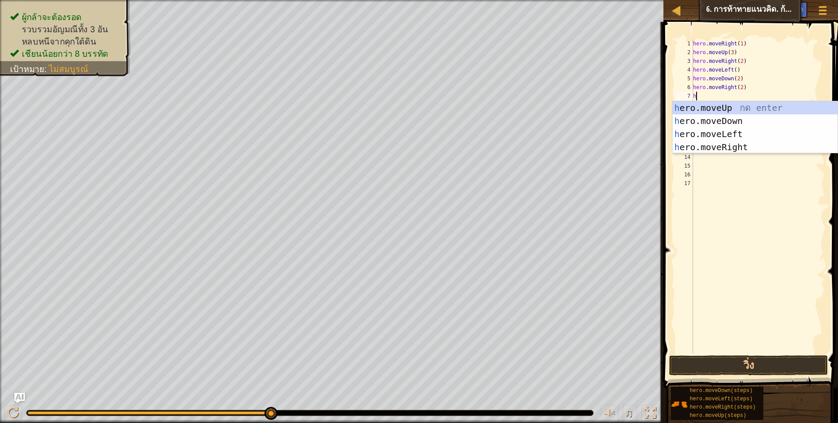
type textarea "ho"
click at [735, 107] on div "h [PERSON_NAME]moveUp กด enter h [PERSON_NAME]moveDown กด enter h [PERSON_NAME]…" at bounding box center [755, 140] width 165 height 79
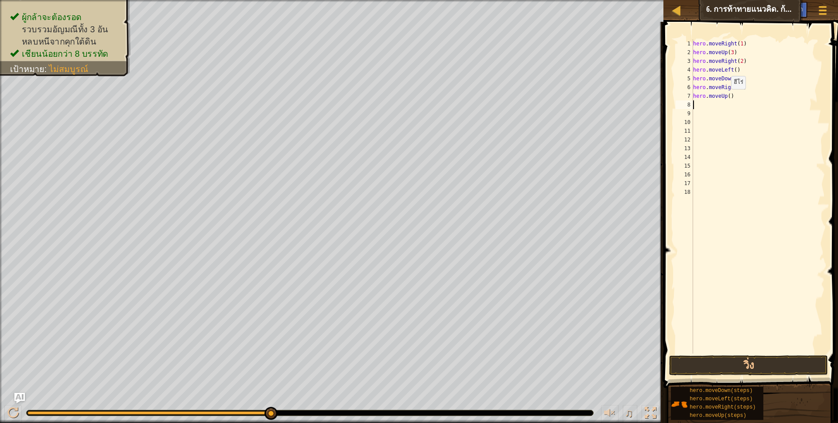
click at [727, 98] on div "hero . moveRight ( 1 ) hero . moveUp ( 3 ) hero . moveRight ( 2 ) hero . moveLe…" at bounding box center [758, 205] width 134 height 332
type textarea "hero.moveUp(2)"
click at [722, 107] on div "hero . moveRight ( 1 ) hero . moveUp ( 3 ) hero . moveRight ( 2 ) hero . moveLe…" at bounding box center [758, 205] width 134 height 332
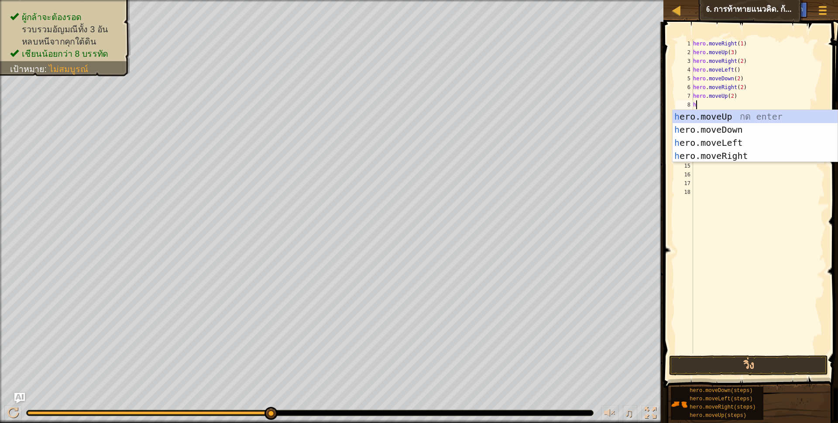
type textarea "ho"
click at [720, 156] on div "h [PERSON_NAME]moveUp กด enter h [PERSON_NAME]moveDown กด enter h [PERSON_NAME]…" at bounding box center [755, 149] width 165 height 79
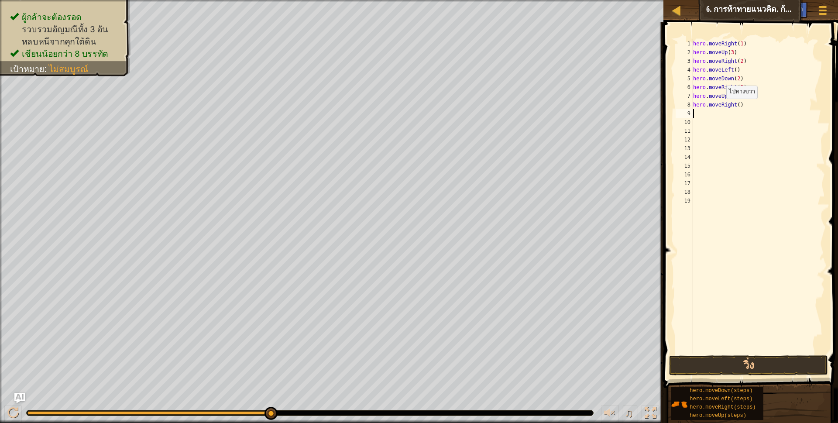
scroll to position [2, 0]
click at [740, 365] on button "วิ่ง" at bounding box center [748, 365] width 159 height 20
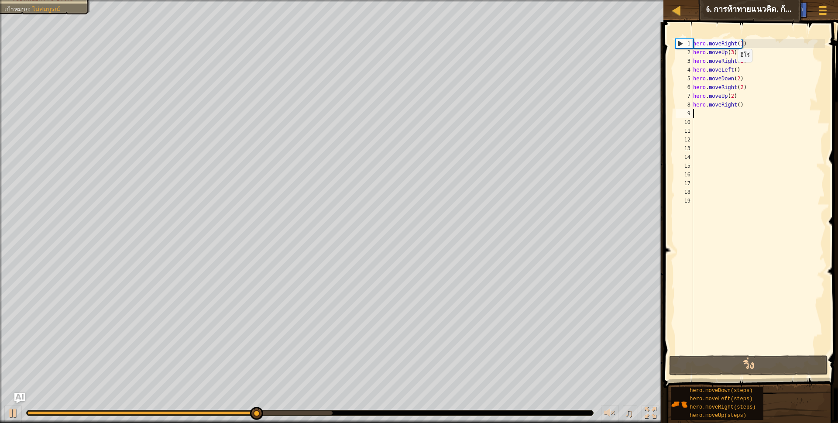
click at [733, 71] on div "hero . moveRight ( 1 ) hero . moveUp ( 3 ) hero . moveRight ( 2 ) hero . moveLe…" at bounding box center [758, 205] width 134 height 332
click at [738, 71] on div "hero . moveRight ( 1 ) hero . moveUp ( 3 ) hero . moveRight ( 2 ) hero . moveLe…" at bounding box center [758, 205] width 134 height 332
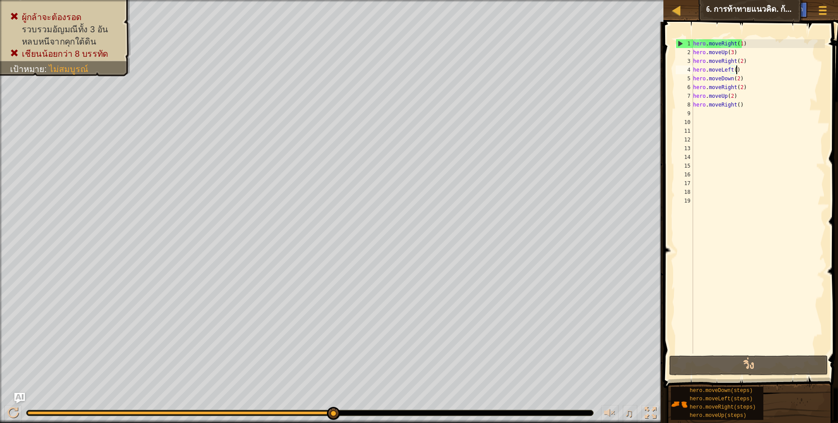
click at [739, 67] on div "hero . moveRight ( 1 ) hero . moveUp ( 3 ) hero . moveRight ( 2 ) hero . moveLe…" at bounding box center [758, 205] width 134 height 332
click at [744, 62] on div "hero . moveRight ( 1 ) hero . moveUp ( 3 ) hero . moveRight ( 2 ) hero . moveLe…" at bounding box center [758, 205] width 134 height 332
click at [739, 71] on div "hero . moveRight ( 1 ) hero . moveUp ( 3 ) hero . moveRight ( 2 ) hero . moveLe…" at bounding box center [758, 205] width 134 height 332
type textarea "h"
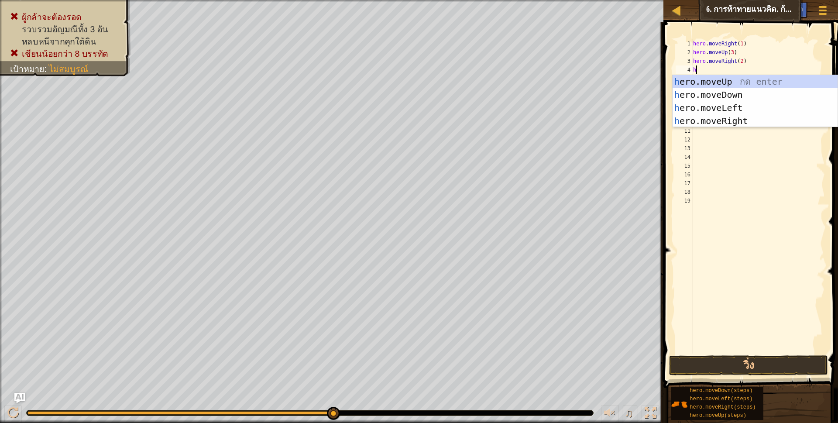
type textarea "ho"
click at [724, 93] on div "h [PERSON_NAME]moveUp กด enter h [PERSON_NAME]moveDown กด enter h [PERSON_NAME]…" at bounding box center [755, 114] width 165 height 79
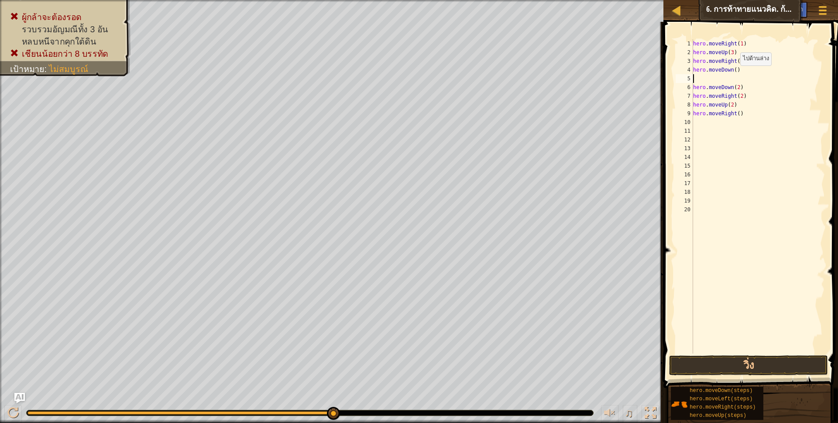
scroll to position [2, 0]
click at [741, 365] on button "วิ่ง" at bounding box center [748, 365] width 159 height 20
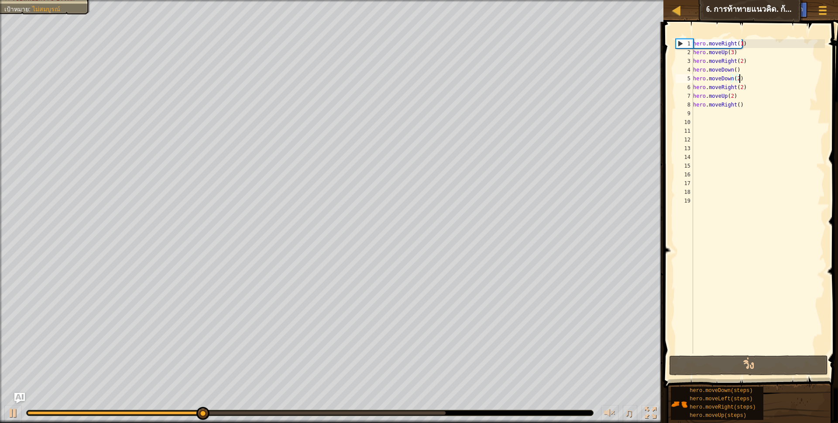
click at [740, 77] on div "hero . moveRight ( 1 ) hero . moveUp ( 3 ) hero . moveRight ( 2 ) hero . moveDo…" at bounding box center [758, 205] width 134 height 332
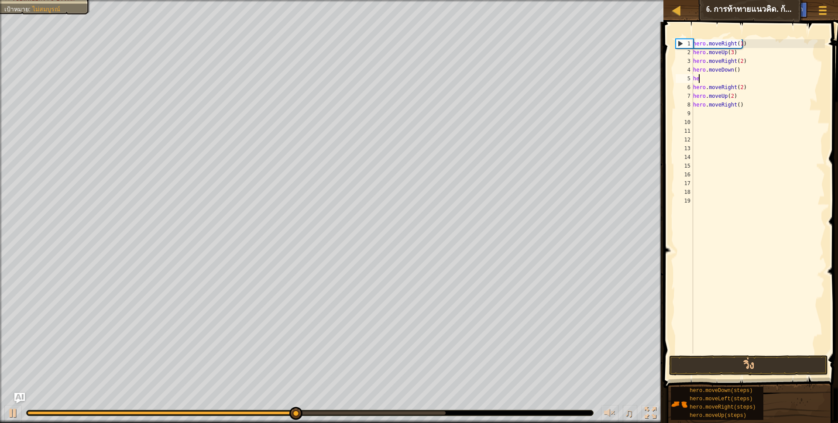
type textarea "h"
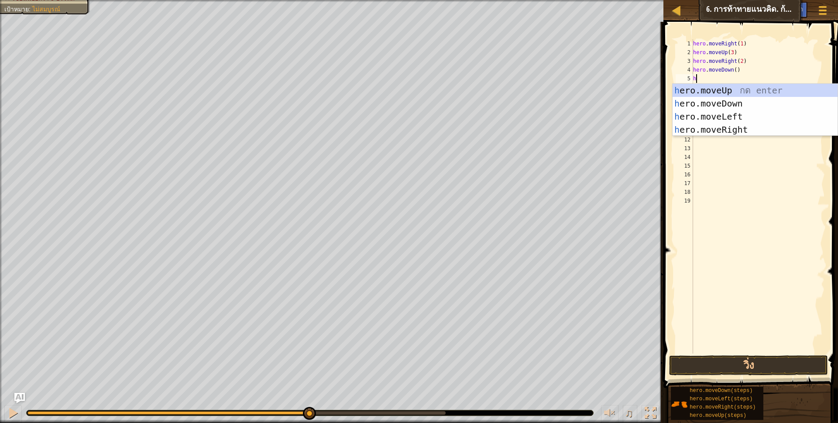
type textarea "ho"
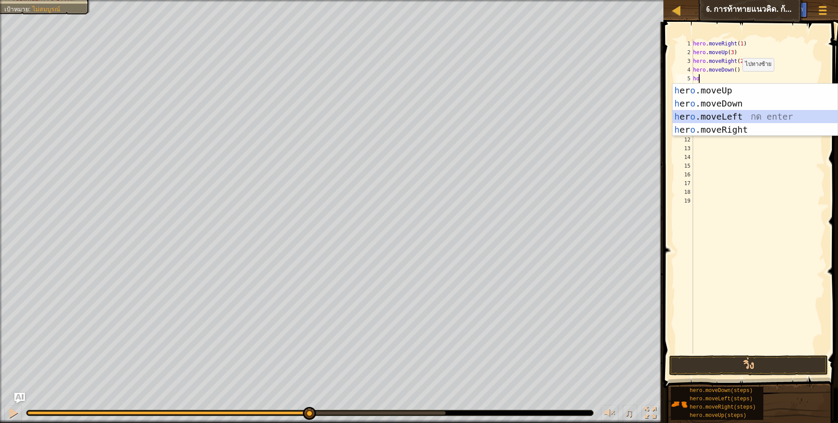
click at [730, 112] on div "h [PERSON_NAME]moveUp กด enter h [PERSON_NAME]moveDown กด enter h [PERSON_NAME]…" at bounding box center [755, 123] width 165 height 79
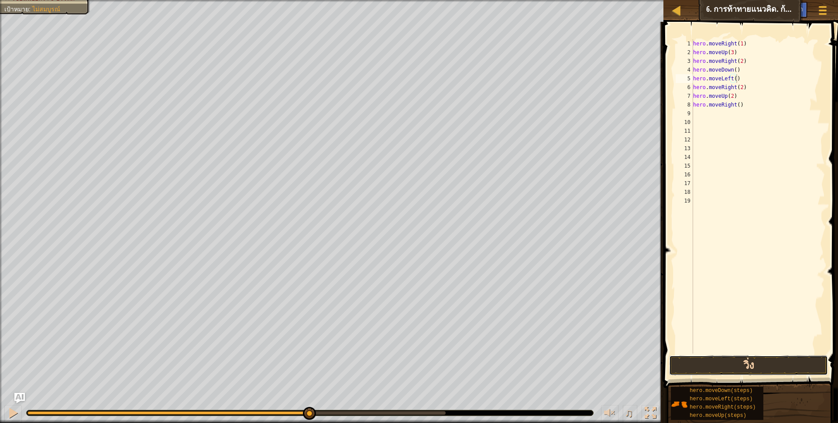
click at [728, 369] on button "วิ่ง" at bounding box center [748, 365] width 159 height 20
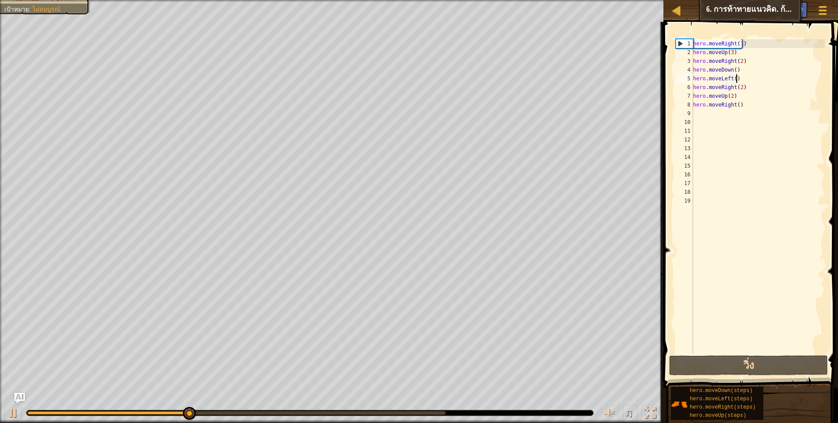
click at [746, 88] on div "hero . moveRight ( 1 ) hero . moveUp ( 3 ) hero . moveRight ( 2 ) hero . moveDo…" at bounding box center [758, 205] width 134 height 332
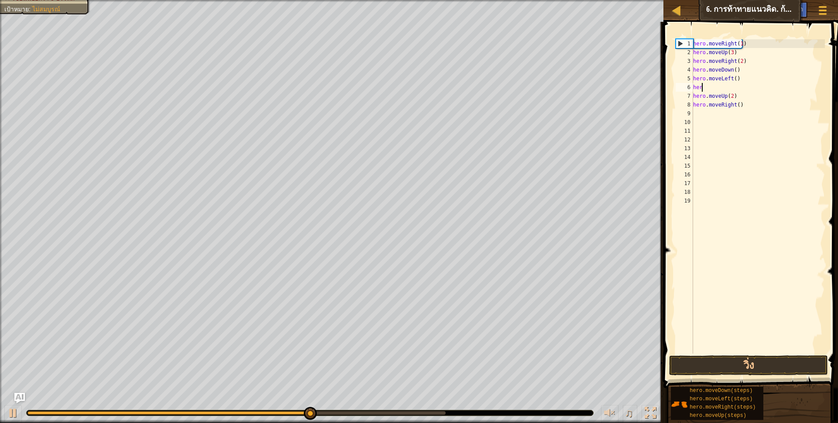
type textarea "h"
click at [693, 96] on div "hero . moveRight ( 1 ) hero . moveUp ( 3 ) hero . moveRight ( 2 ) hero . moveDo…" at bounding box center [758, 205] width 134 height 332
click at [716, 367] on button "วิ่ง" at bounding box center [748, 365] width 159 height 20
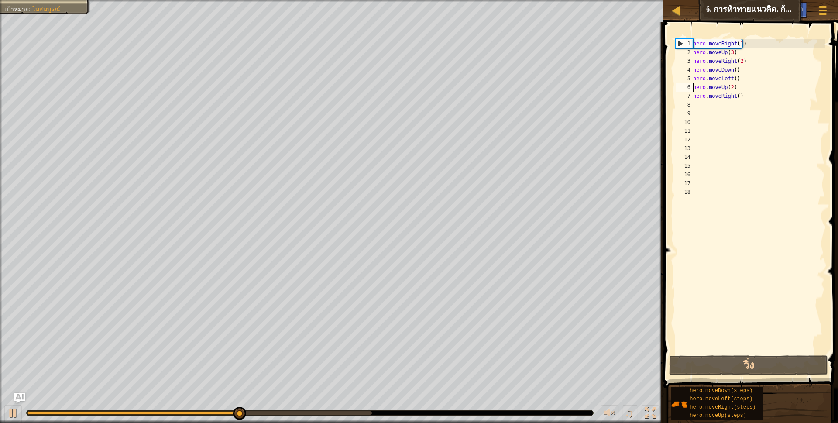
click at [741, 91] on div "hero . moveRight ( 1 ) hero . moveUp ( 3 ) hero . moveRight ( 2 ) hero . moveDo…" at bounding box center [758, 205] width 134 height 332
click at [741, 94] on div "hero . moveRight ( 1 ) hero . moveUp ( 3 ) hero . moveRight ( 2 ) hero . moveDo…" at bounding box center [758, 205] width 134 height 332
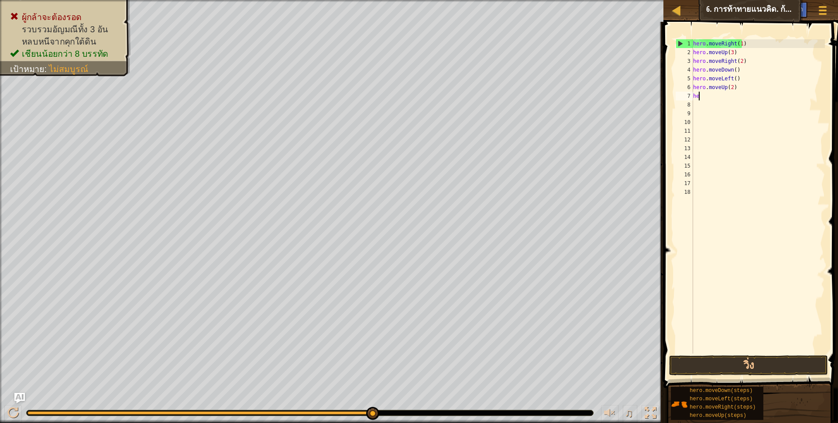
click at [740, 92] on div "hero . moveRight ( 1 ) hero . moveUp ( 3 ) hero . moveRight ( 2 ) hero . moveDo…" at bounding box center [758, 205] width 134 height 332
click at [736, 88] on div "hero . moveRight ( 1 ) hero . moveUp ( 3 ) hero . moveRight ( 2 ) hero . moveDo…" at bounding box center [758, 205] width 134 height 332
type textarea "h"
click at [701, 97] on div "hero . moveRight ( 1 ) hero . moveUp ( 3 ) hero . moveRight ( 2 ) hero . moveDo…" at bounding box center [758, 205] width 134 height 332
type textarea "h"
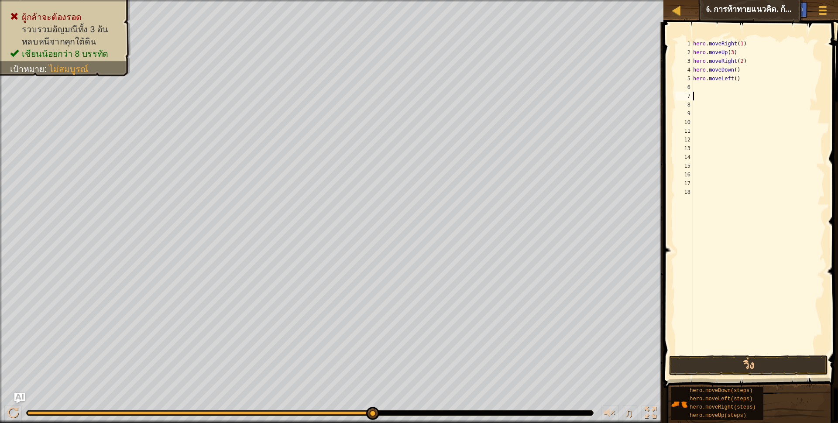
click at [702, 90] on div "hero . moveRight ( 1 ) hero . moveUp ( 3 ) hero . moveRight ( 2 ) hero . moveDo…" at bounding box center [758, 205] width 134 height 332
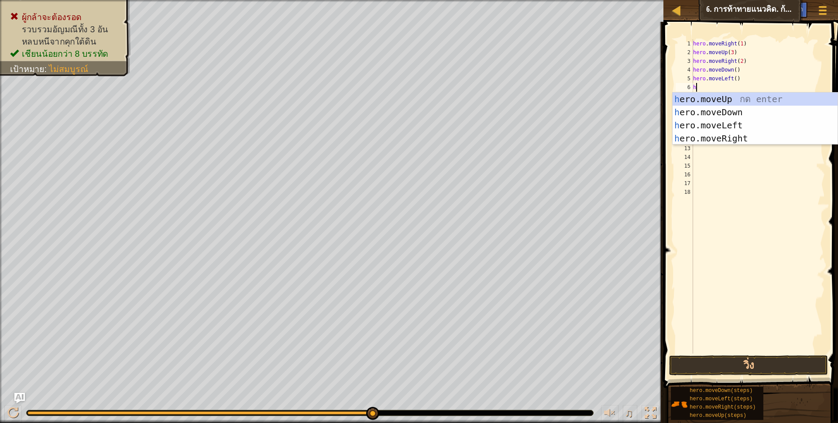
scroll to position [2, 4]
type textarea "ho"
click at [701, 105] on div "h [PERSON_NAME]moveUp กด enter h [PERSON_NAME]moveDown กด enter h [PERSON_NAME]…" at bounding box center [755, 132] width 165 height 79
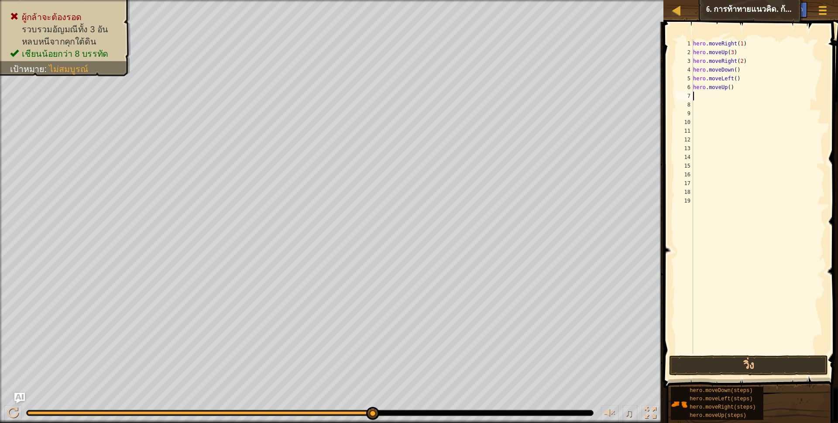
click at [737, 90] on div "hero . moveRight ( 1 ) hero . moveUp ( 3 ) hero . moveRight ( 2 ) hero . moveDo…" at bounding box center [758, 205] width 134 height 332
type textarea "h"
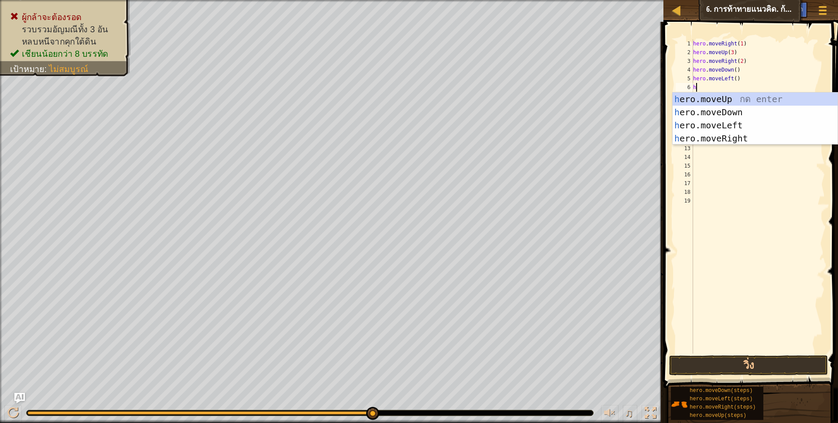
scroll to position [2, 4]
click at [732, 364] on button "วิ่ง" at bounding box center [748, 365] width 159 height 20
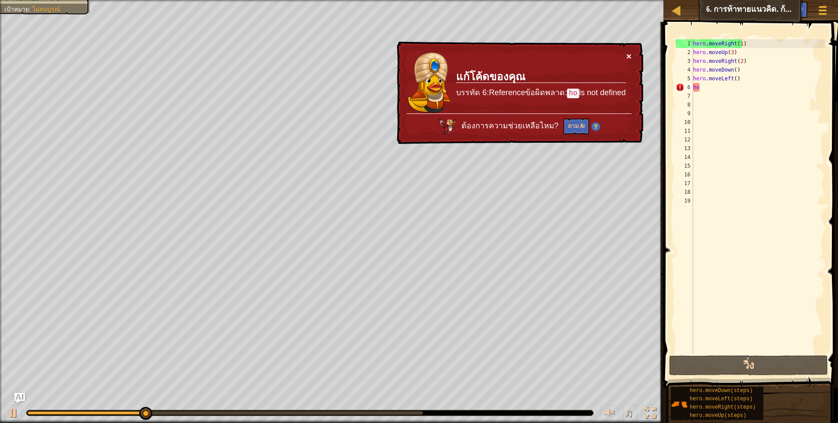
click at [630, 59] on button "×" at bounding box center [628, 56] width 5 height 9
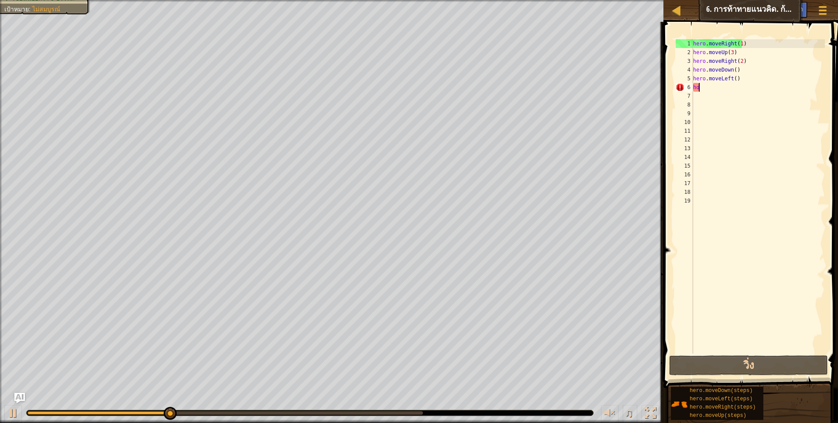
click at [717, 88] on div "hero . moveRight ( 1 ) hero . moveUp ( 3 ) hero . moveRight ( 2 ) hero . moveDo…" at bounding box center [758, 205] width 134 height 332
click at [717, 88] on div "hero . moveRight ( 1 ) hero . moveUp ( 3 ) hero . moveRight ( 2 ) hero . moveDo…" at bounding box center [758, 196] width 134 height 314
type textarea "h"
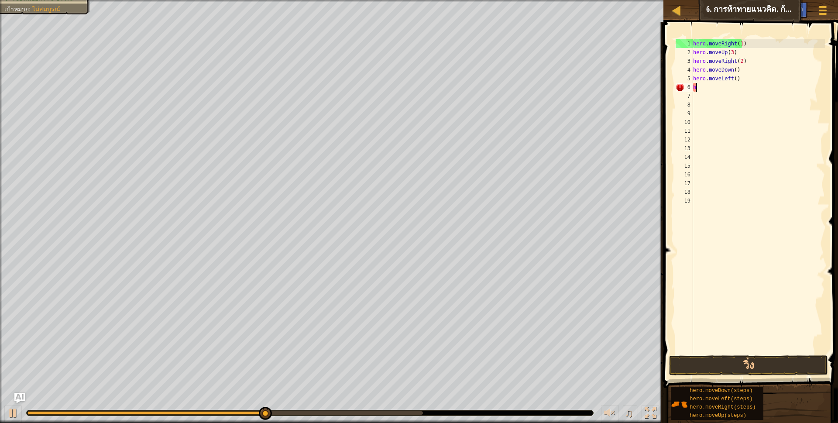
scroll to position [2, 0]
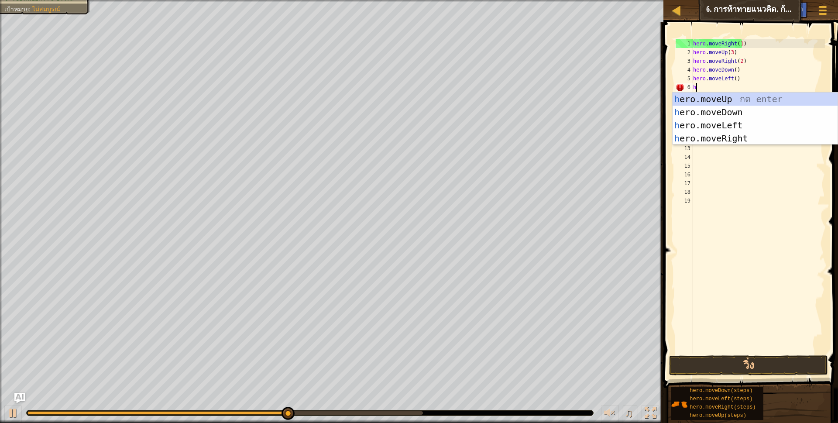
type textarea "ho"
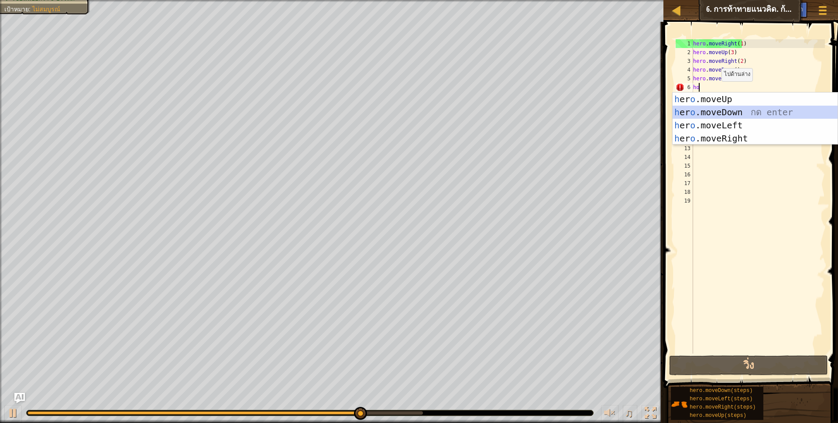
click at [733, 114] on div "h [PERSON_NAME]moveUp กด enter h [PERSON_NAME]moveDown กด enter h [PERSON_NAME]…" at bounding box center [755, 132] width 165 height 79
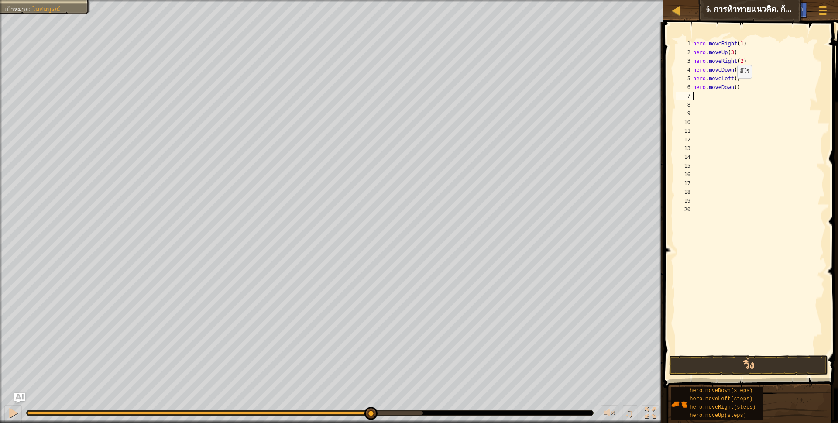
click at [733, 87] on div "hero . moveRight ( 1 ) hero . moveUp ( 3 ) hero . moveRight ( 2 ) hero . moveDo…" at bounding box center [758, 205] width 134 height 332
type textarea "hero.moveDown(2)"
click at [707, 373] on button "วิ่ง" at bounding box center [748, 365] width 159 height 20
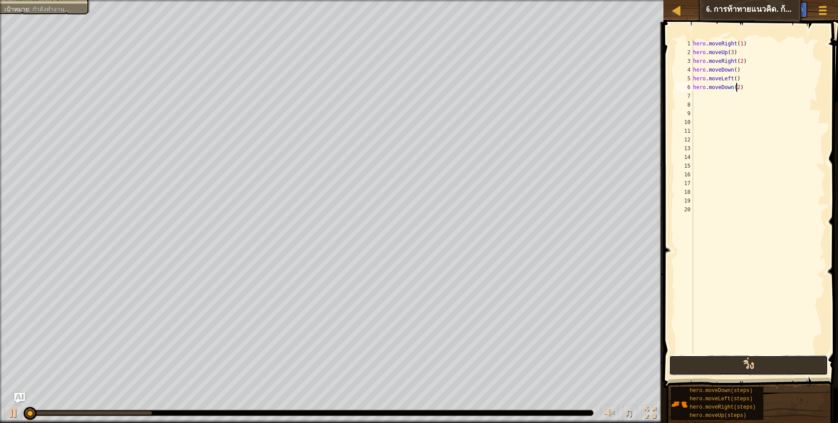
click at [708, 370] on button "วิ่ง" at bounding box center [748, 365] width 159 height 20
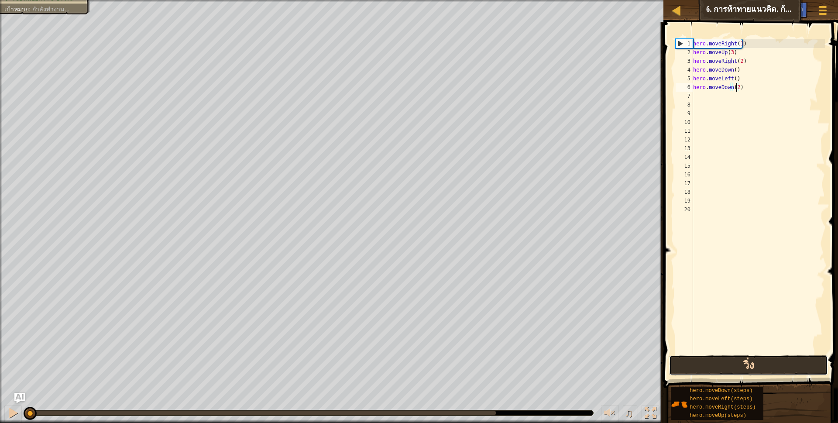
click at [708, 370] on button "วิ่ง" at bounding box center [748, 365] width 159 height 20
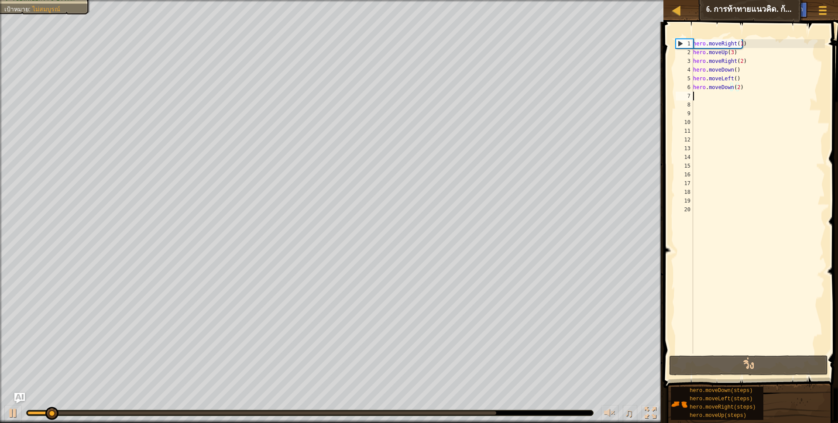
click at [708, 98] on div "hero . moveRight ( 1 ) hero . moveUp ( 3 ) hero . moveRight ( 2 ) hero . moveDo…" at bounding box center [758, 205] width 134 height 332
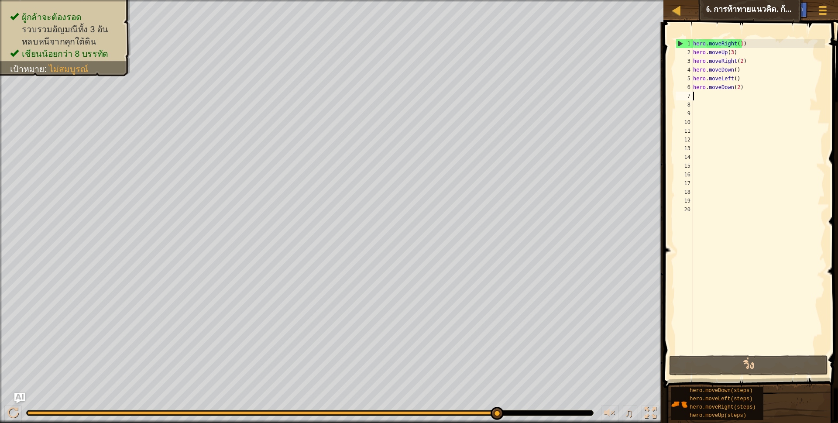
click at [730, 95] on div "hero . moveRight ( 1 ) hero . moveUp ( 3 ) hero . moveRight ( 2 ) hero . moveDo…" at bounding box center [758, 205] width 134 height 332
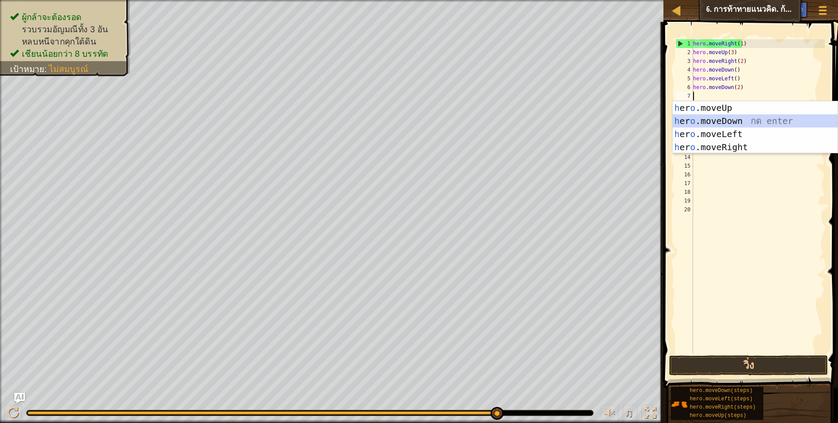
type textarea "ho"
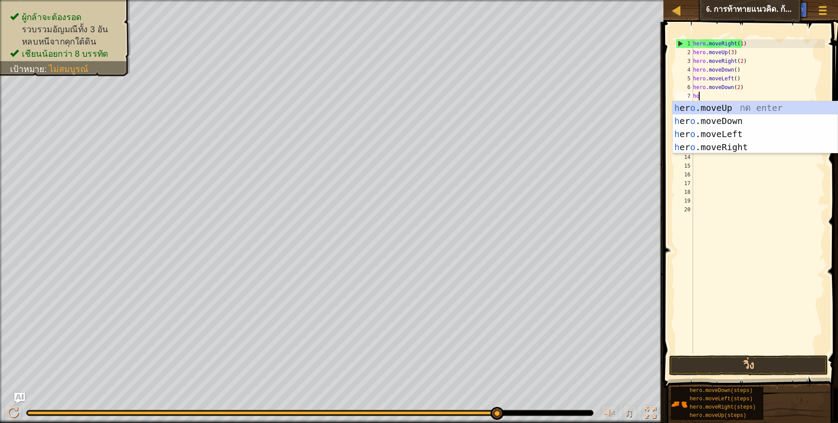
scroll to position [2, 4]
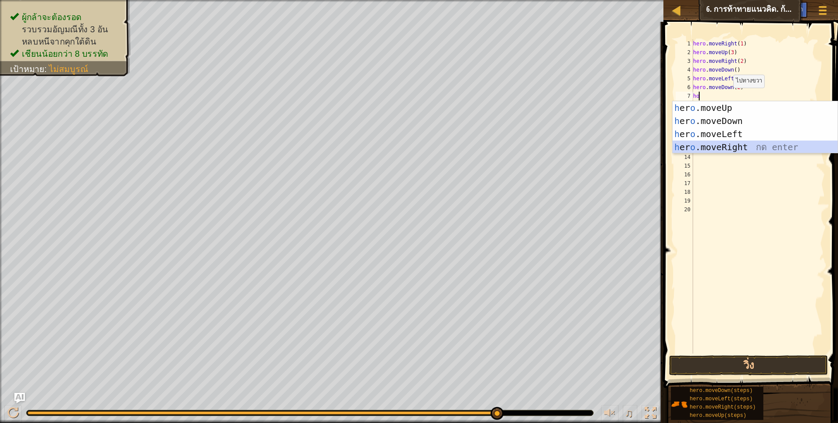
click at [737, 142] on div "h [PERSON_NAME]moveUp กด enter h [PERSON_NAME]moveDown กด enter h [PERSON_NAME]…" at bounding box center [755, 140] width 165 height 79
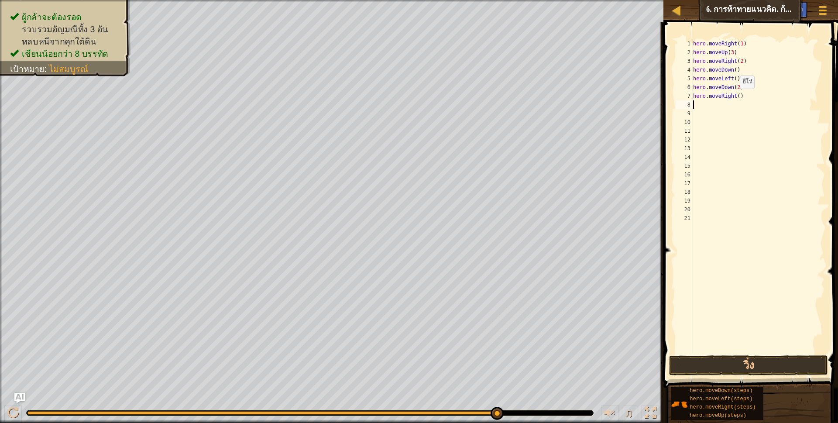
click at [736, 97] on div "hero . moveRight ( 1 ) hero . moveUp ( 3 ) hero . moveRight ( 2 ) hero . moveDo…" at bounding box center [758, 205] width 134 height 332
type textarea "hero.moveRight(2)"
click at [723, 107] on div "hero . moveRight ( 1 ) hero . moveUp ( 3 ) hero . moveRight ( 2 ) hero . moveDo…" at bounding box center [758, 205] width 134 height 332
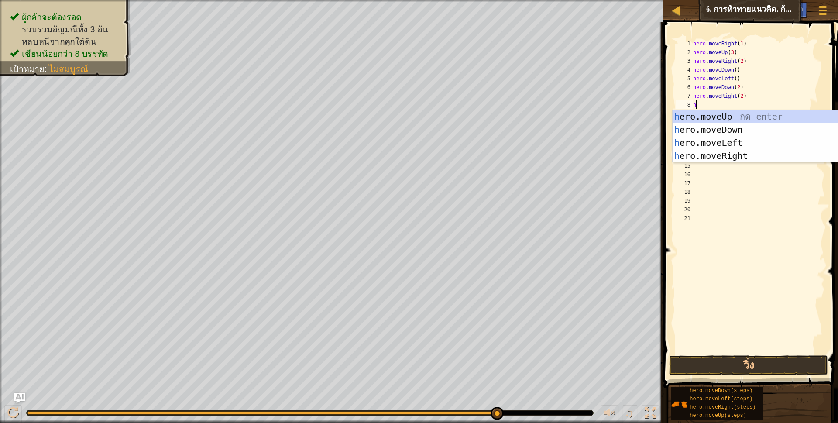
scroll to position [2, 4]
type textarea "ho"
click at [727, 112] on div "h [PERSON_NAME]moveUp กด enter h [PERSON_NAME]moveDown กด enter h [PERSON_NAME]…" at bounding box center [755, 149] width 165 height 79
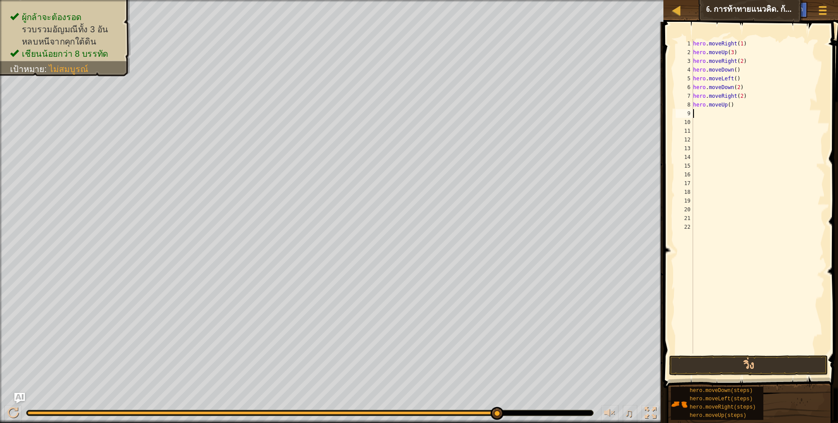
click at [728, 105] on div "hero . moveRight ( 1 ) hero . moveUp ( 3 ) hero . moveRight ( 2 ) hero . moveDo…" at bounding box center [758, 205] width 134 height 332
type textarea "hero.moveUp(2)"
click at [706, 362] on button "วิ่ง" at bounding box center [748, 365] width 159 height 20
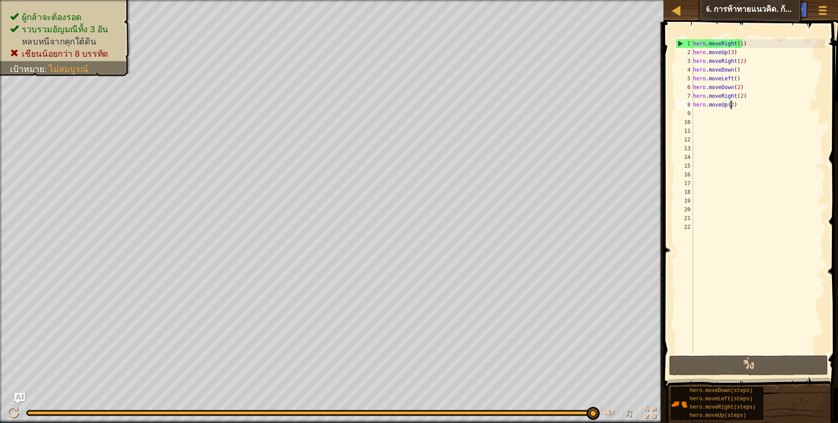
scroll to position [2, 0]
drag, startPoint x: 763, startPoint y: 327, endPoint x: 757, endPoint y: 386, distance: 59.2
click at [17, 414] on div at bounding box center [12, 412] width 11 height 11
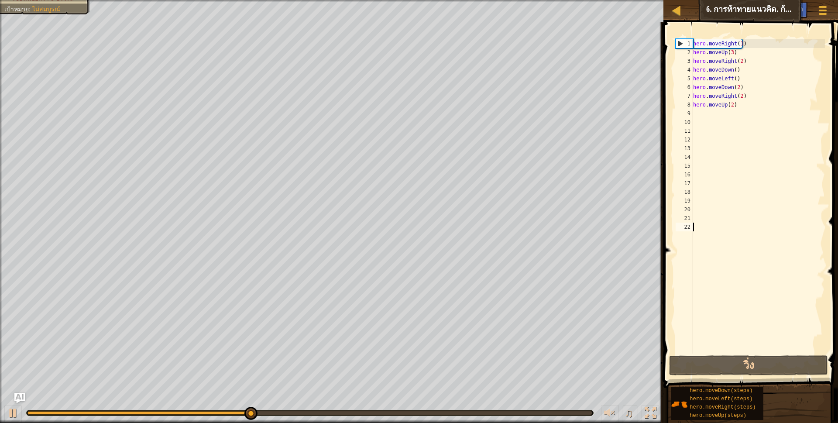
click at [695, 112] on div "hero . moveRight ( 1 ) hero . moveUp ( 3 ) hero . moveRight ( 2 ) hero . moveDo…" at bounding box center [758, 205] width 134 height 332
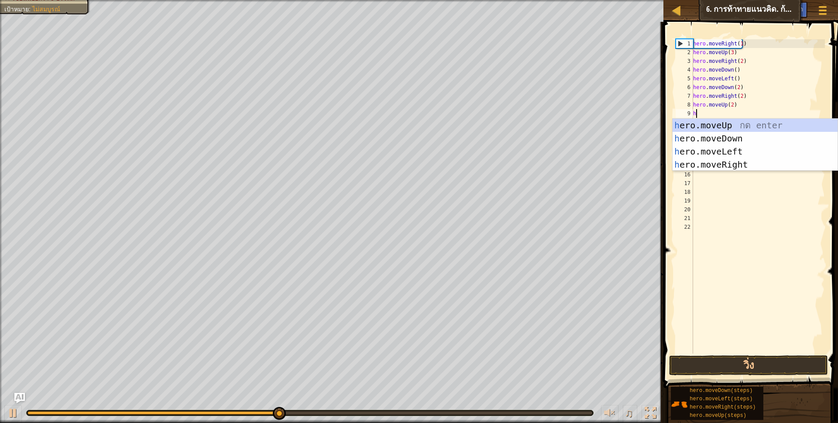
type textarea "ho"
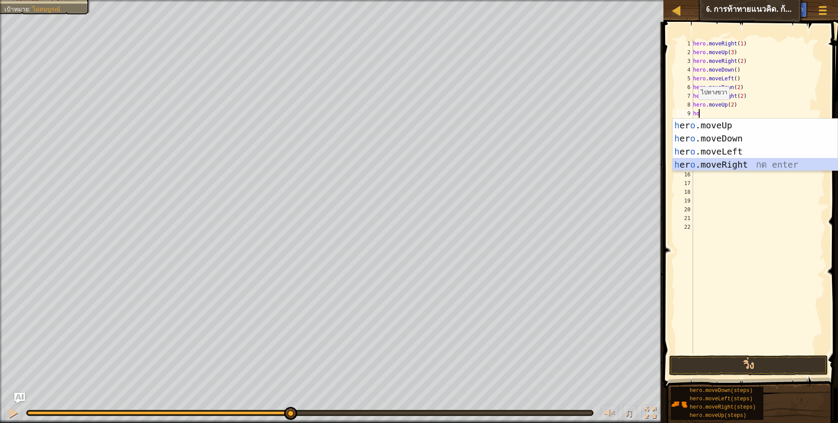
click at [723, 161] on div "h [PERSON_NAME]moveUp กด enter h [PERSON_NAME]moveDown กด enter h [PERSON_NAME]…" at bounding box center [755, 158] width 165 height 79
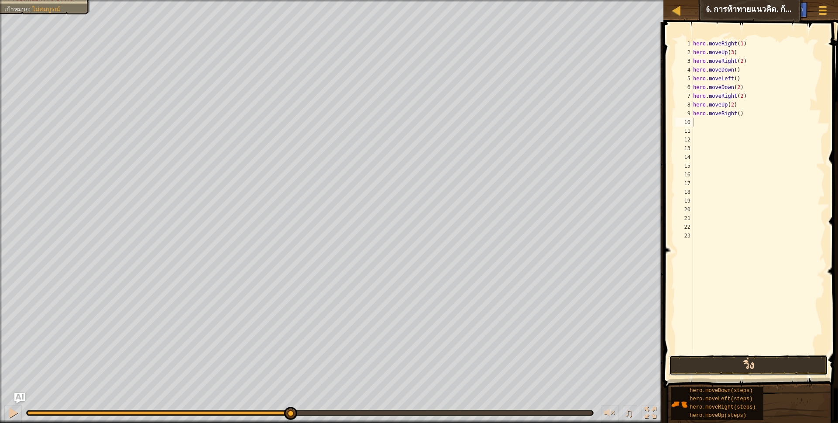
click at [719, 370] on button "วิ่ง" at bounding box center [748, 365] width 159 height 20
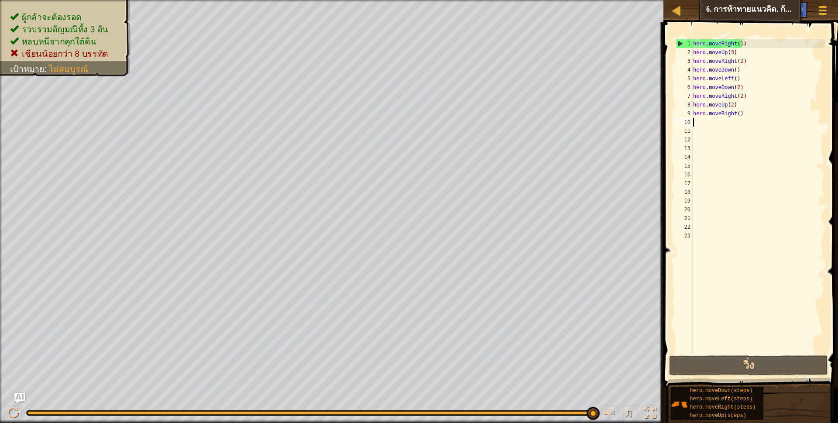
click at [740, 113] on div "hero . moveRight ( 1 ) hero . moveUp ( 3 ) hero . moveRight ( 2 ) hero . moveDo…" at bounding box center [758, 205] width 134 height 332
type textarea "h"
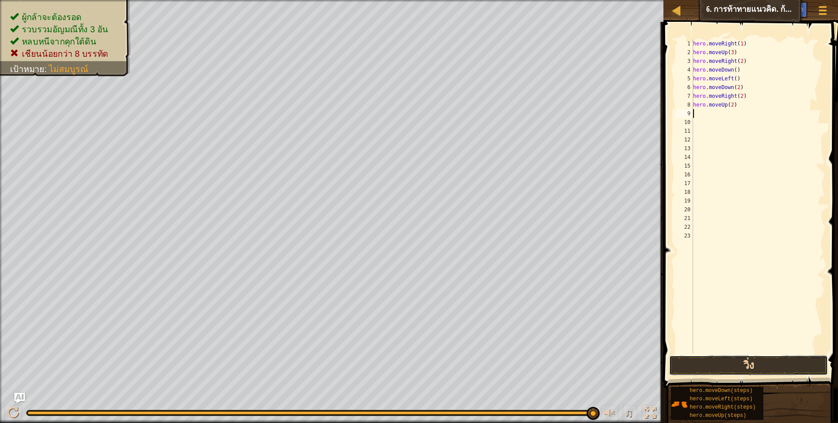
click at [698, 359] on button "วิ่ง" at bounding box center [748, 365] width 159 height 20
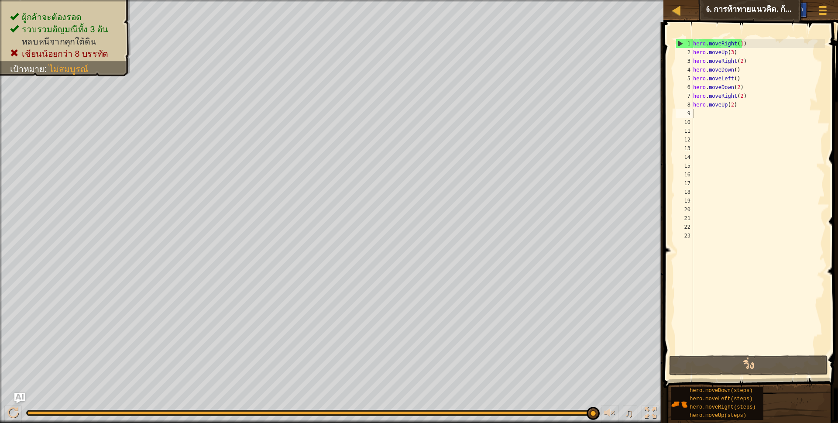
click at [798, 10] on span "คำแนะนำ" at bounding box center [789, 9] width 27 height 8
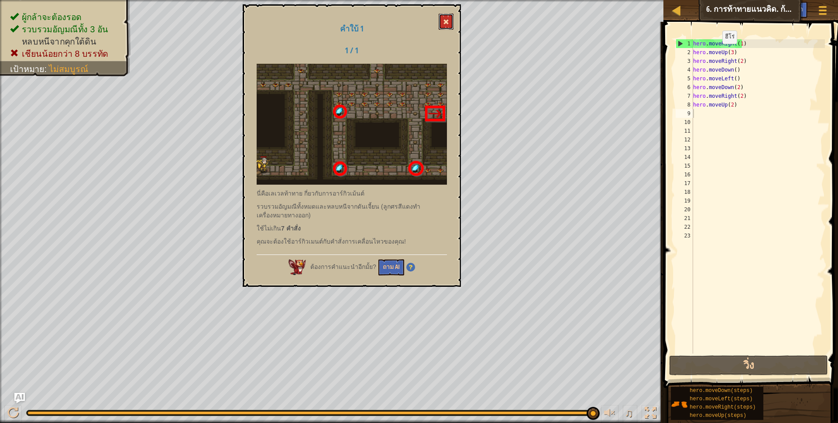
click at [450, 24] on button at bounding box center [446, 22] width 15 height 16
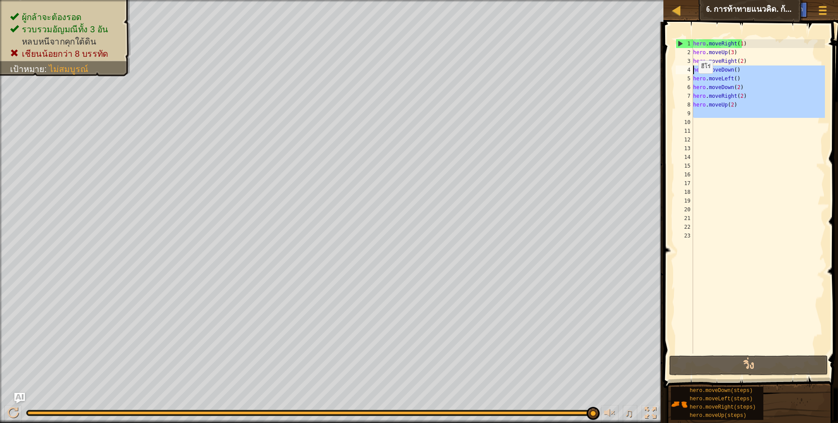
drag, startPoint x: 684, startPoint y: -25, endPoint x: 692, endPoint y: 69, distance: 94.2
click at [692, 69] on div "1 2 3 4 5 6 7 8 9 10 11 12 13 14 15 16 17 18 19 20 21 22 23 hero . moveRight ( …" at bounding box center [749, 196] width 151 height 314
type textarea "hero.moveDown() hero.moveLeft()"
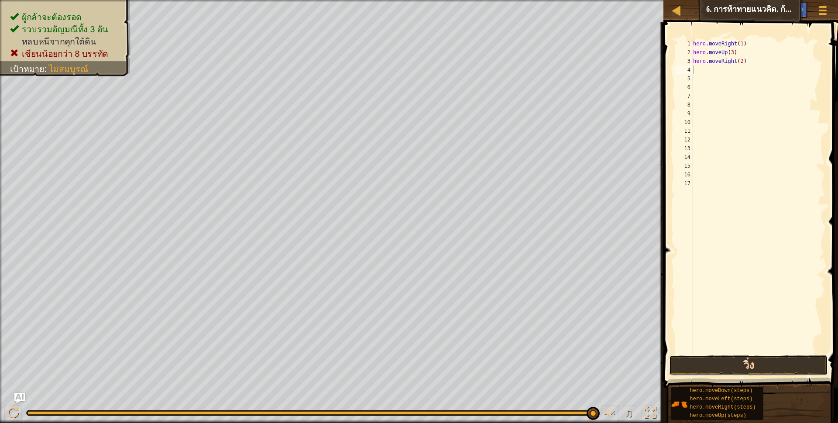
click at [695, 367] on button "วิ่ง" at bounding box center [748, 365] width 159 height 20
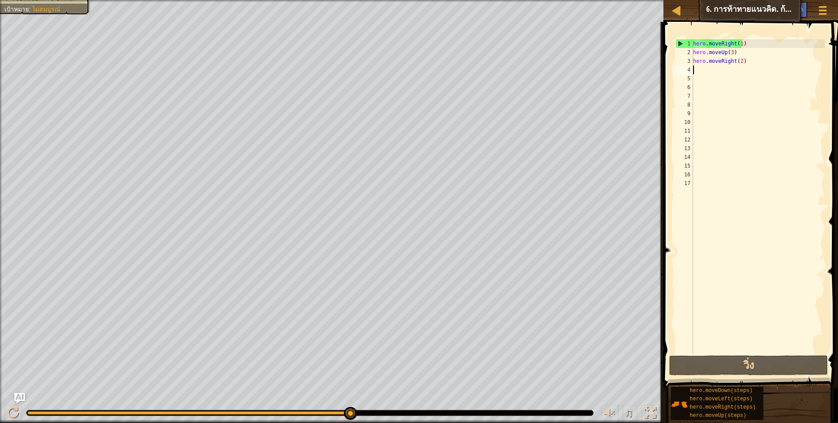
type textarea "h"
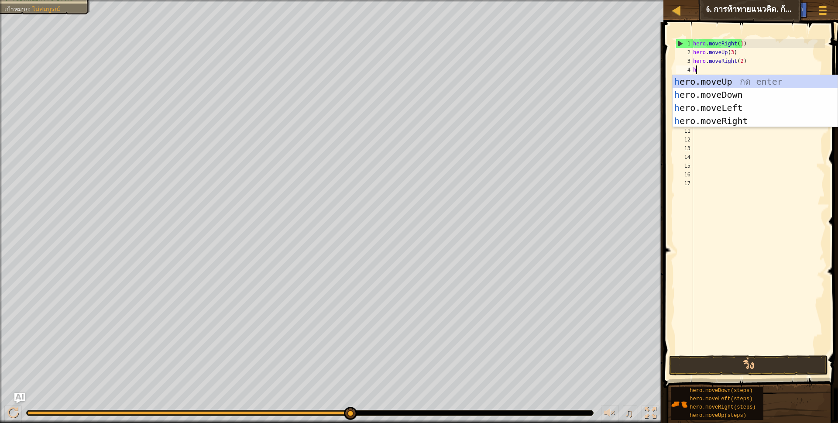
scroll to position [2, 2]
click at [731, 76] on div "h ero.moveUp กด enter h ero.moveDown กด enter h ero.moveLeft กด enter h ero.mov…" at bounding box center [755, 114] width 165 height 79
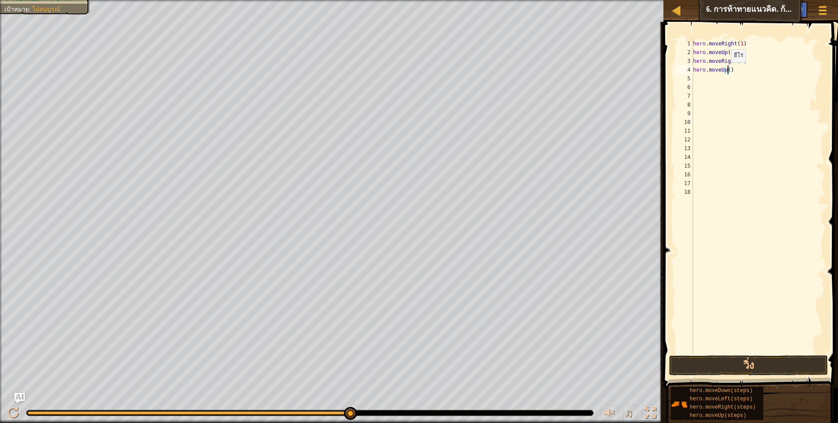
click at [727, 71] on div "hero . moveRight ( 1 ) hero . moveUp ( 3 ) hero . moveRight ( 2 ) hero . moveUp…" at bounding box center [758, 205] width 134 height 332
type textarea "hero.moveUp(1)"
click at [706, 366] on button "วิ่ง" at bounding box center [748, 365] width 159 height 20
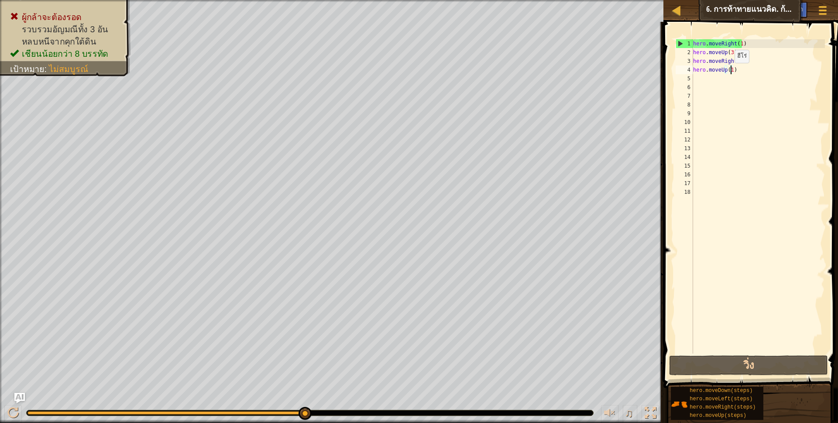
click at [731, 72] on div "hero . moveRight ( 1 ) hero . moveUp ( 3 ) hero . moveRight ( 2 ) hero . moveUp…" at bounding box center [758, 205] width 134 height 332
click at [771, 66] on div "hero . moveRight ( 1 ) hero . moveUp ( 3 ) hero . moveRight ( 2 ) hero . moveUp…" at bounding box center [758, 205] width 134 height 332
